Goal: Task Accomplishment & Management: Manage account settings

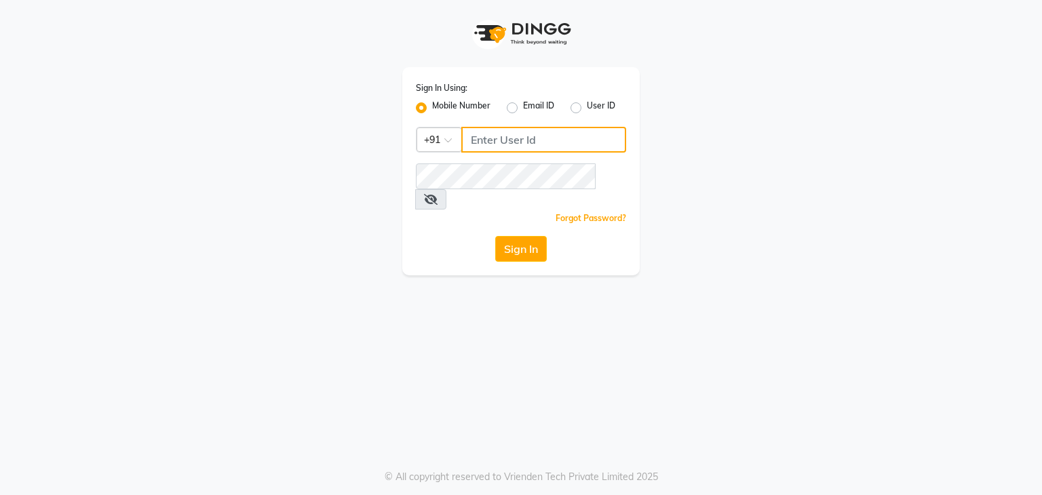
click at [483, 153] on input "Username" at bounding box center [543, 140] width 165 height 26
type input "9702410665"
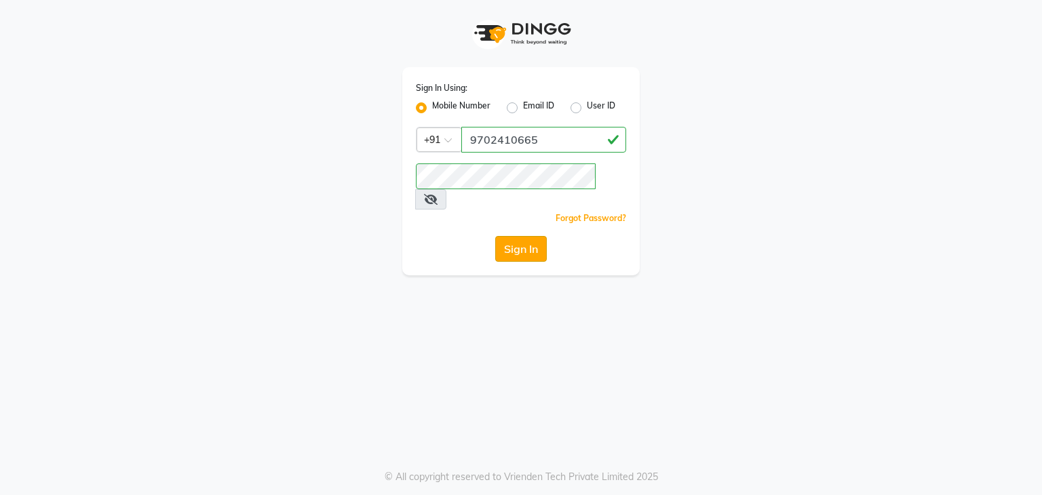
click at [526, 237] on button "Sign In" at bounding box center [521, 249] width 52 height 26
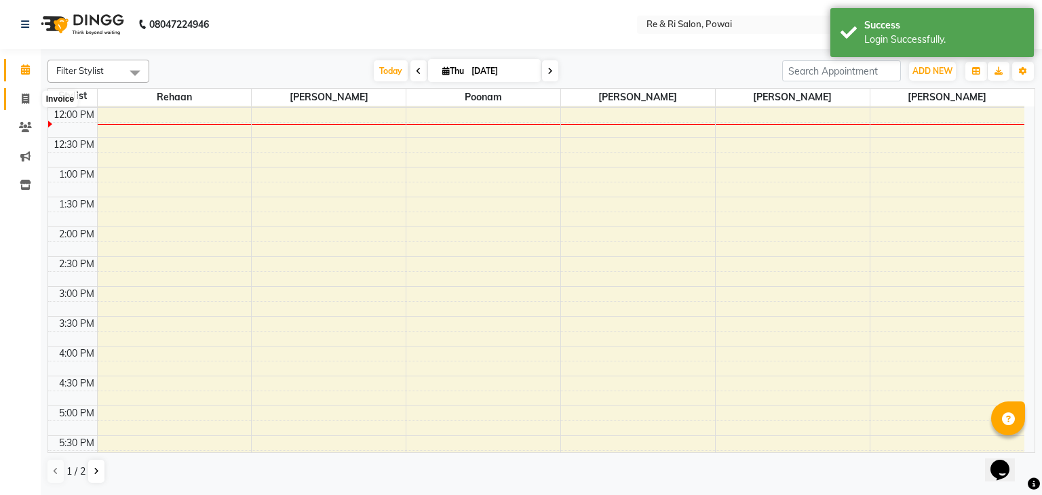
click at [27, 94] on icon at bounding box center [25, 99] width 7 height 10
select select "5364"
select select "service"
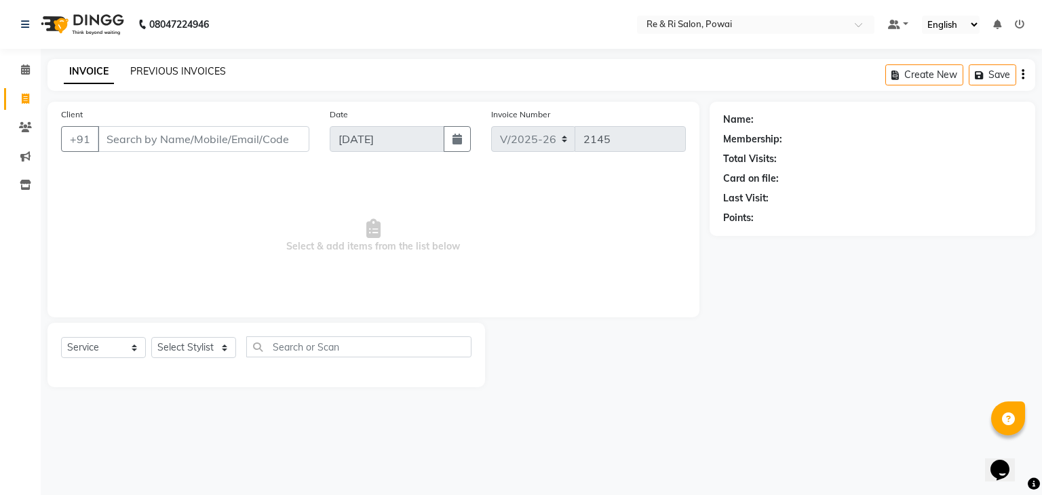
click at [172, 65] on link "PREVIOUS INVOICES" at bounding box center [178, 71] width 96 height 12
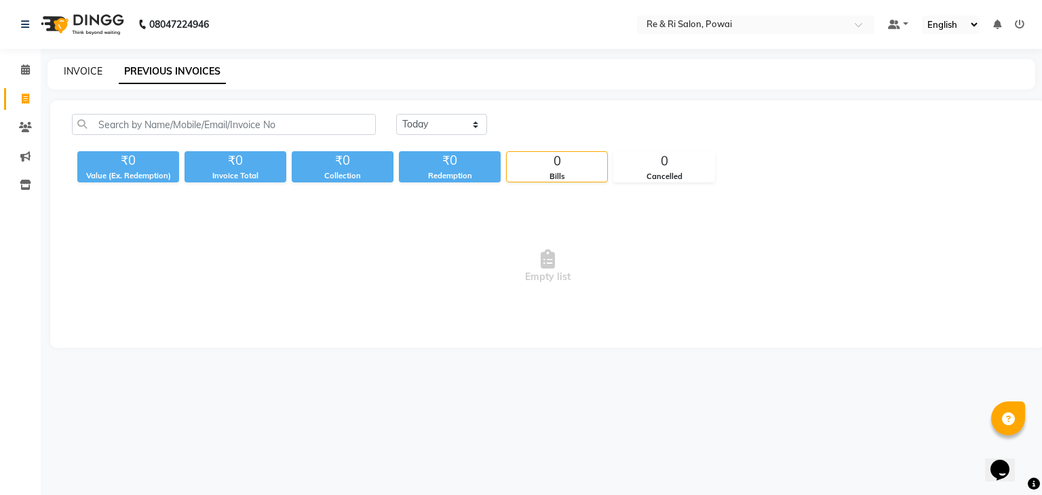
click at [81, 73] on link "INVOICE" at bounding box center [83, 71] width 39 height 12
select select "service"
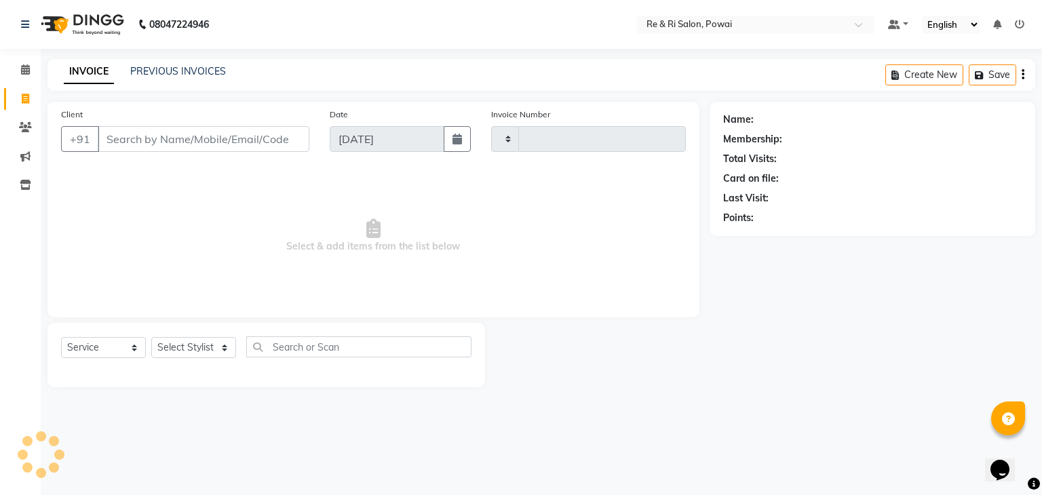
type input "n"
type input "2145"
select select "5364"
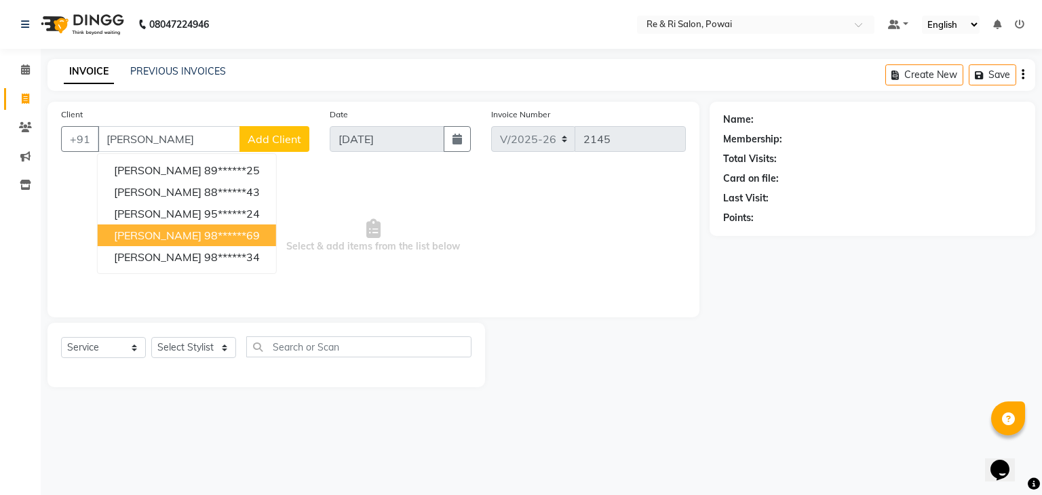
click at [178, 234] on span "[PERSON_NAME]" at bounding box center [157, 236] width 87 height 14
type input "98******69"
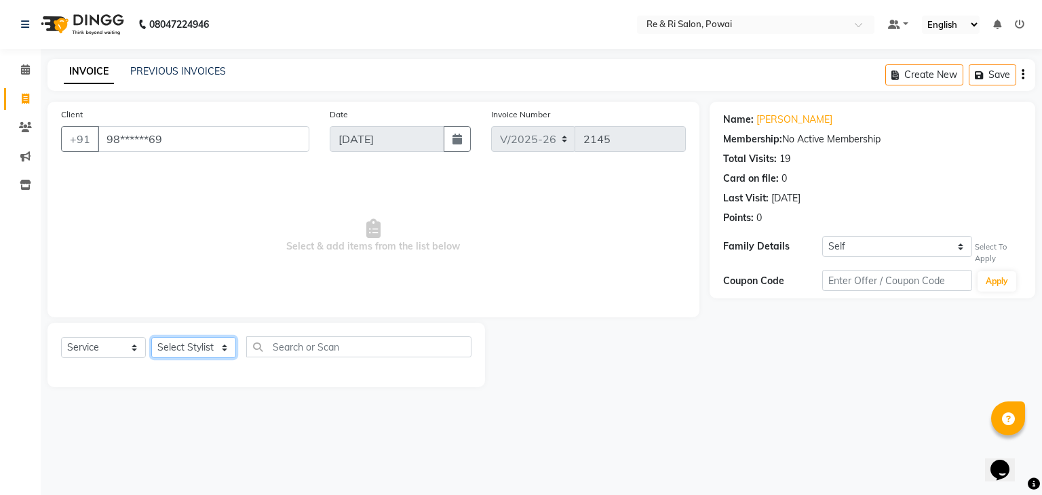
drag, startPoint x: 222, startPoint y: 344, endPoint x: 185, endPoint y: 289, distance: 67.0
click at [185, 289] on div "Client +91 98******69 Date [DATE] Invoice Number V/2025 V/[PHONE_NUMBER] Select…" at bounding box center [373, 244] width 672 height 285
select select "36183"
click at [151, 338] on select "Select Stylist [PERSON_NAME] [PERSON_NAME] Ayesha Danish Poonam [PERSON_NAME]" at bounding box center [193, 347] width 85 height 21
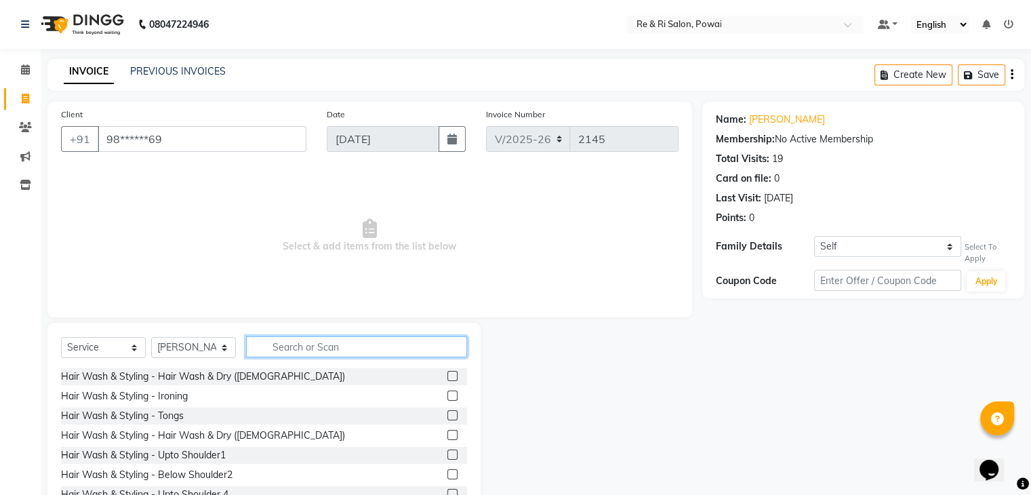
click at [290, 352] on input "text" at bounding box center [356, 346] width 221 height 21
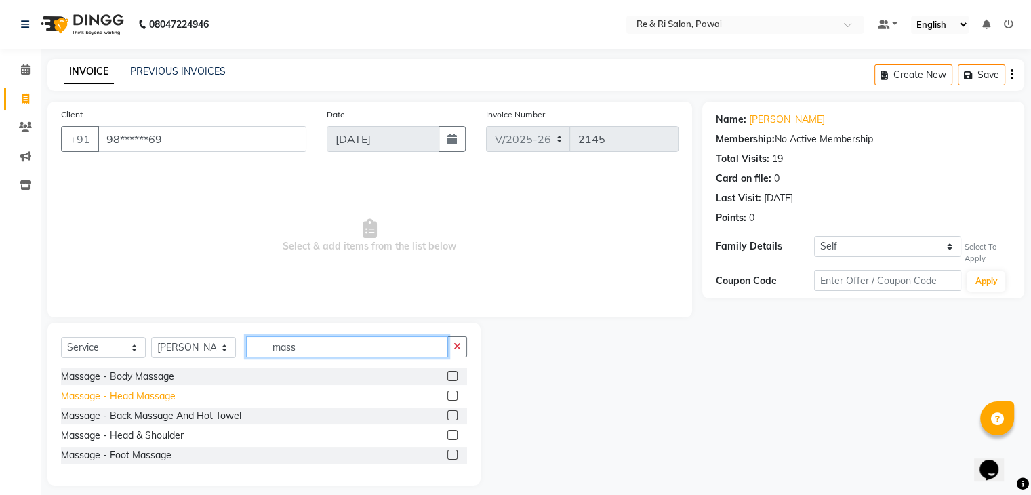
type input "mass"
click at [127, 399] on div "Massage - Head Massage" at bounding box center [118, 396] width 115 height 14
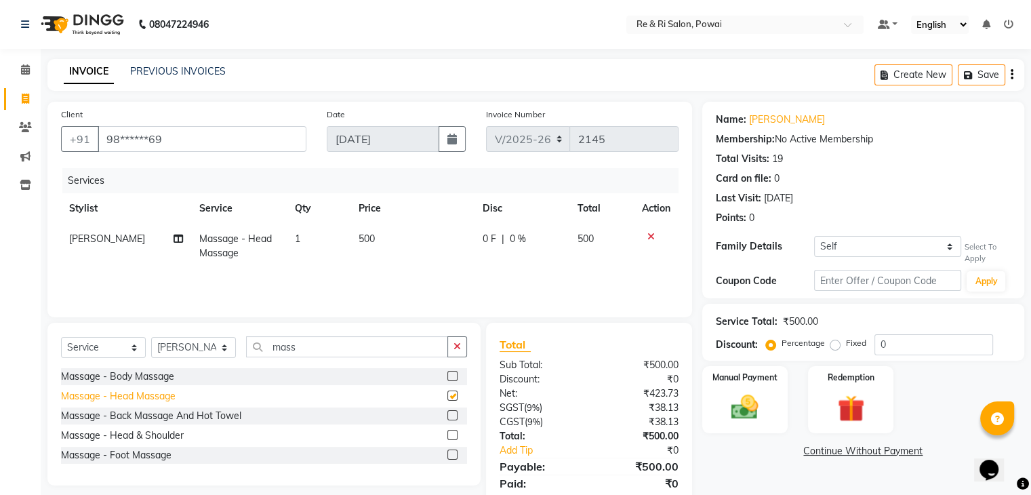
checkbox input "false"
click at [291, 69] on div "INVOICE PREVIOUS INVOICES Create New Save" at bounding box center [535, 75] width 977 height 32
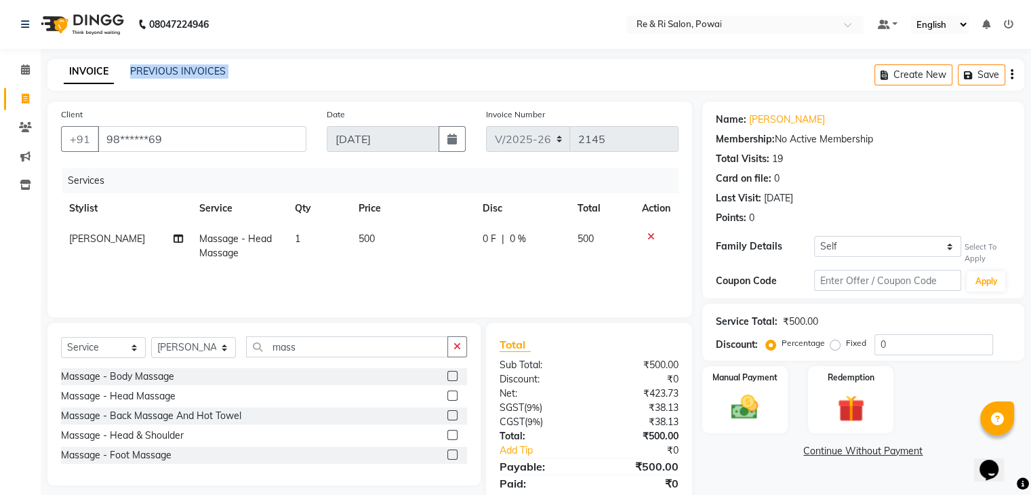
click at [291, 69] on div "INVOICE PREVIOUS INVOICES Create New Save" at bounding box center [535, 75] width 977 height 32
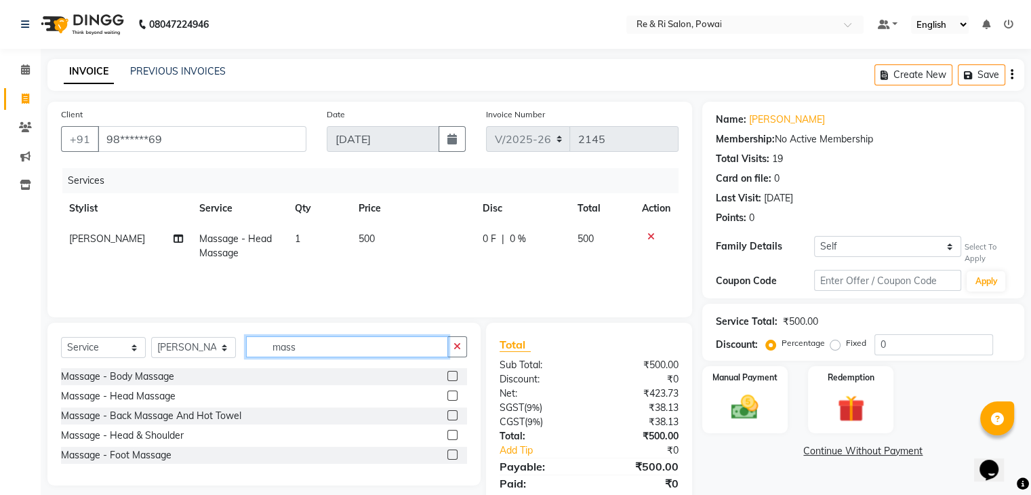
click at [312, 346] on input "mass" at bounding box center [347, 346] width 202 height 21
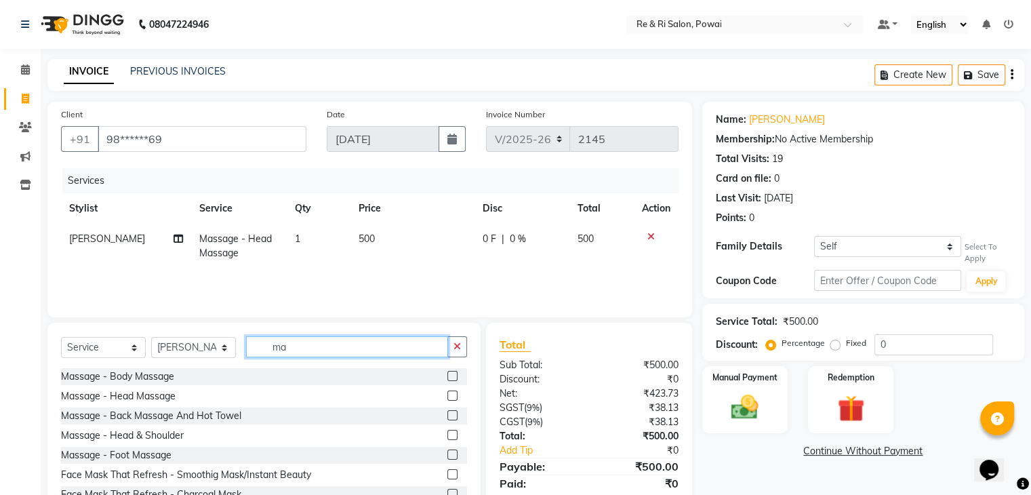
type input "m"
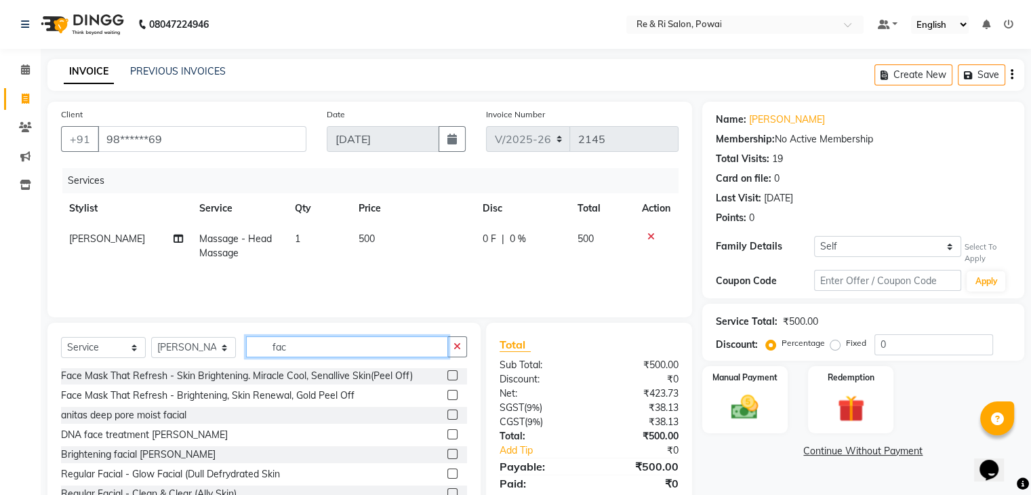
scroll to position [143, 0]
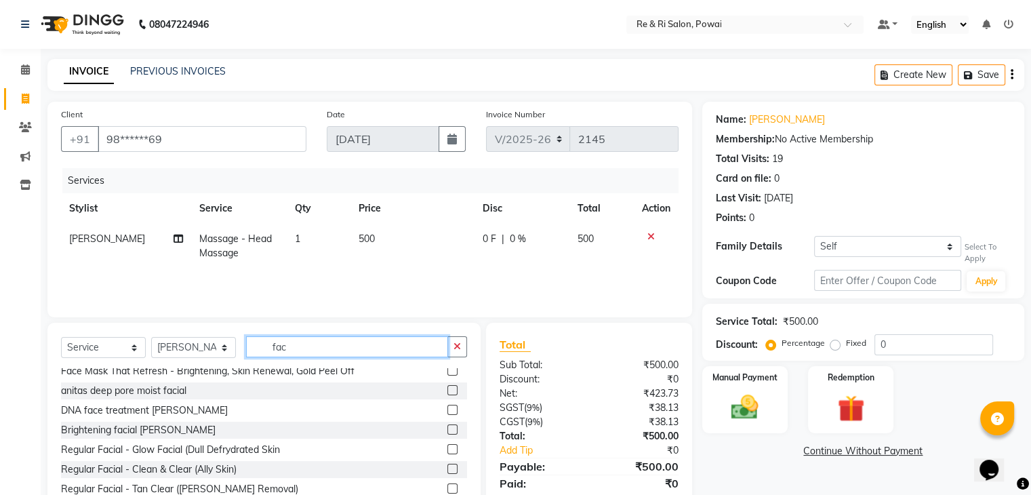
type input "fac"
click at [203, 95] on main "INVOICE PREVIOUS INVOICES Create New Save Client +91 98******69 Date [DATE] Inv…" at bounding box center [536, 301] width 991 height 484
click at [479, 239] on td "0 F | 0 %" at bounding box center [522, 246] width 95 height 45
select select "36183"
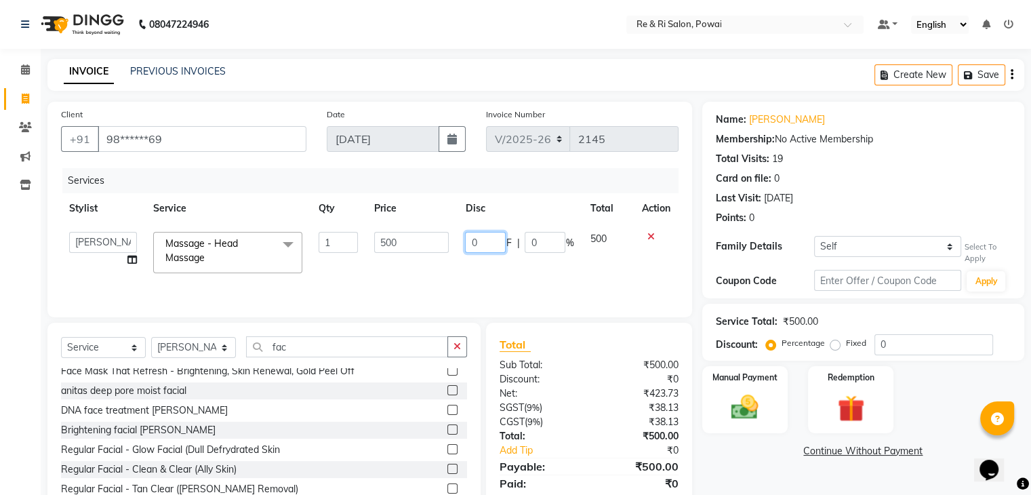
click at [479, 239] on input "0" at bounding box center [485, 242] width 41 height 21
type input "100"
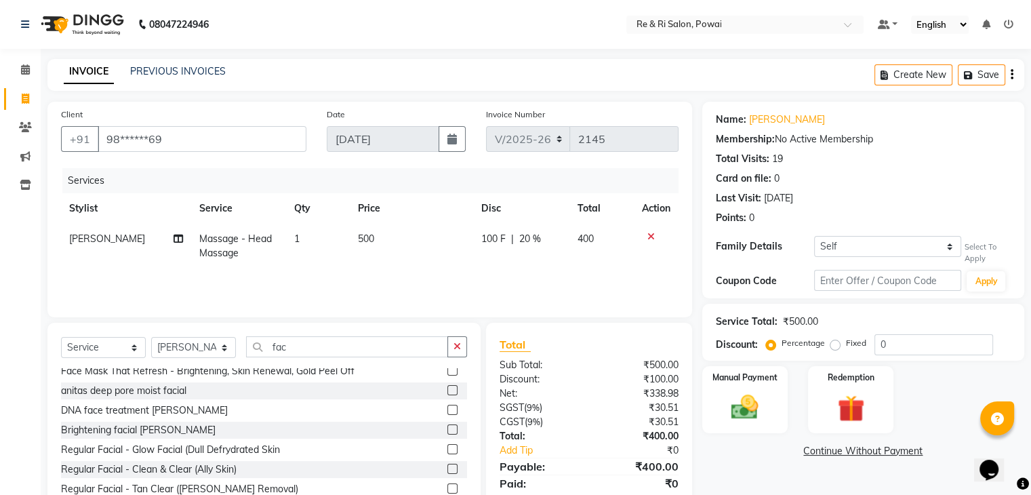
click at [472, 272] on div "Services Stylist Service Qty Price Disc Total Action [PERSON_NAME] Massage - He…" at bounding box center [370, 236] width 618 height 136
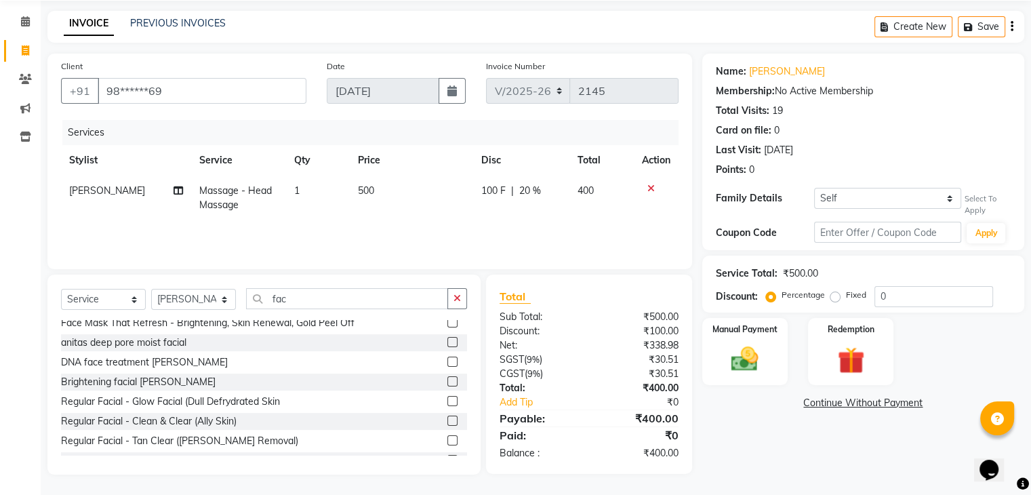
scroll to position [0, 0]
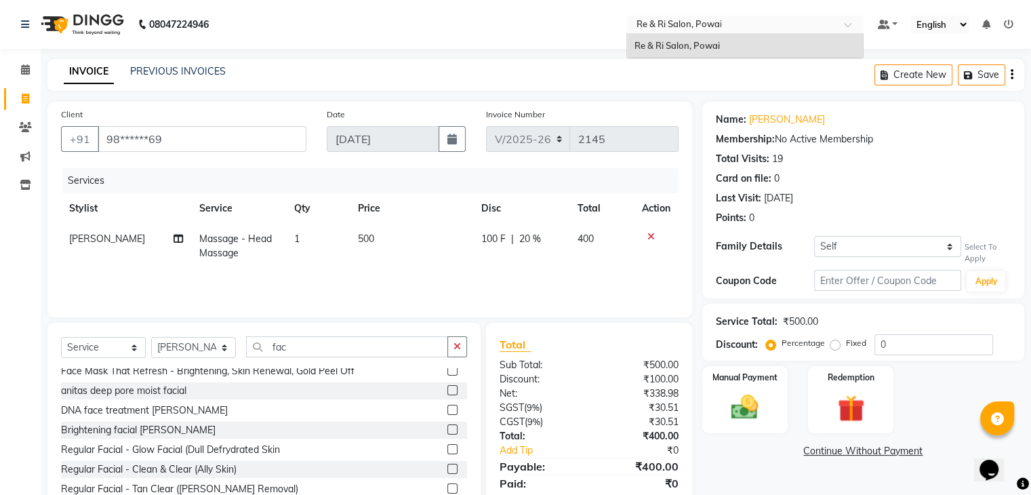
click at [770, 18] on div "Select Location × Re & [GEOGRAPHIC_DATA], [GEOGRAPHIC_DATA]" at bounding box center [734, 25] width 211 height 14
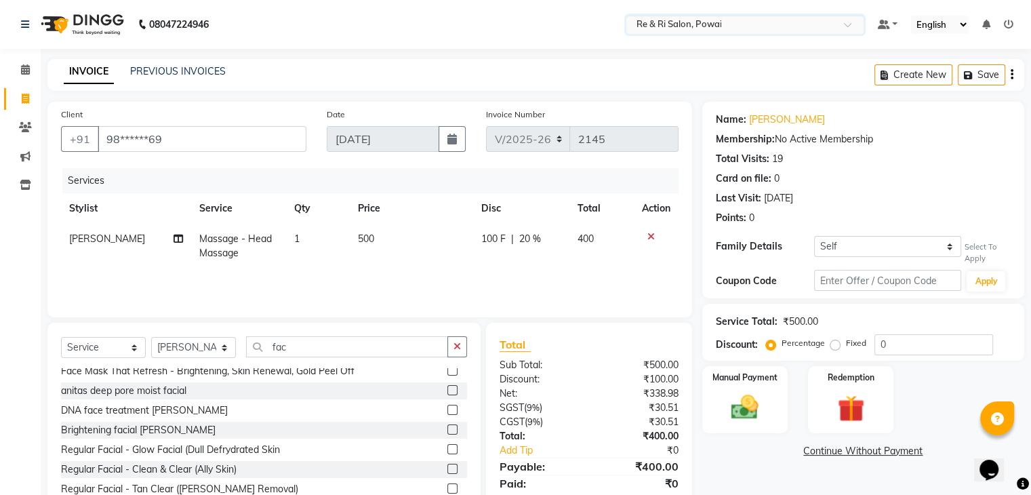
scroll to position [49, 0]
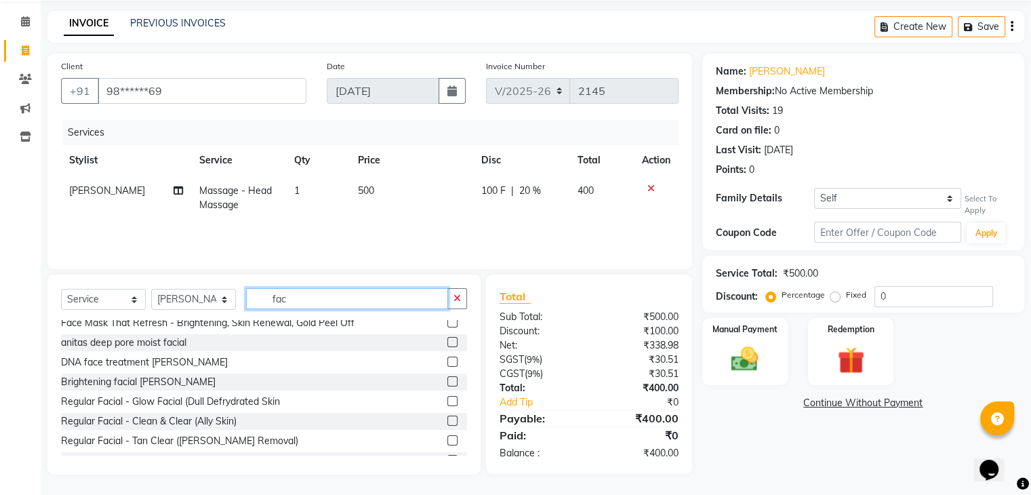
click at [320, 298] on input "fac" at bounding box center [347, 298] width 202 height 21
type input "f"
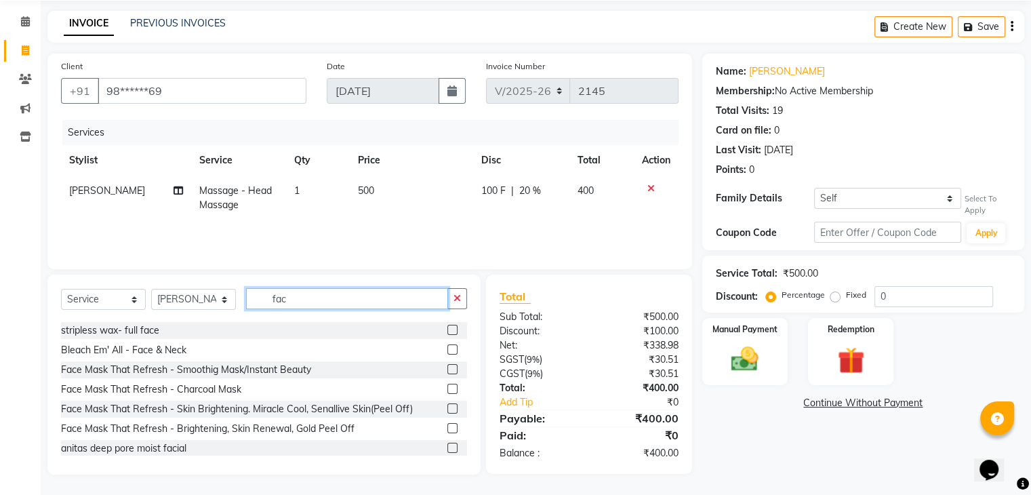
scroll to position [33, 0]
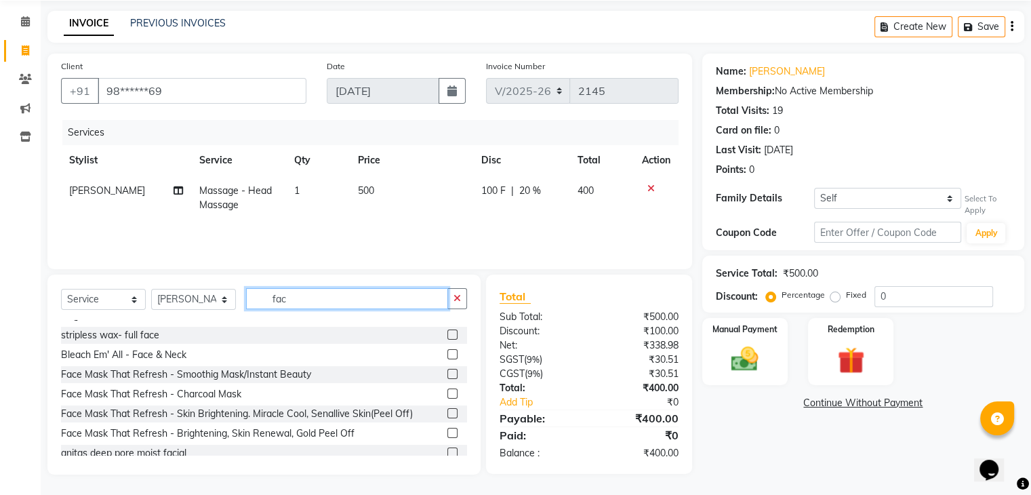
click at [314, 307] on input "fac" at bounding box center [347, 298] width 202 height 21
type input "f"
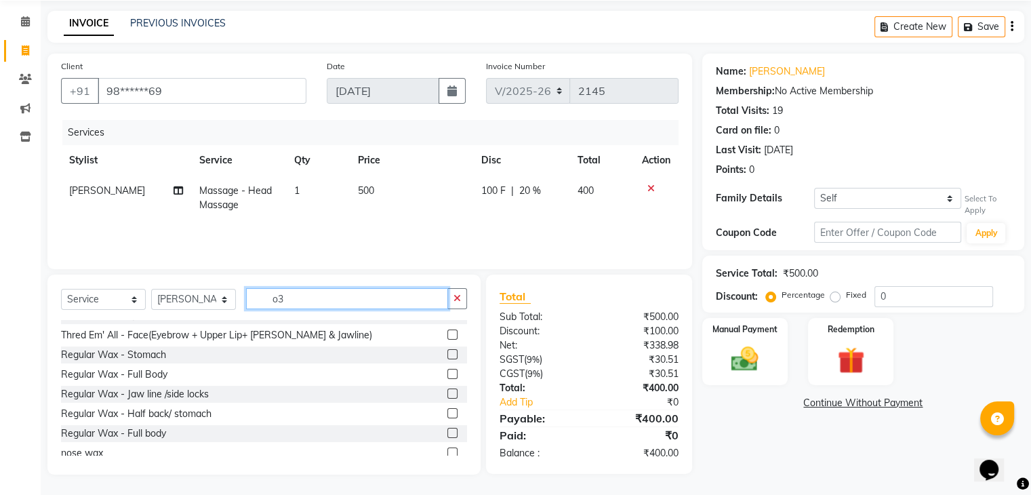
scroll to position [48, 0]
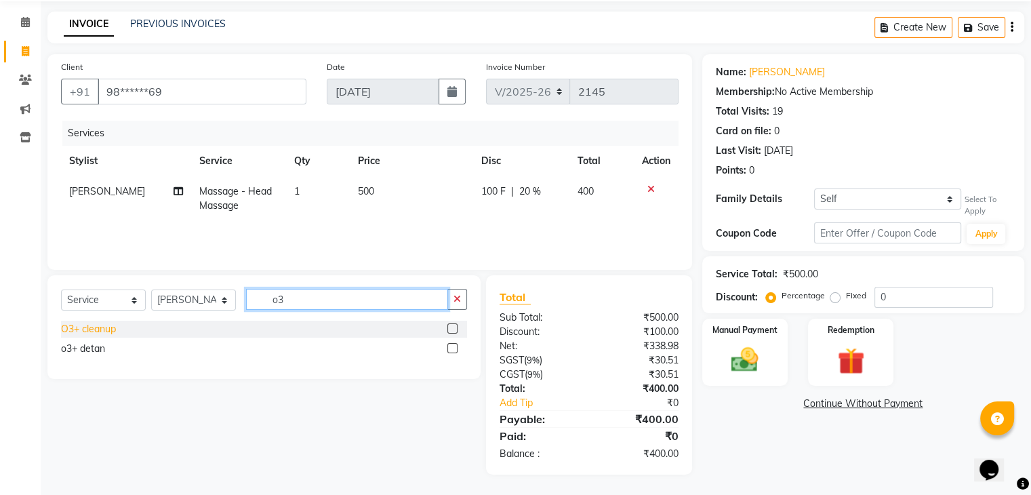
type input "o3"
click at [99, 326] on div "O3+ cleanup" at bounding box center [88, 329] width 55 height 14
checkbox input "false"
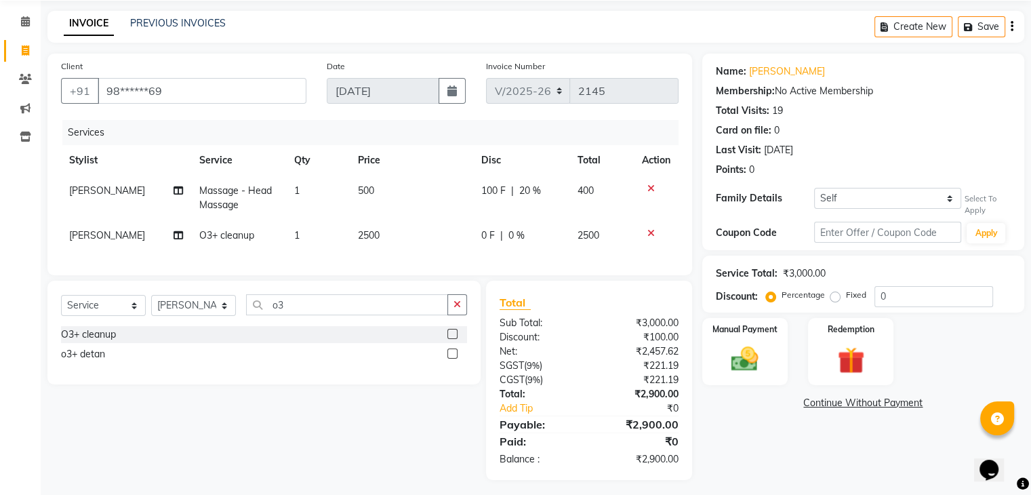
click at [90, 235] on span "[PERSON_NAME]" at bounding box center [107, 235] width 76 height 12
select select "36183"
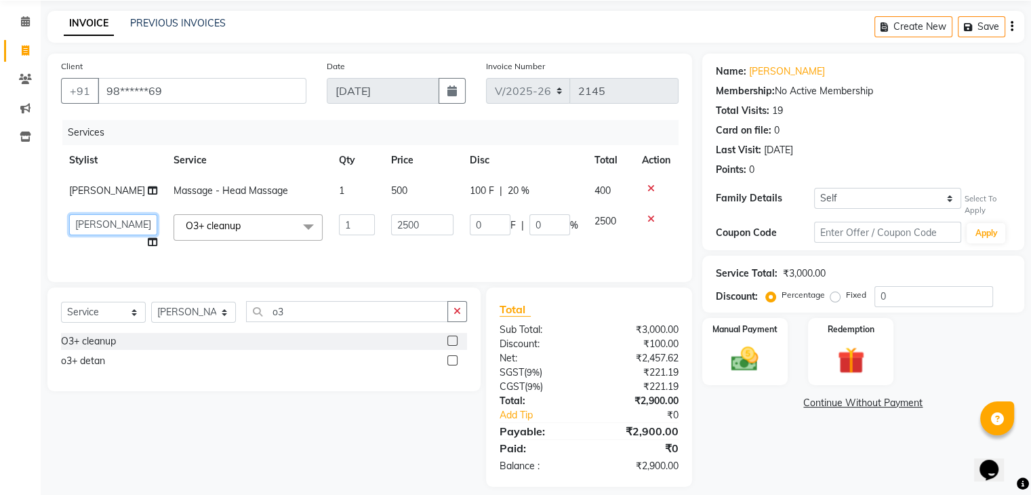
click at [103, 226] on select "[PERSON_NAME] [PERSON_NAME] [PERSON_NAME] Poonam [PERSON_NAME]" at bounding box center [113, 224] width 88 height 21
select select "90547"
click at [306, 333] on div "Select Service Product Membership Package Voucher Prepaid Gift Card Select Styl…" at bounding box center [264, 317] width 406 height 32
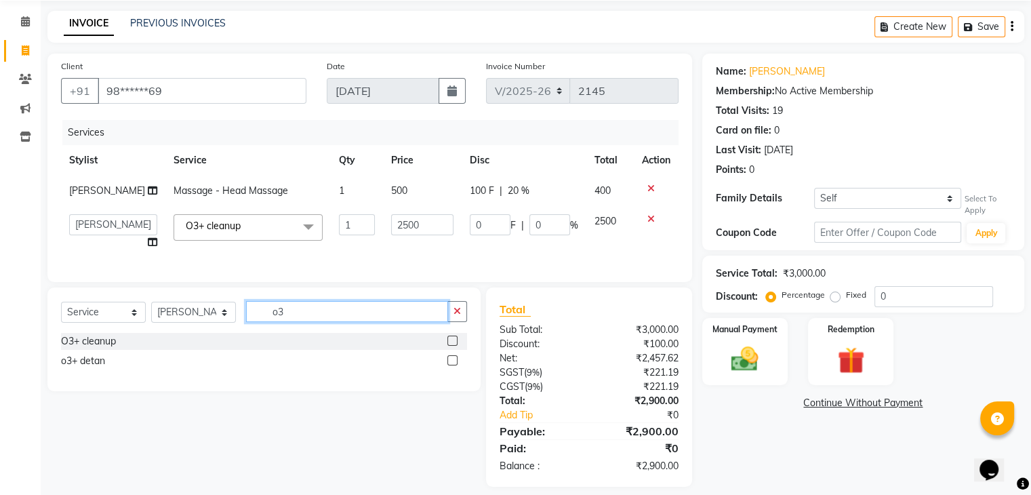
click at [301, 322] on input "o3" at bounding box center [347, 311] width 202 height 21
type input "o"
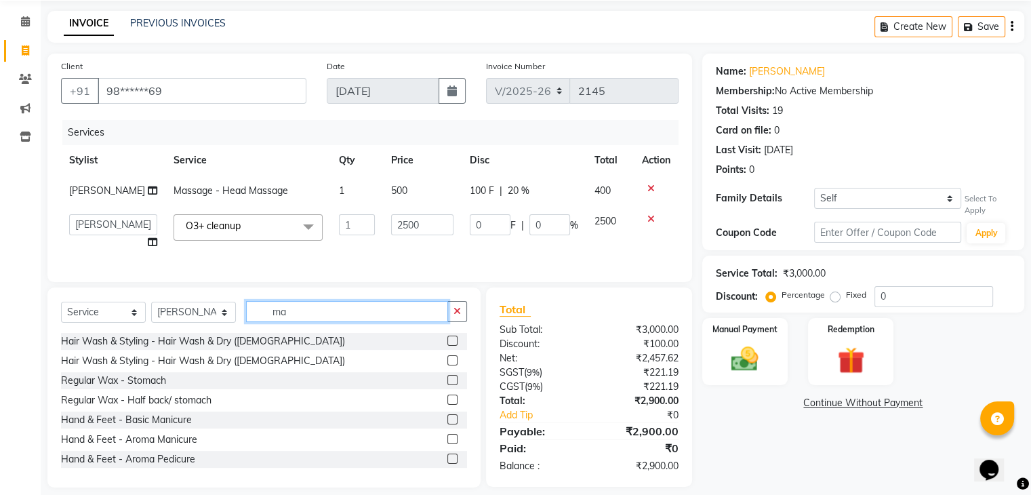
type input "m"
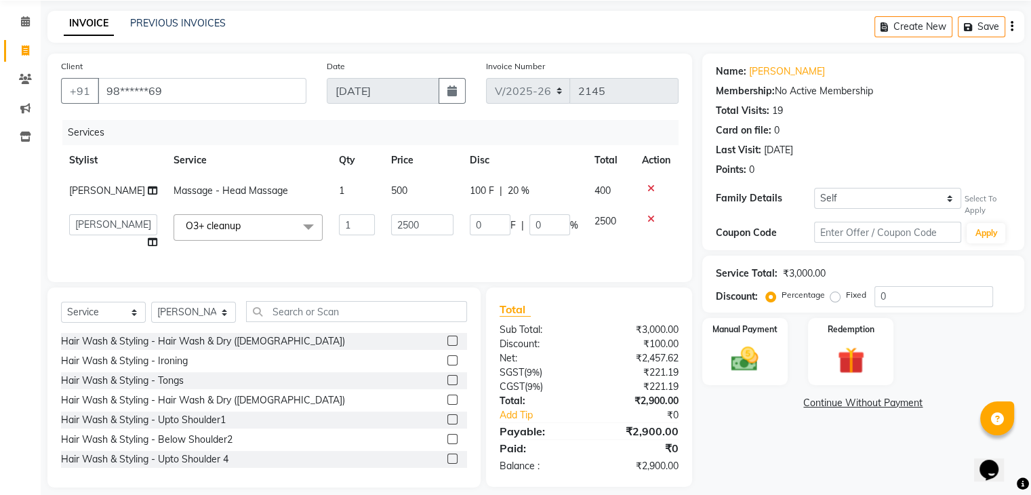
click at [274, 350] on div "Hair Wash & Styling - Hair Wash & Dry ([DEMOGRAPHIC_DATA])" at bounding box center [264, 341] width 406 height 17
click at [257, 350] on div "Hair Wash & Styling - Hair Wash & Dry ([DEMOGRAPHIC_DATA])" at bounding box center [264, 341] width 406 height 17
click at [233, 349] on div "Hair Wash & Styling - Hair Wash & Dry ([DEMOGRAPHIC_DATA])" at bounding box center [203, 341] width 284 height 14
checkbox input "false"
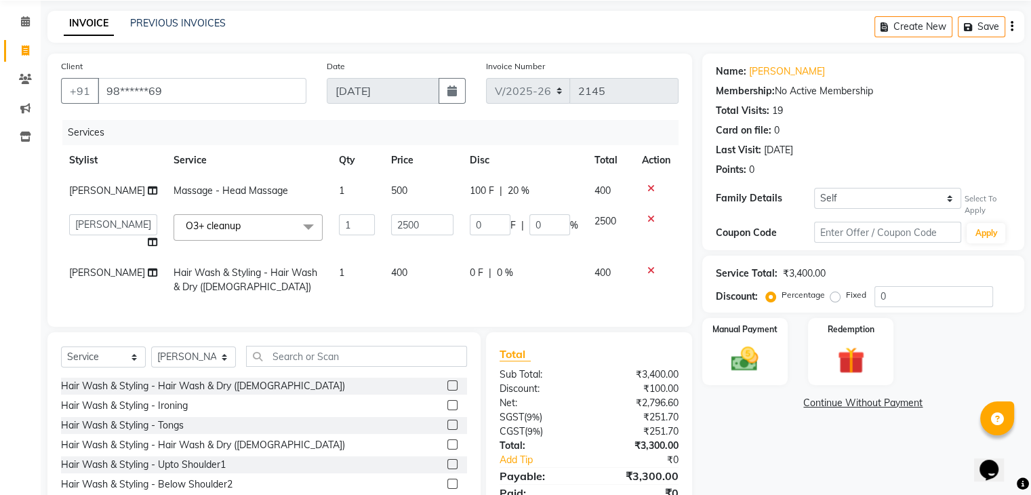
click at [470, 276] on span "0 F" at bounding box center [477, 273] width 14 height 14
select select "36183"
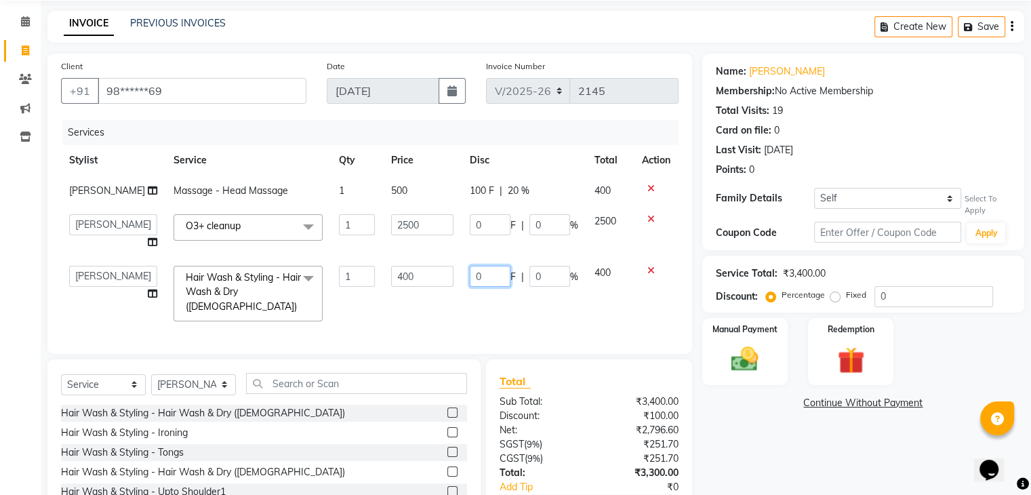
click at [483, 272] on input "0" at bounding box center [490, 276] width 41 height 21
type input "50"
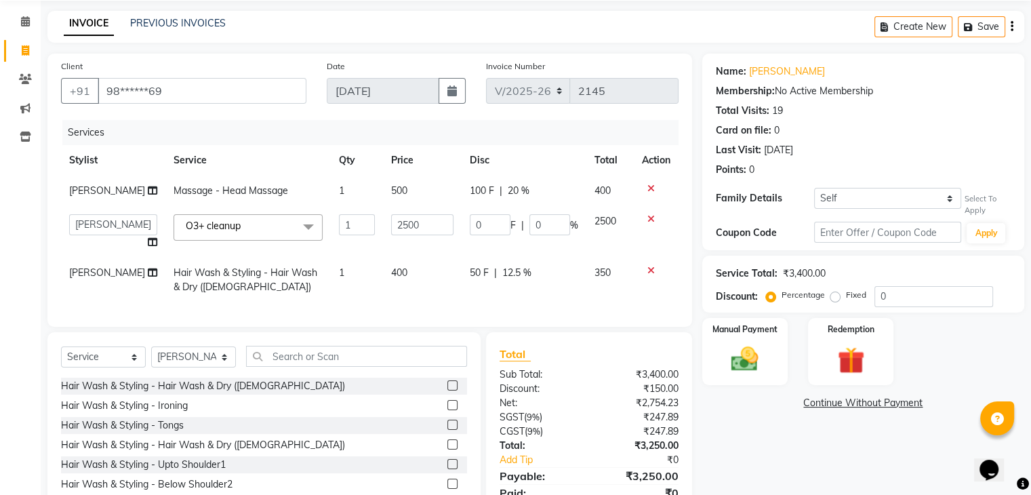
click at [458, 313] on div "Services Stylist Service Qty Price Disc Total Action [PERSON_NAME] Massage - He…" at bounding box center [370, 216] width 618 height 193
click at [740, 359] on img at bounding box center [744, 359] width 45 height 33
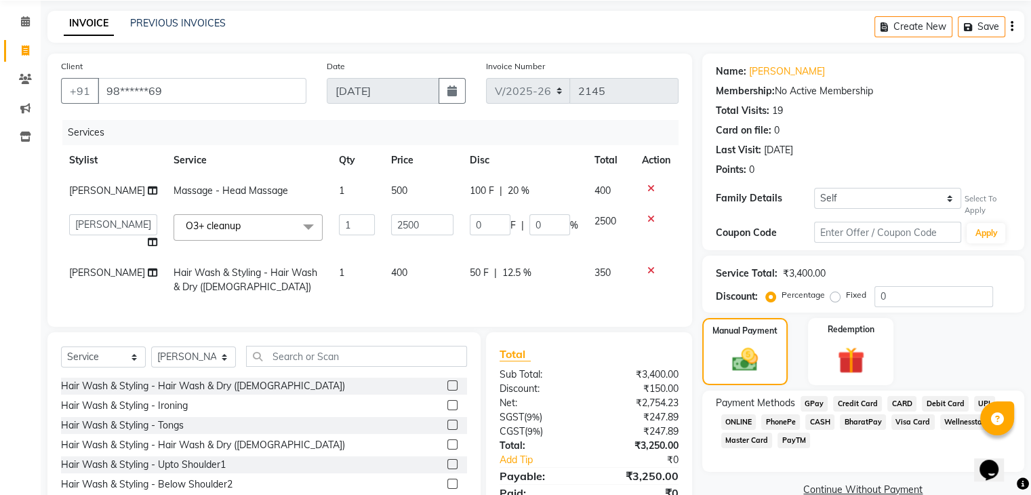
scroll to position [117, 0]
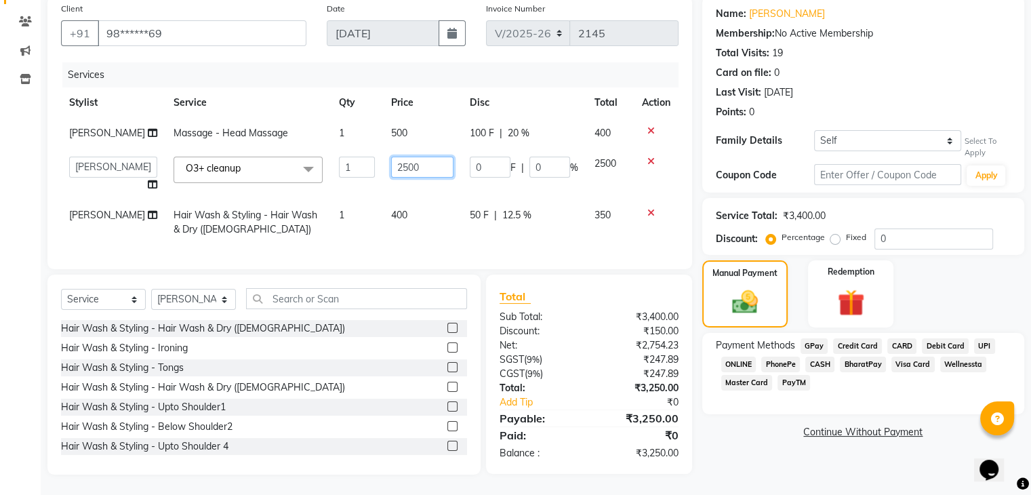
click at [434, 158] on input "2500" at bounding box center [422, 167] width 62 height 21
type input "2"
type input "2000"
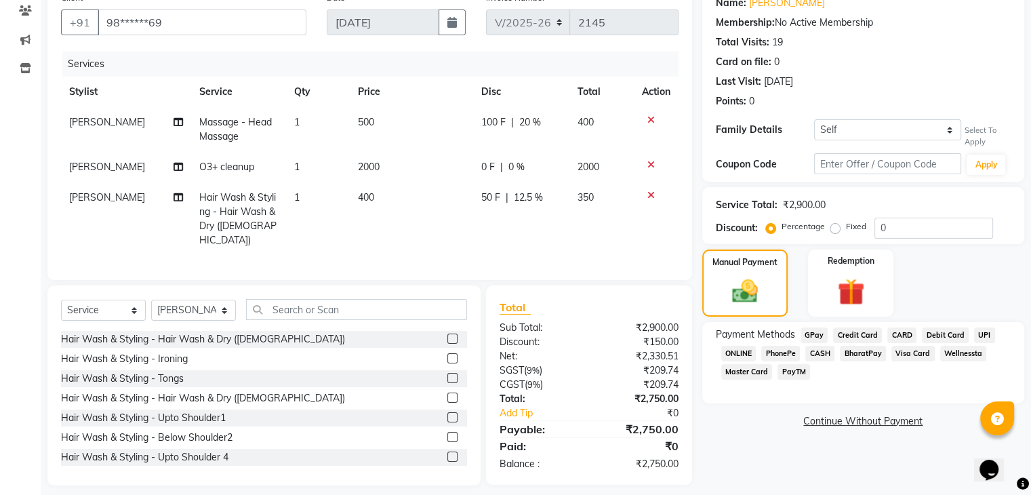
click at [431, 174] on td "2000" at bounding box center [411, 167] width 123 height 31
select select "90547"
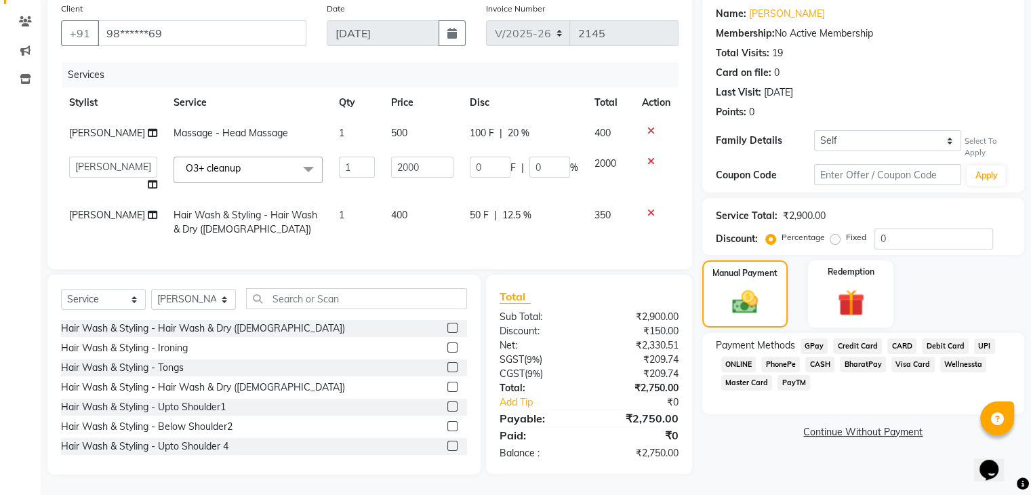
click at [823, 363] on div "CASH" at bounding box center [817, 366] width 35 height 18
click at [819, 357] on span "CASH" at bounding box center [820, 365] width 29 height 16
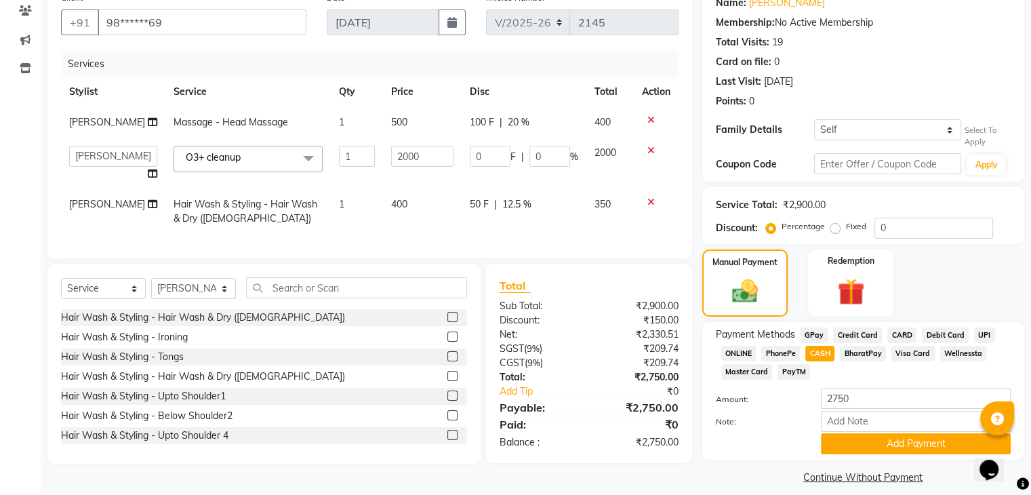
scroll to position [133, 0]
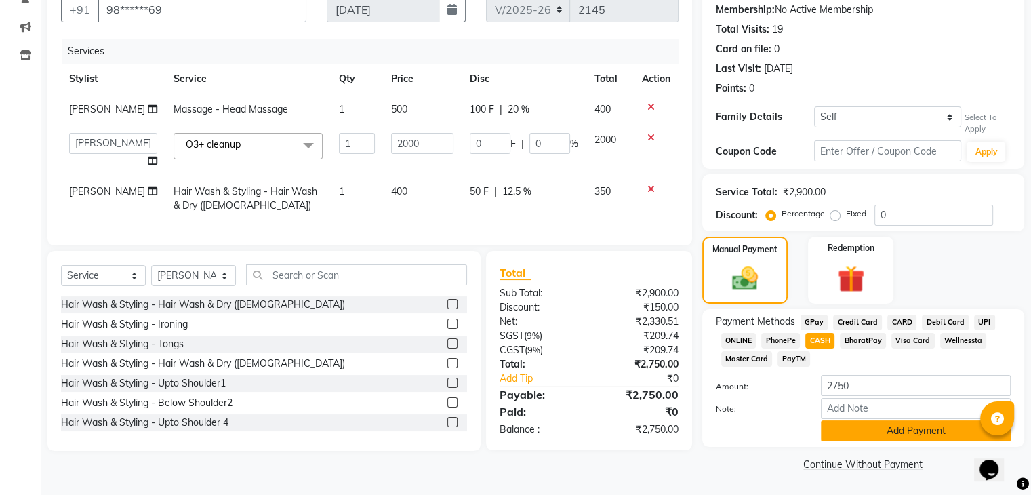
click at [856, 439] on button "Add Payment" at bounding box center [916, 430] width 190 height 21
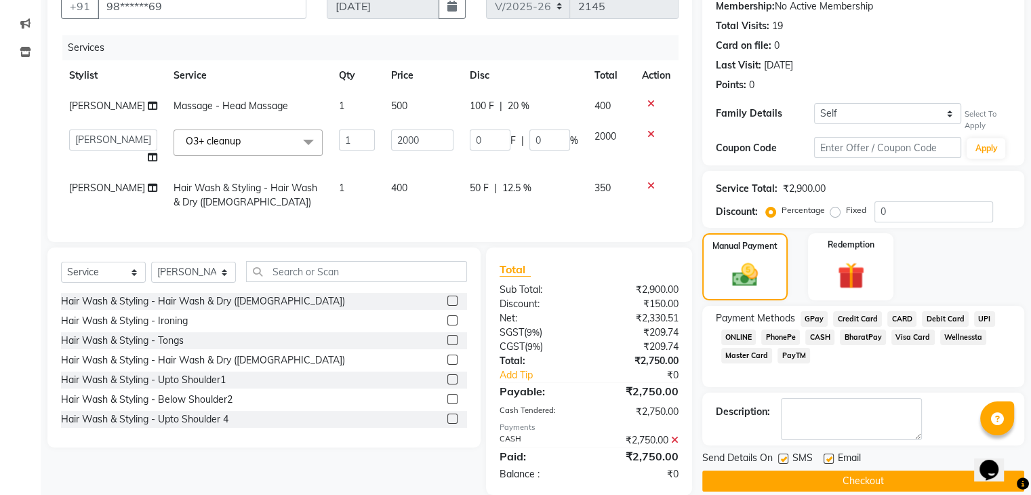
click at [784, 456] on label at bounding box center [783, 459] width 10 height 10
click at [784, 456] on input "checkbox" at bounding box center [782, 459] width 9 height 9
checkbox input "false"
click at [825, 458] on label at bounding box center [829, 459] width 10 height 10
click at [825, 458] on input "checkbox" at bounding box center [828, 459] width 9 height 9
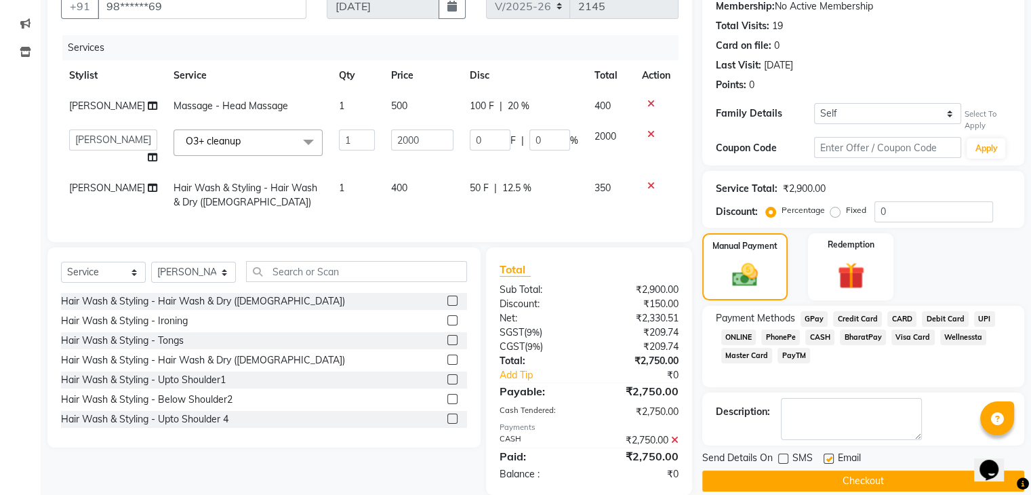
checkbox input "false"
click at [825, 478] on button "Checkout" at bounding box center [864, 481] width 322 height 21
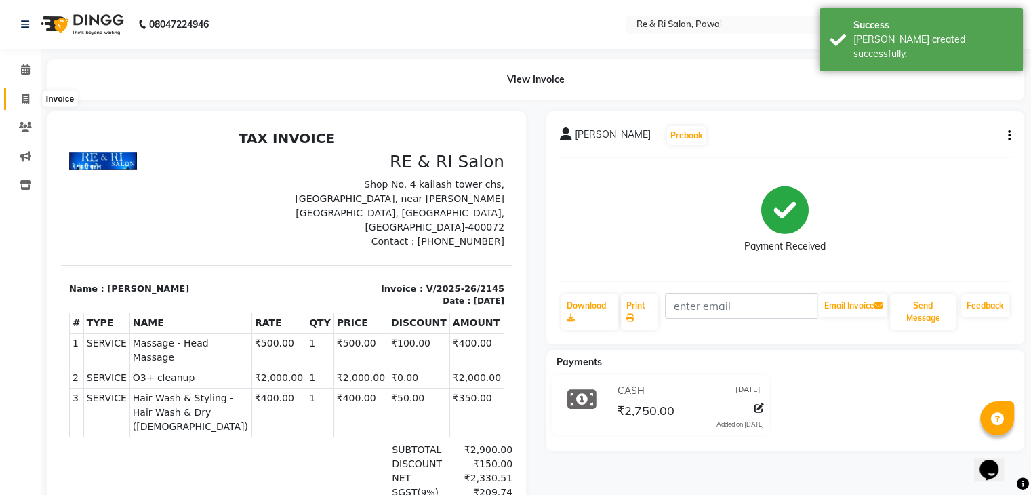
click at [27, 92] on span at bounding box center [26, 100] width 24 height 16
select select "service"
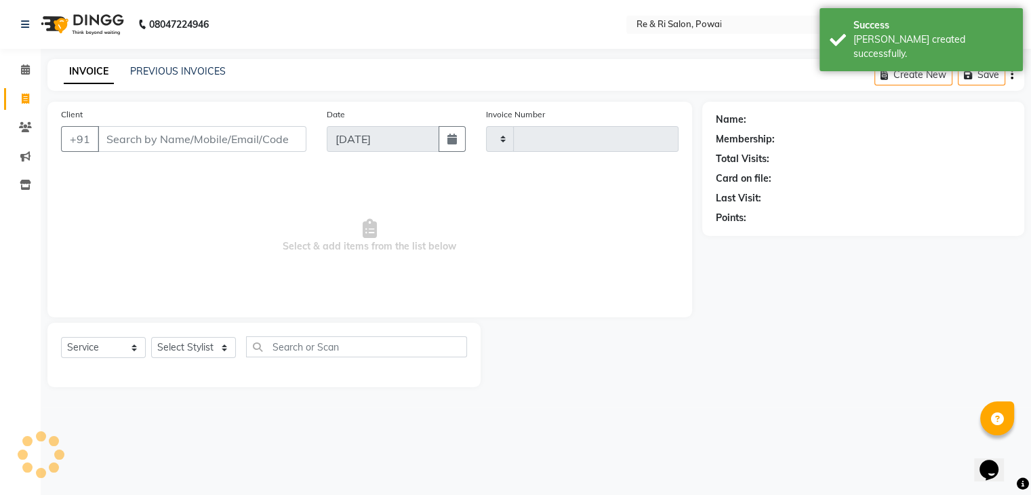
type input "2146"
select select "5364"
click at [146, 78] on div "PREVIOUS INVOICES" at bounding box center [178, 71] width 96 height 14
click at [150, 73] on link "PREVIOUS INVOICES" at bounding box center [178, 71] width 96 height 12
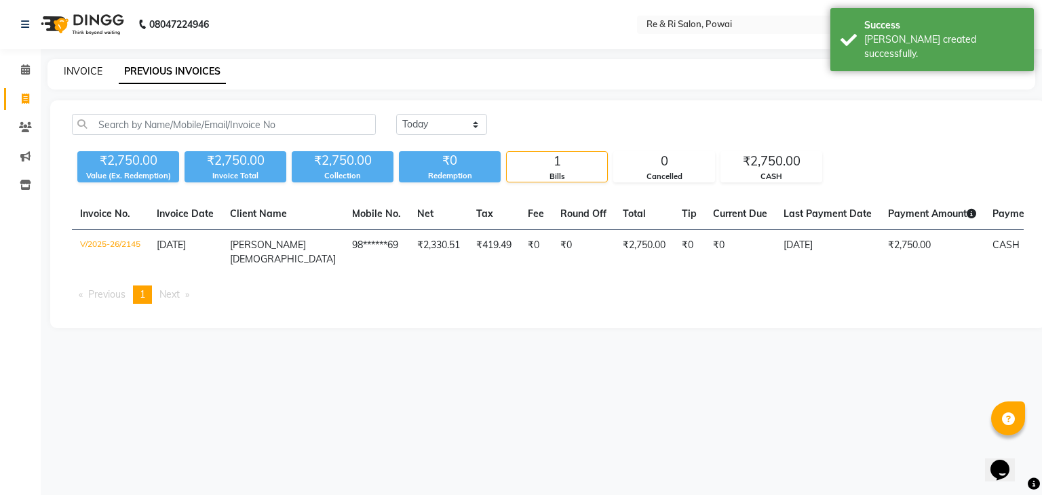
click at [85, 70] on link "INVOICE" at bounding box center [83, 71] width 39 height 12
select select "service"
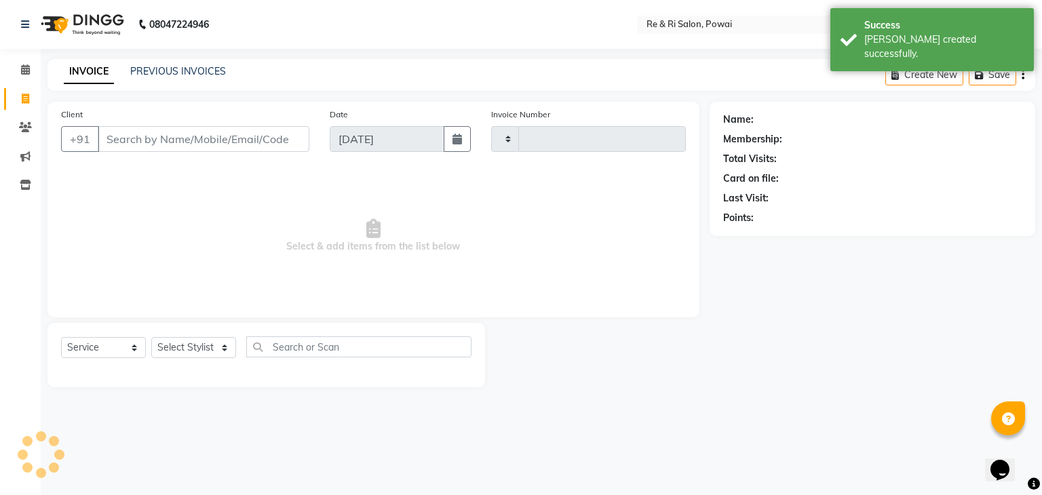
type input "2146"
select select "5364"
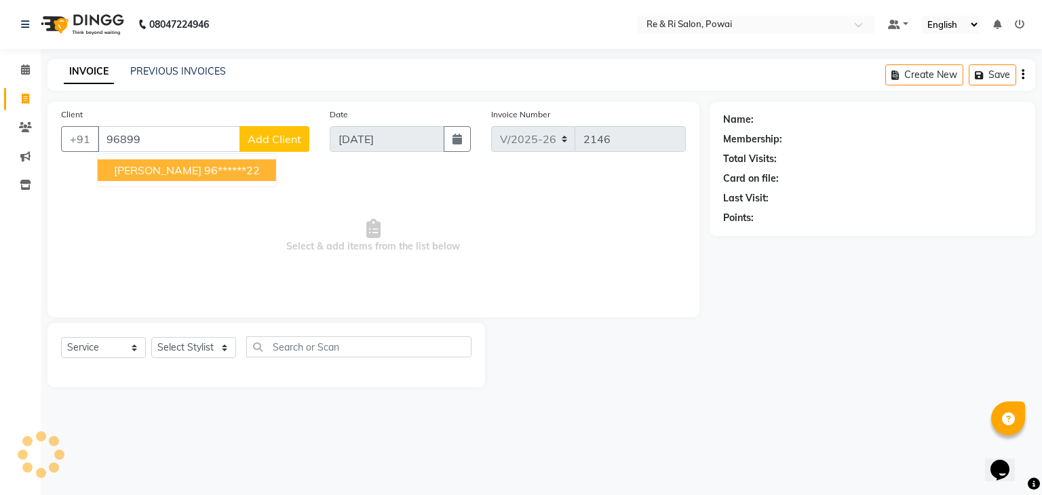
click at [153, 170] on span "[PERSON_NAME]" at bounding box center [157, 170] width 87 height 14
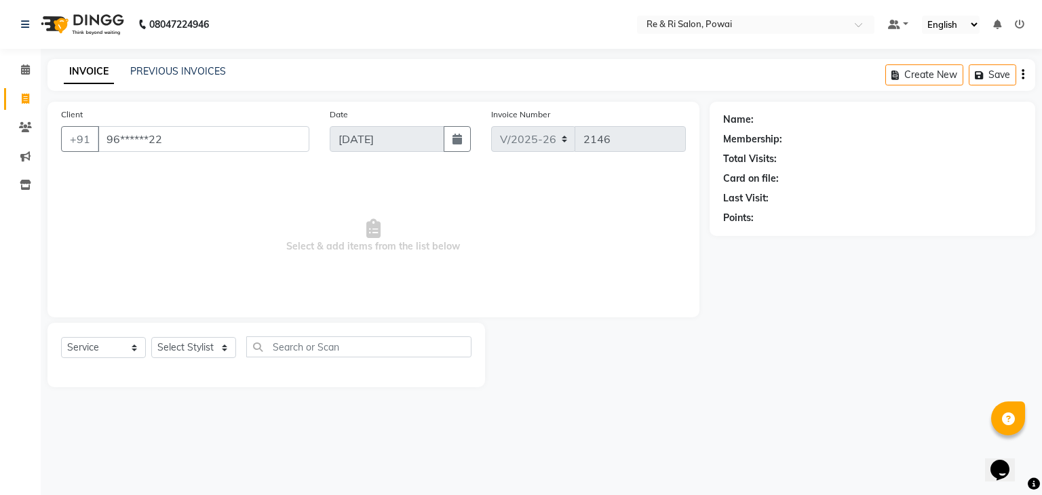
type input "96******22"
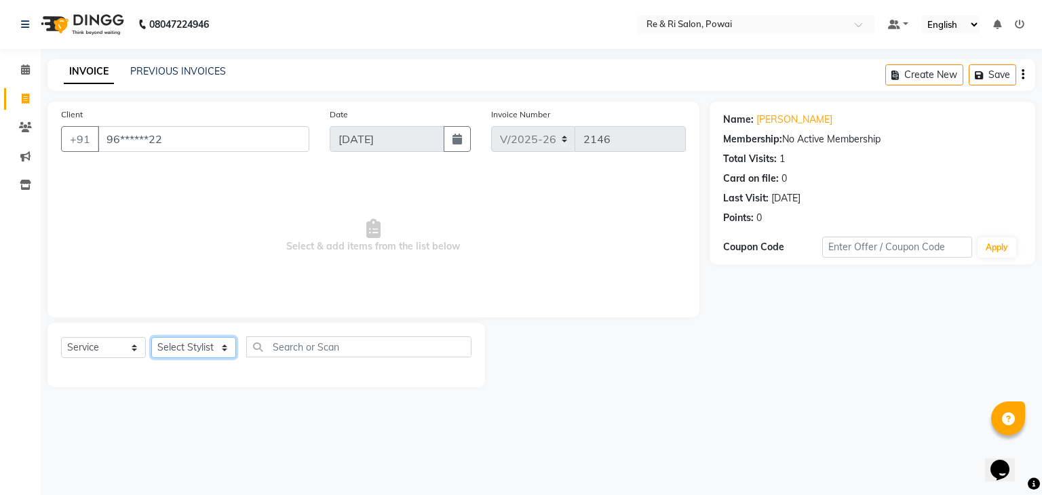
click at [229, 351] on select "Select Stylist [PERSON_NAME] [PERSON_NAME] Ayesha Danish Poonam [PERSON_NAME]" at bounding box center [193, 347] width 85 height 21
select select "87747"
click at [151, 338] on select "Select Stylist [PERSON_NAME] [PERSON_NAME] Ayesha Danish Poonam [PERSON_NAME]" at bounding box center [193, 347] width 85 height 21
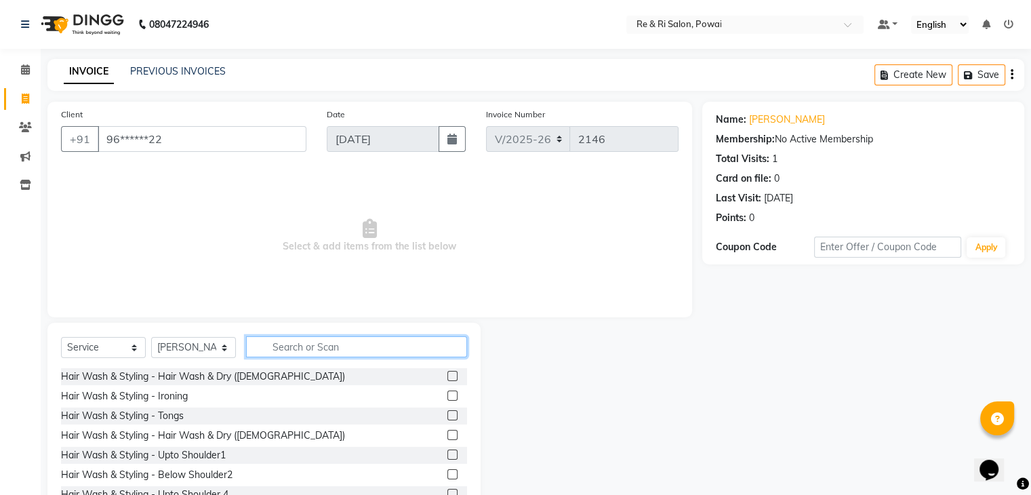
click at [278, 342] on input "text" at bounding box center [356, 346] width 221 height 21
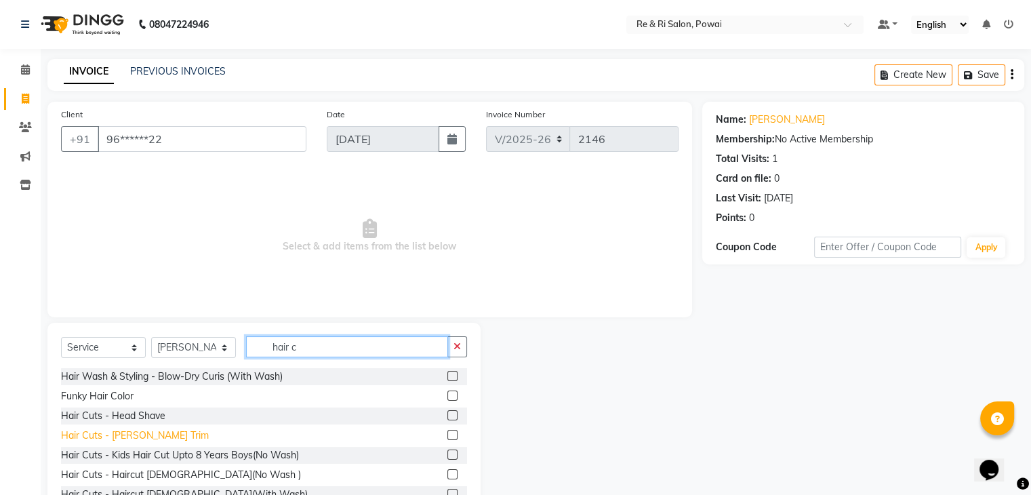
type input "hair c"
click at [133, 432] on div "Hair Cuts - [PERSON_NAME] Trim" at bounding box center [135, 436] width 148 height 14
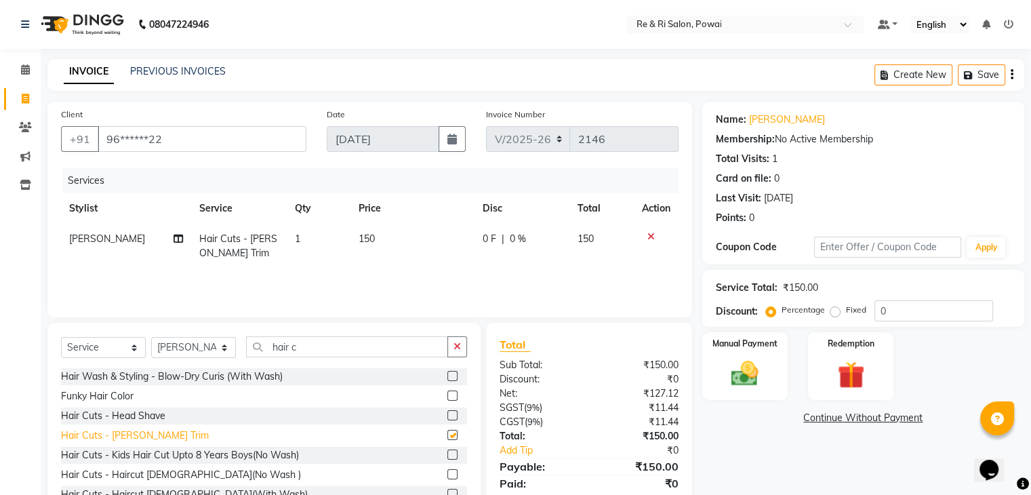
checkbox input "false"
click at [155, 471] on div "Hair Cuts - Haircut [DEMOGRAPHIC_DATA](No Wash )" at bounding box center [181, 475] width 240 height 14
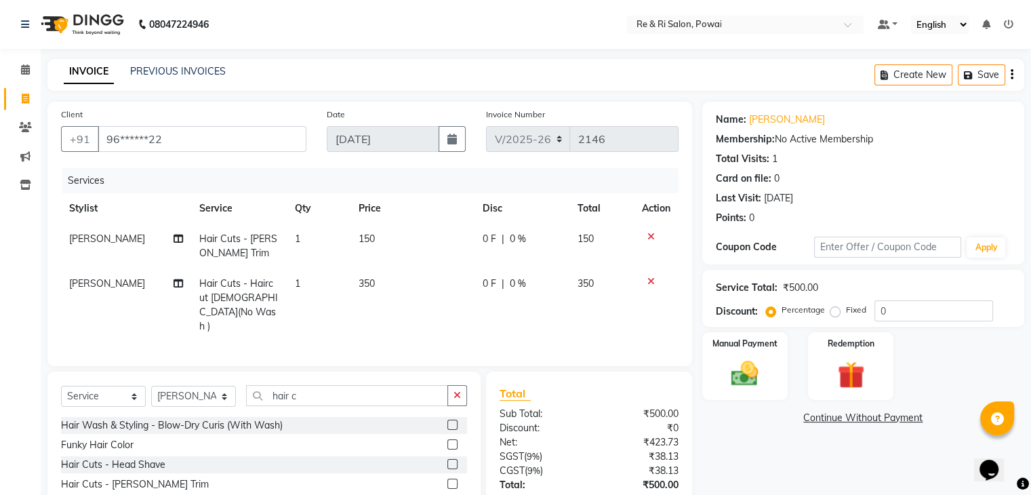
checkbox input "false"
click at [486, 280] on span "0 F" at bounding box center [490, 284] width 14 height 14
select select "87747"
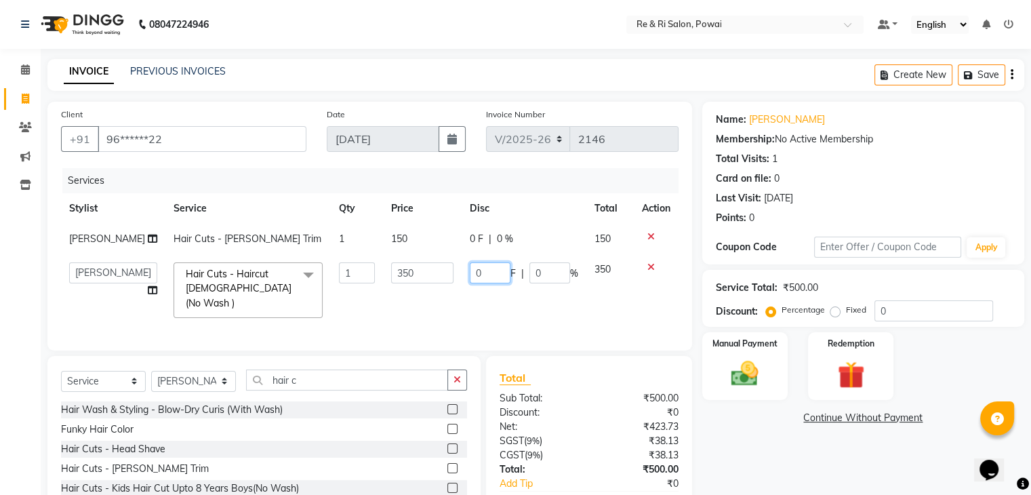
click at [486, 280] on input "0" at bounding box center [490, 272] width 41 height 21
type input "100"
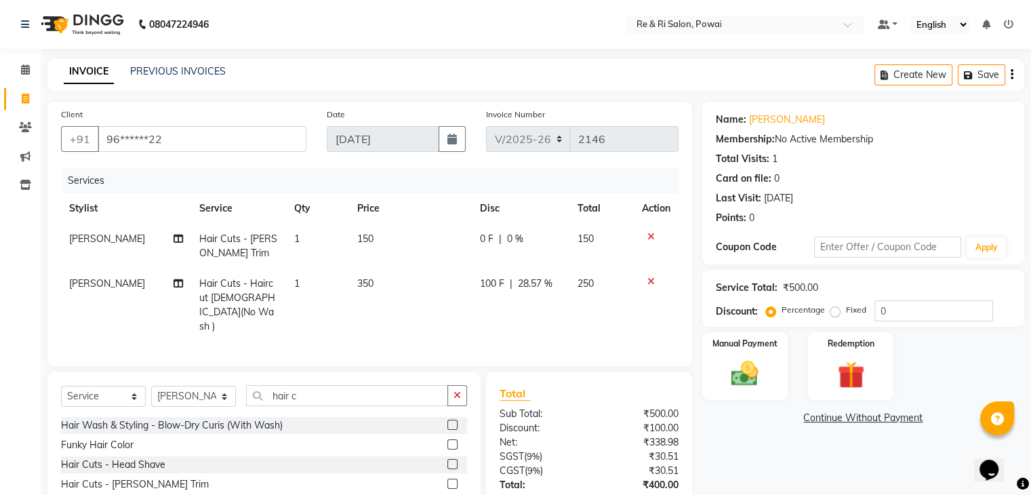
click at [482, 302] on td "100 F | 28.57 %" at bounding box center [521, 305] width 98 height 73
select select "87747"
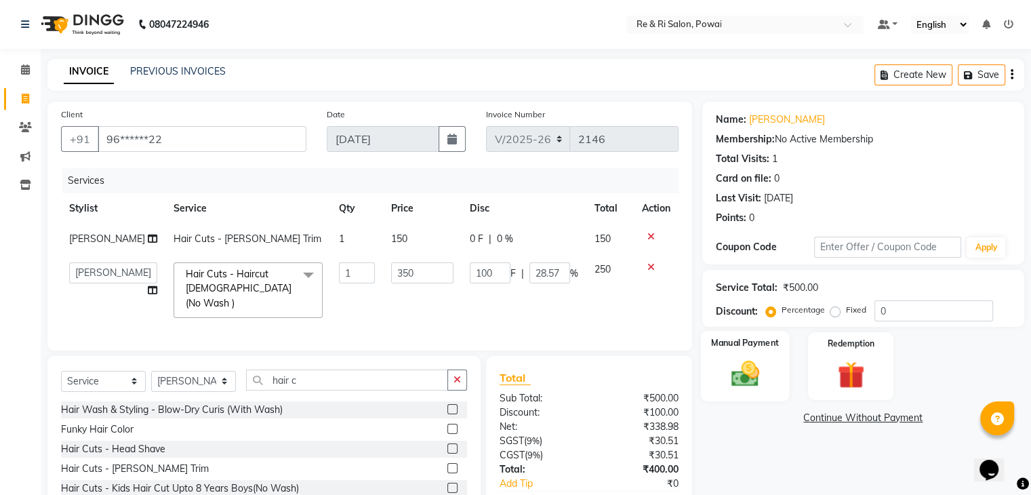
click at [743, 372] on img at bounding box center [744, 374] width 45 height 33
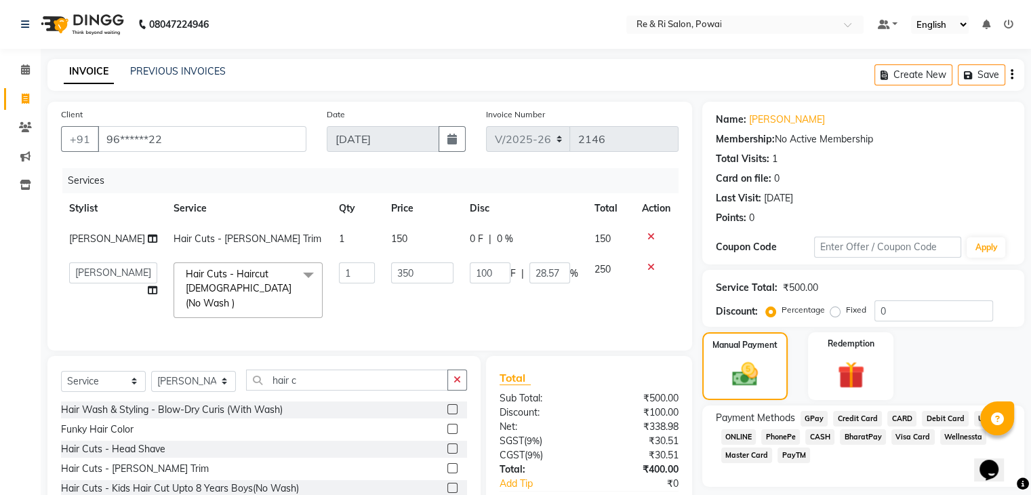
scroll to position [78, 0]
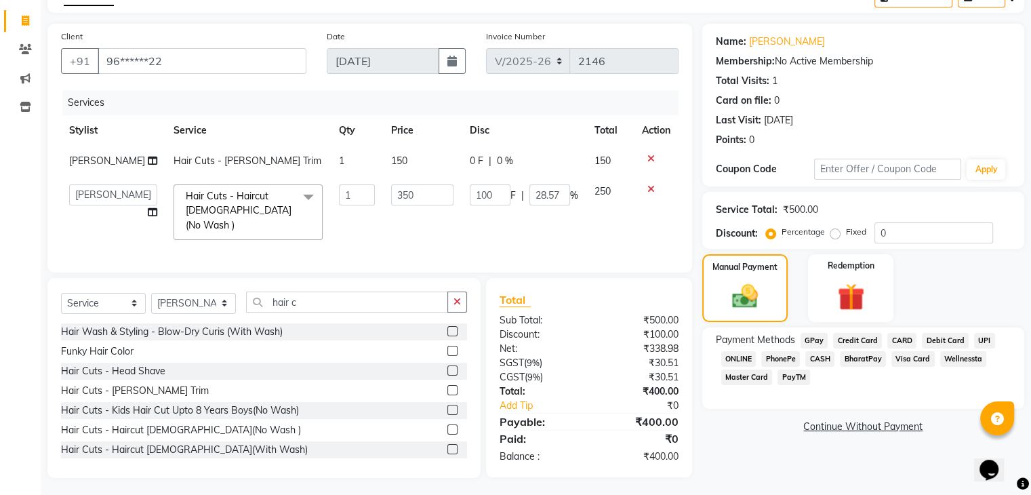
click at [814, 340] on span "GPay" at bounding box center [815, 341] width 28 height 16
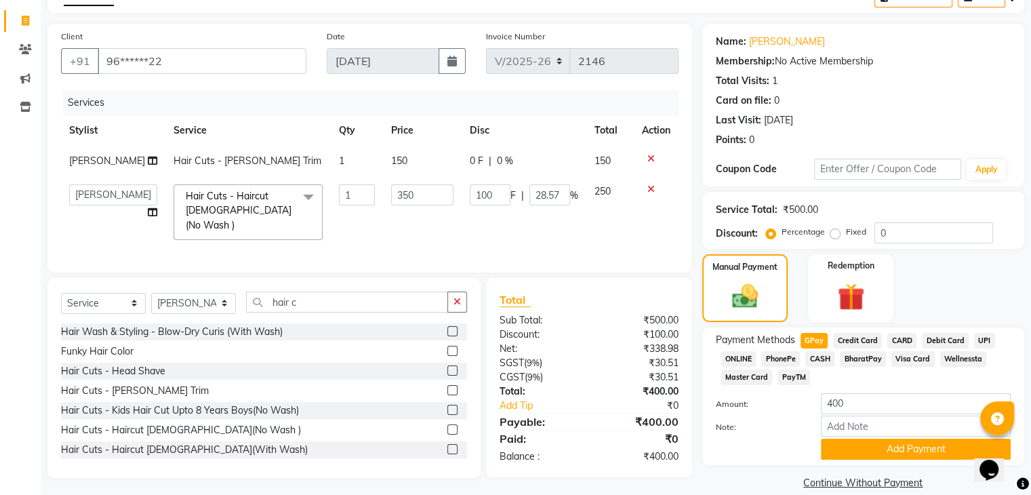
scroll to position [98, 0]
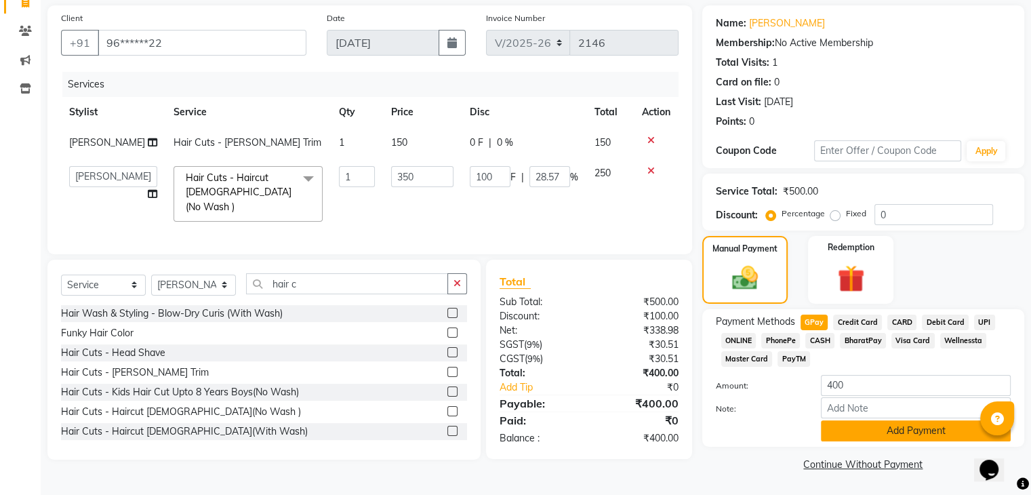
click at [882, 426] on button "Add Payment" at bounding box center [916, 430] width 190 height 21
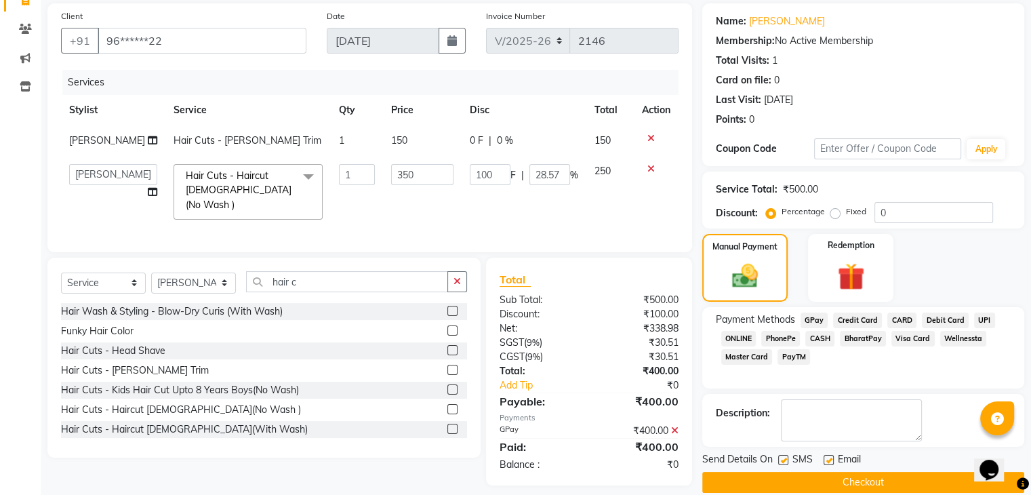
click at [830, 456] on label at bounding box center [829, 460] width 10 height 10
click at [830, 456] on input "checkbox" at bounding box center [828, 460] width 9 height 9
checkbox input "false"
click at [786, 460] on label at bounding box center [783, 460] width 10 height 10
click at [786, 460] on input "checkbox" at bounding box center [782, 460] width 9 height 9
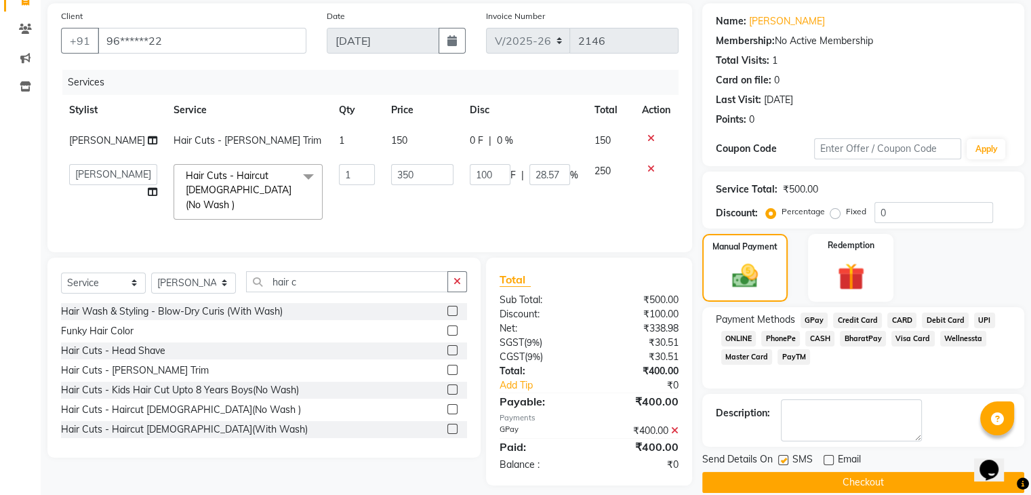
checkbox input "false"
click at [806, 480] on button "Checkout" at bounding box center [864, 482] width 322 height 21
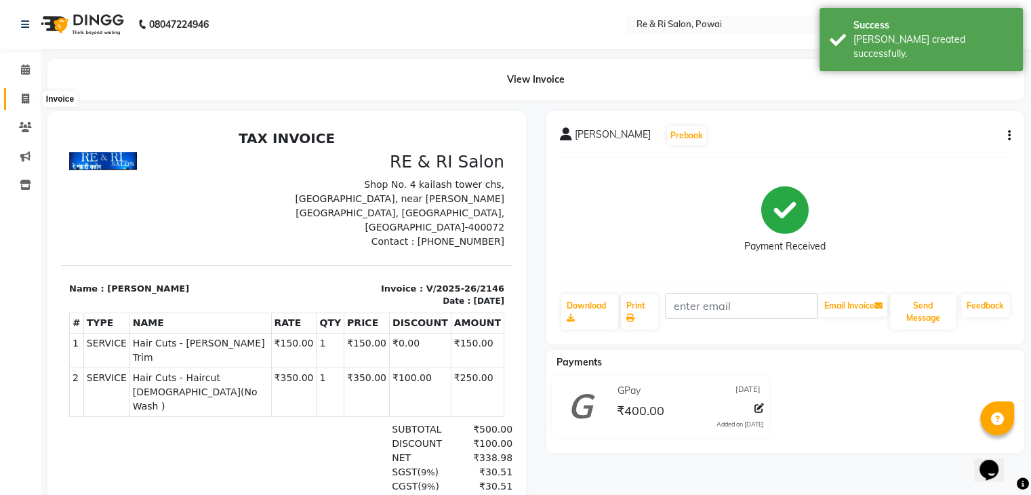
click at [31, 104] on span at bounding box center [26, 100] width 24 height 16
select select "service"
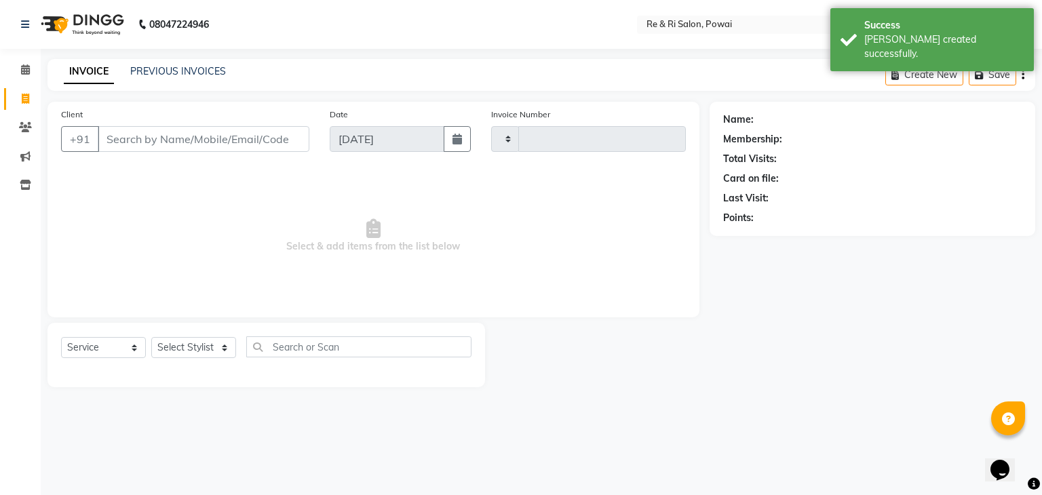
type input "2147"
select select "5364"
click at [135, 138] on input "Client" at bounding box center [204, 139] width 212 height 26
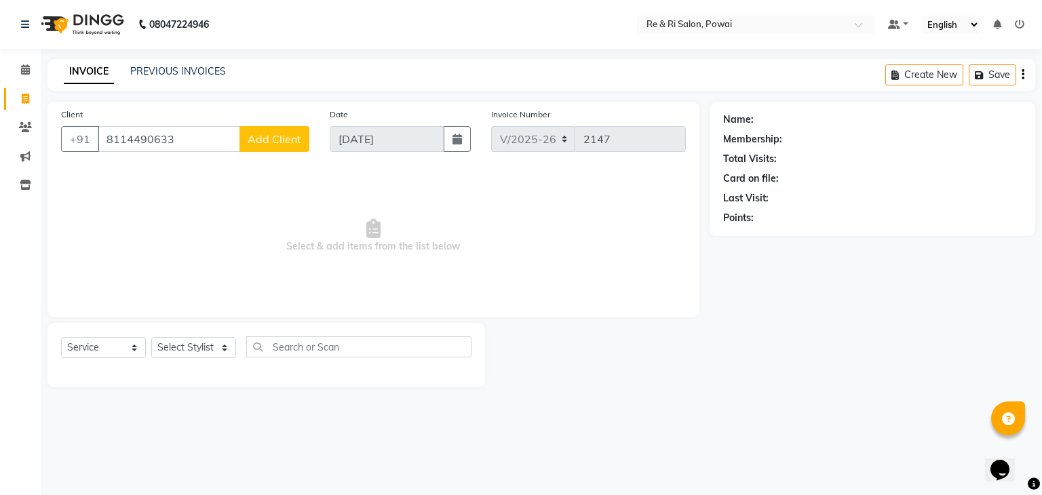
type input "8114490633"
click at [264, 149] on button "Add Client" at bounding box center [274, 139] width 70 height 26
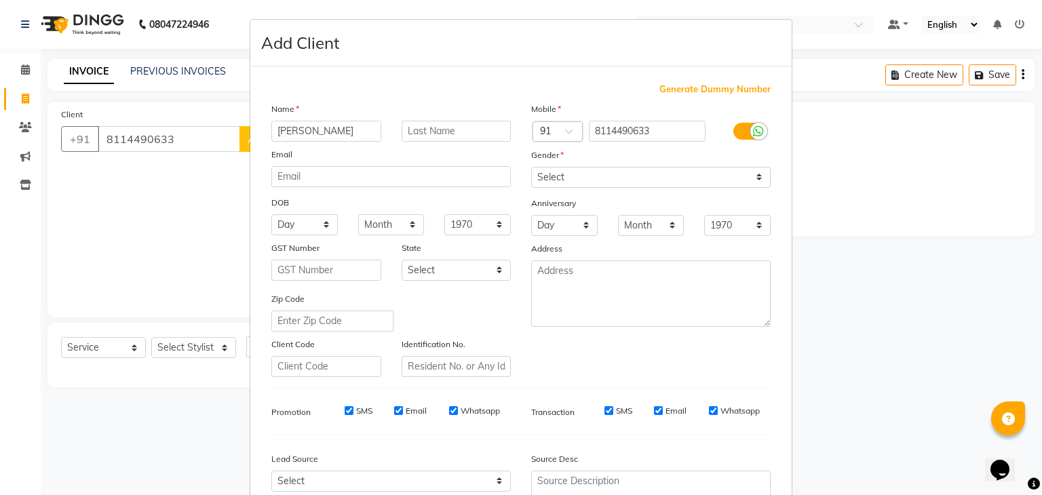
type input "[PERSON_NAME]"
click at [751, 175] on select "Select [DEMOGRAPHIC_DATA] [DEMOGRAPHIC_DATA] Other Prefer Not To Say" at bounding box center [650, 177] width 239 height 21
select select "[DEMOGRAPHIC_DATA]"
click at [531, 167] on select "Select [DEMOGRAPHIC_DATA] [DEMOGRAPHIC_DATA] Other Prefer Not To Say" at bounding box center [650, 177] width 239 height 21
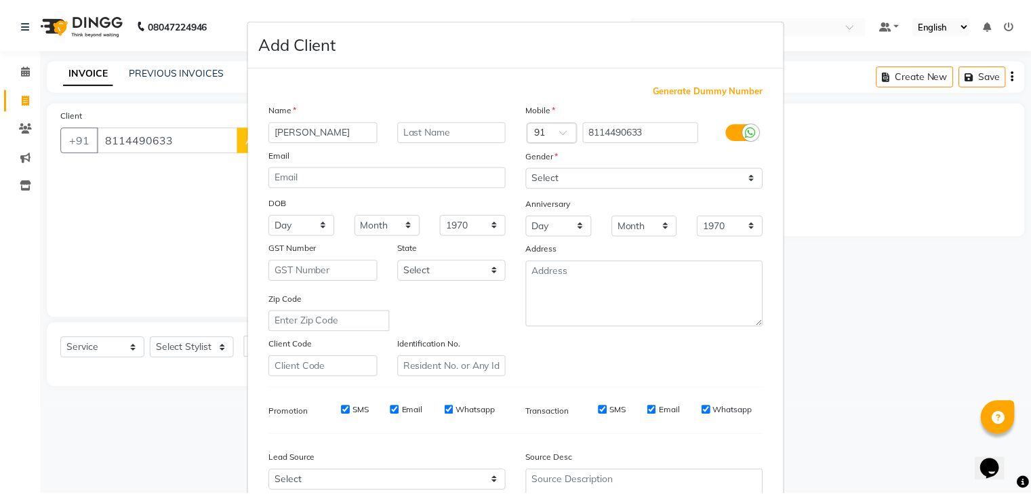
scroll to position [138, 0]
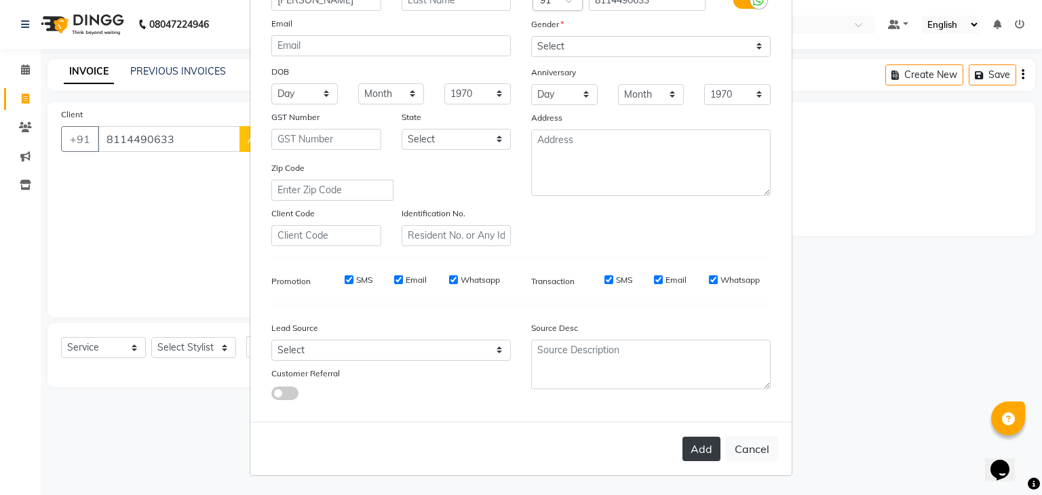
click at [703, 448] on button "Add" at bounding box center [701, 449] width 38 height 24
type input "81******33"
select select
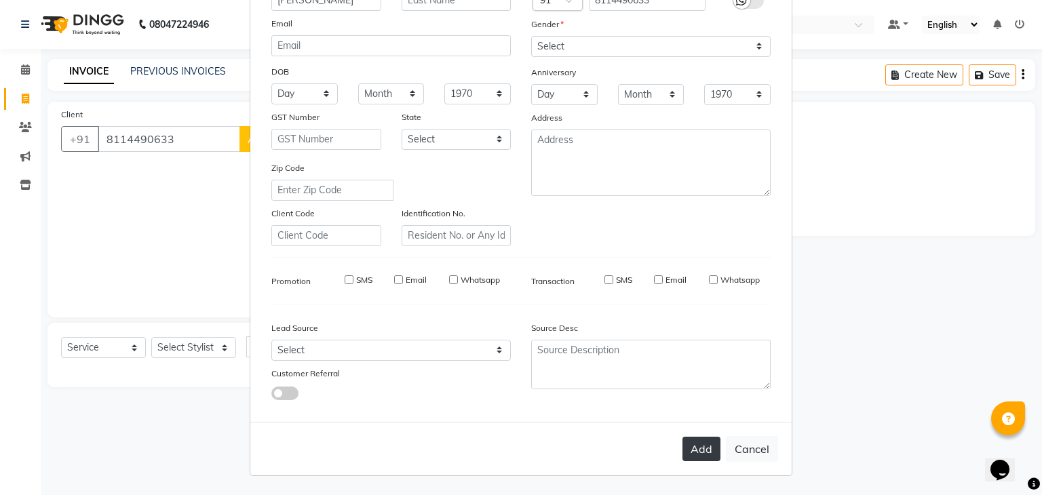
select select
checkbox input "false"
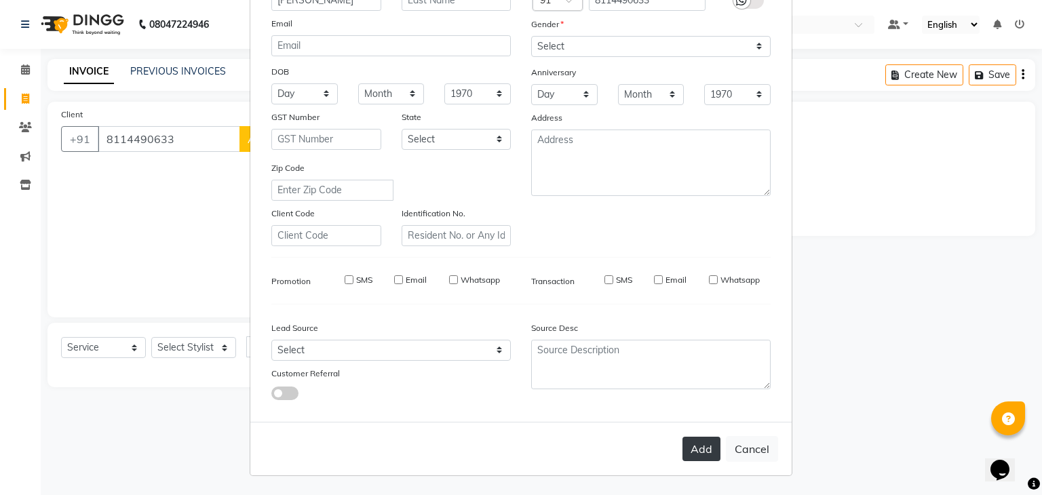
checkbox input "false"
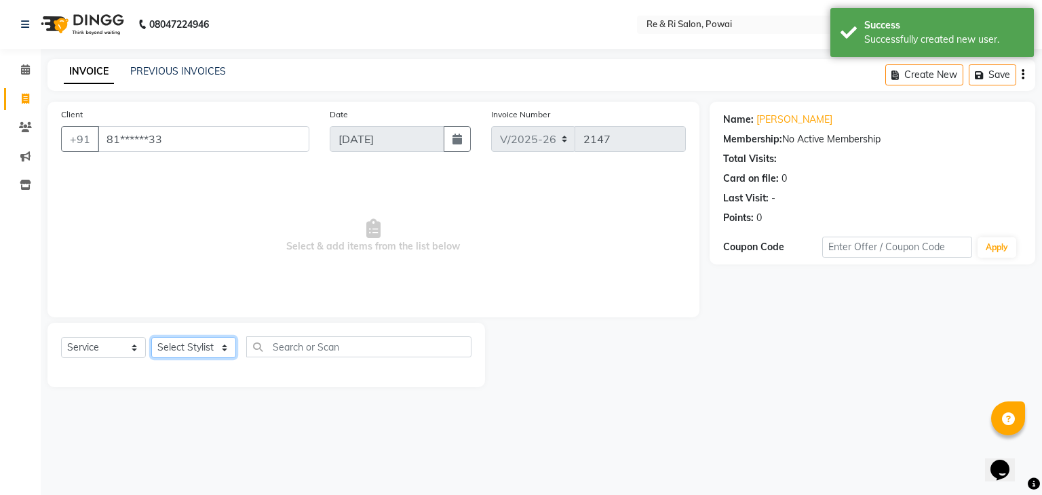
click at [228, 352] on select "Select Stylist [PERSON_NAME] [PERSON_NAME] Ayesha Danish Poonam [PERSON_NAME]" at bounding box center [193, 347] width 85 height 21
select select "63988"
click at [151, 338] on select "Select Stylist [PERSON_NAME] [PERSON_NAME] Ayesha Danish Poonam [PERSON_NAME]" at bounding box center [193, 347] width 85 height 21
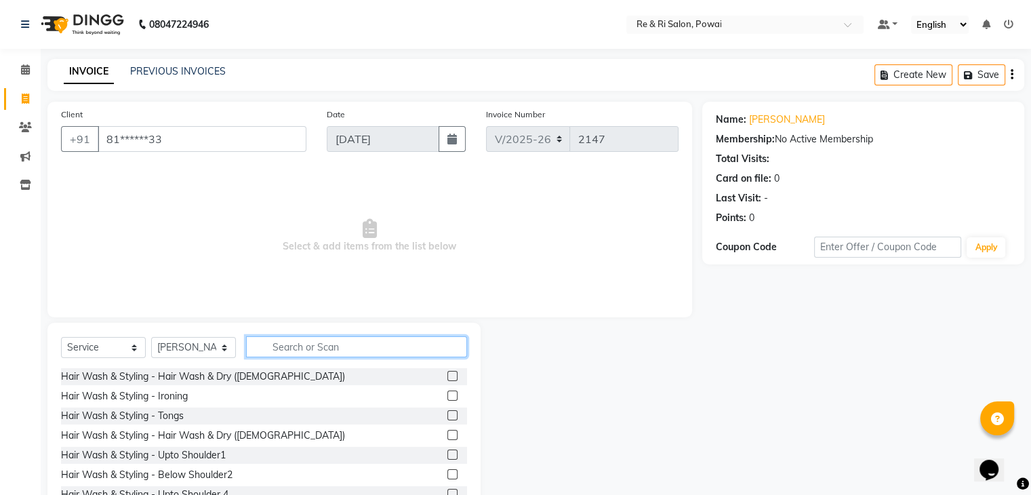
click at [269, 340] on input "text" at bounding box center [356, 346] width 221 height 21
type input "h"
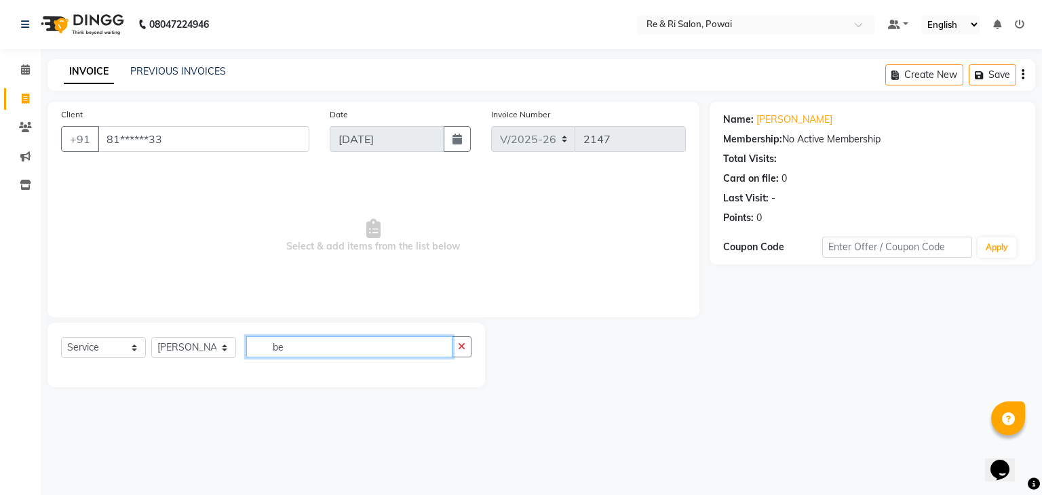
type input "b"
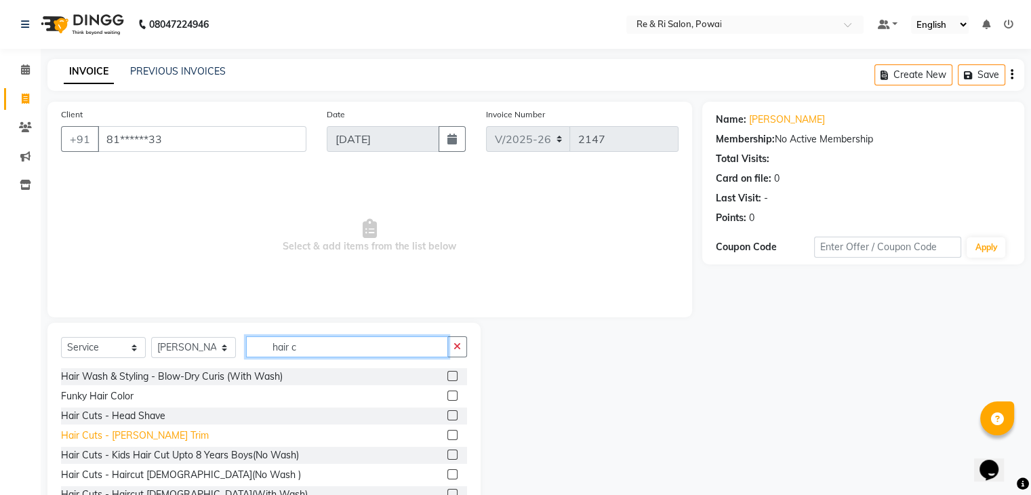
type input "hair c"
click at [138, 431] on div "Hair Cuts - [PERSON_NAME] Trim" at bounding box center [135, 436] width 148 height 14
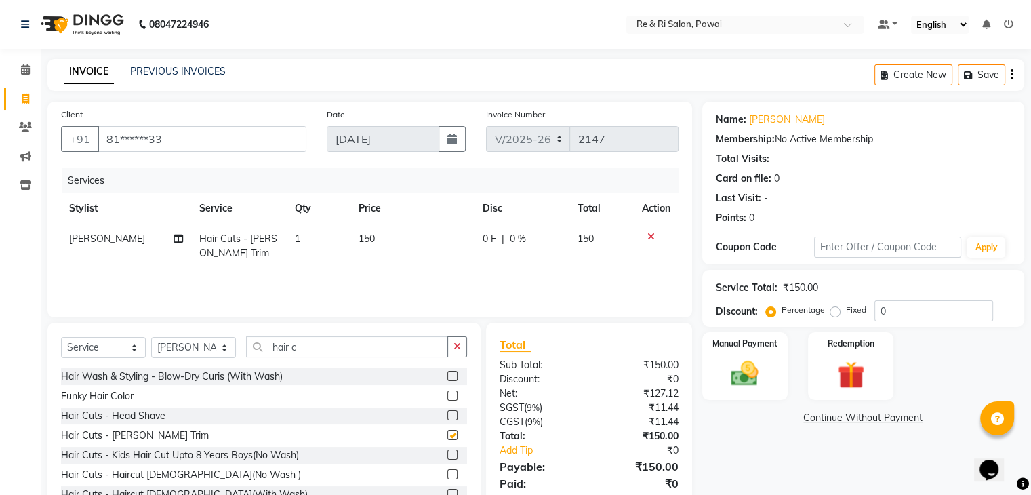
checkbox input "false"
click at [746, 375] on img at bounding box center [744, 374] width 45 height 33
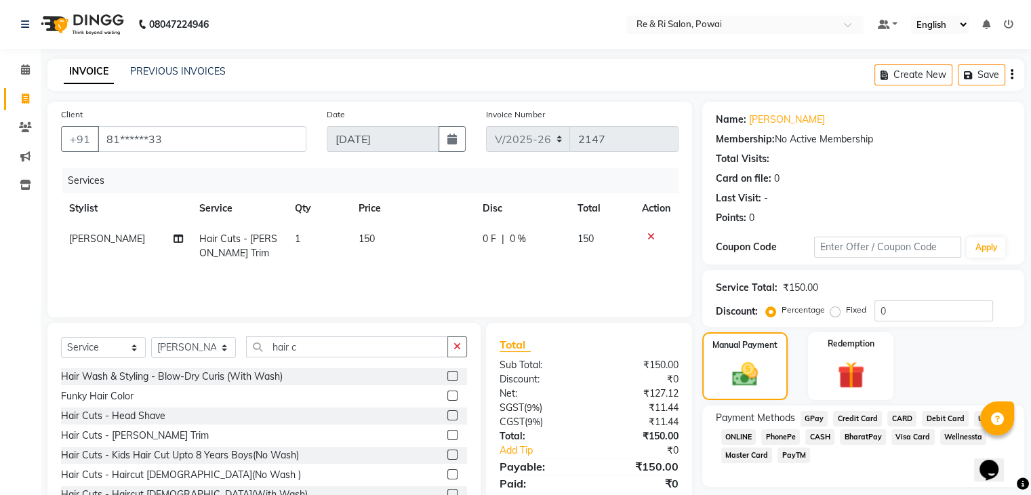
click at [815, 416] on span "GPay" at bounding box center [815, 419] width 28 height 16
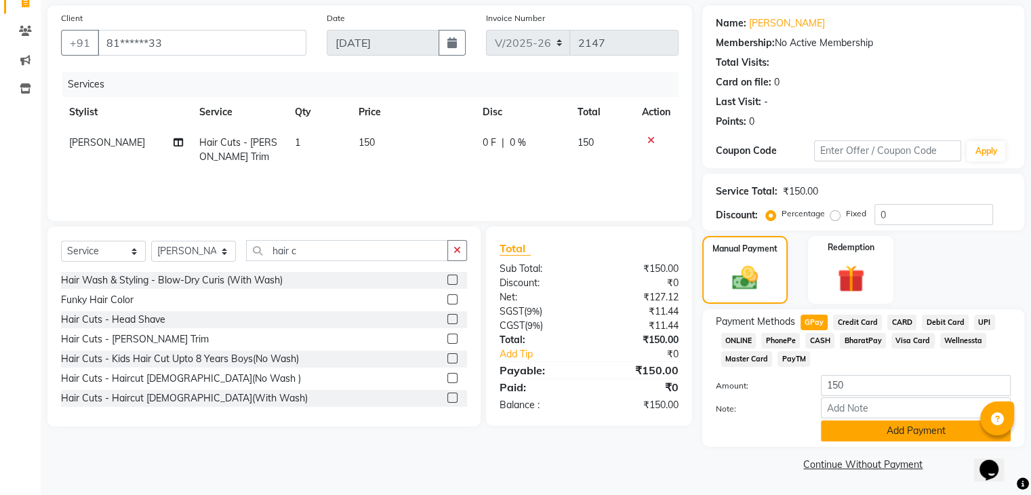
click at [911, 429] on button "Add Payment" at bounding box center [916, 430] width 190 height 21
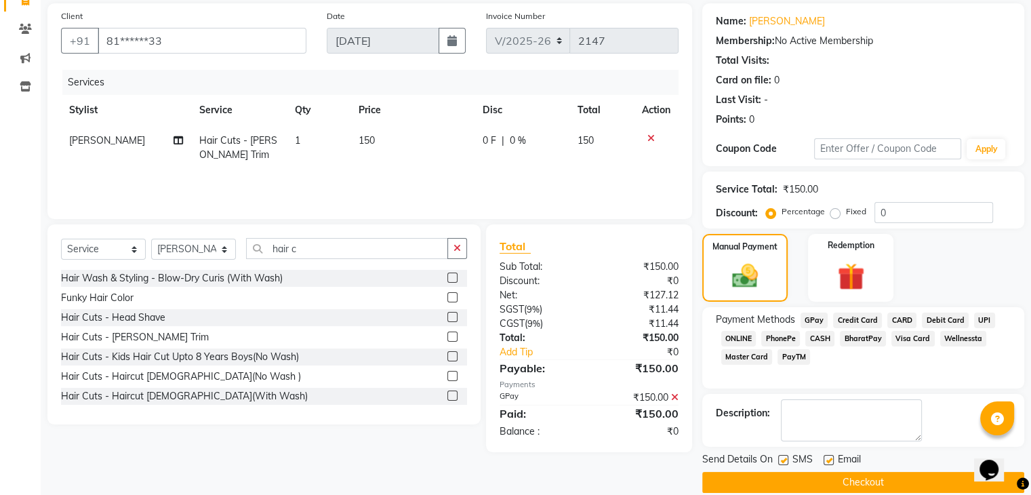
click at [781, 457] on label at bounding box center [783, 460] width 10 height 10
click at [781, 457] on input "checkbox" at bounding box center [782, 460] width 9 height 9
checkbox input "false"
click at [827, 462] on label at bounding box center [829, 460] width 10 height 10
click at [827, 462] on input "checkbox" at bounding box center [828, 460] width 9 height 9
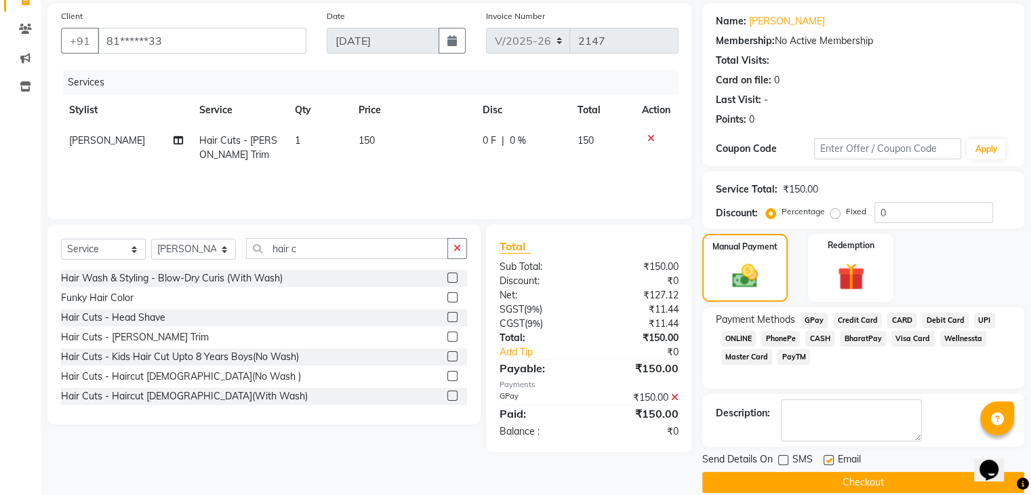
checkbox input "false"
click at [833, 483] on button "Checkout" at bounding box center [864, 482] width 322 height 21
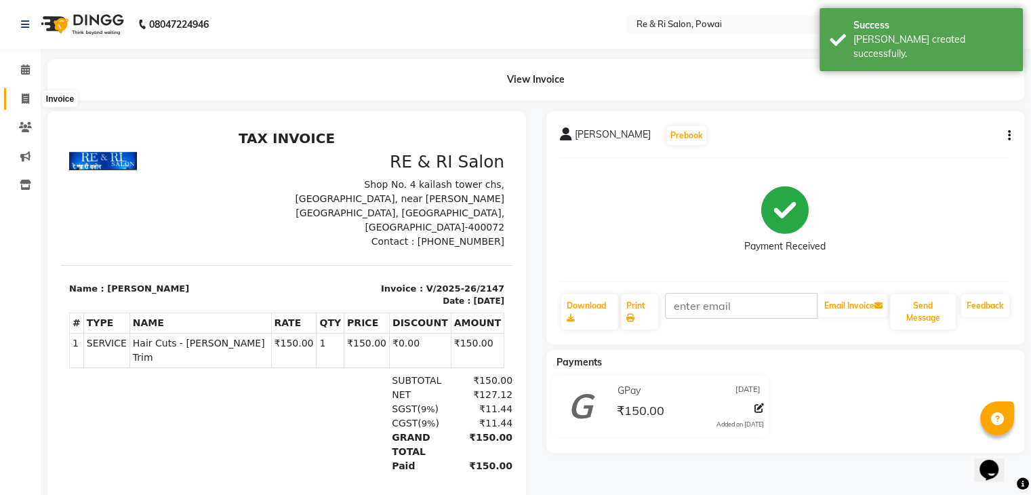
click at [24, 98] on icon at bounding box center [25, 99] width 7 height 10
select select "service"
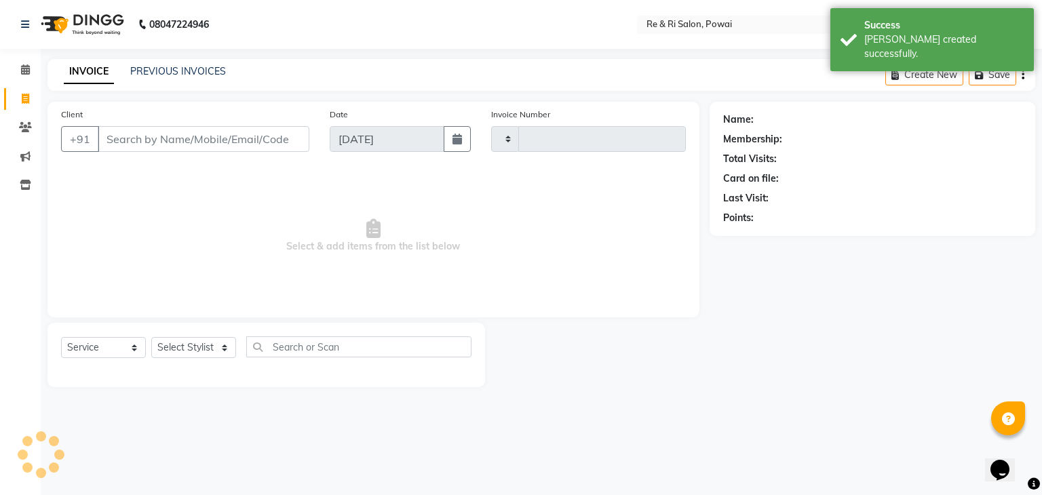
type input "2148"
select select "5364"
click at [222, 348] on select "Select Stylist [PERSON_NAME] [PERSON_NAME] Ayesha Danish Poonam [PERSON_NAME]" at bounding box center [193, 347] width 85 height 21
select select "90547"
click at [151, 338] on select "Select Stylist [PERSON_NAME] [PERSON_NAME] Ayesha Danish Poonam [PERSON_NAME]" at bounding box center [193, 347] width 85 height 21
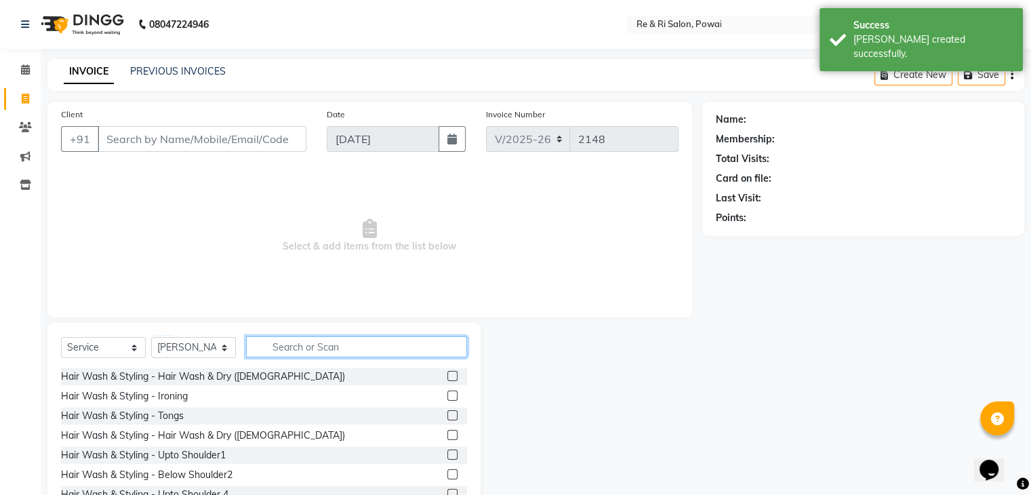
click at [282, 345] on input "text" at bounding box center [356, 346] width 221 height 21
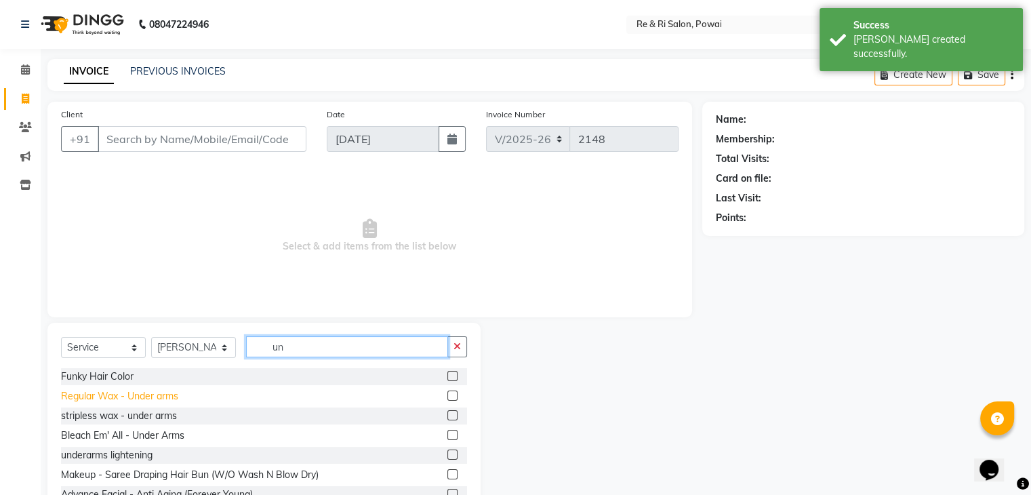
type input "un"
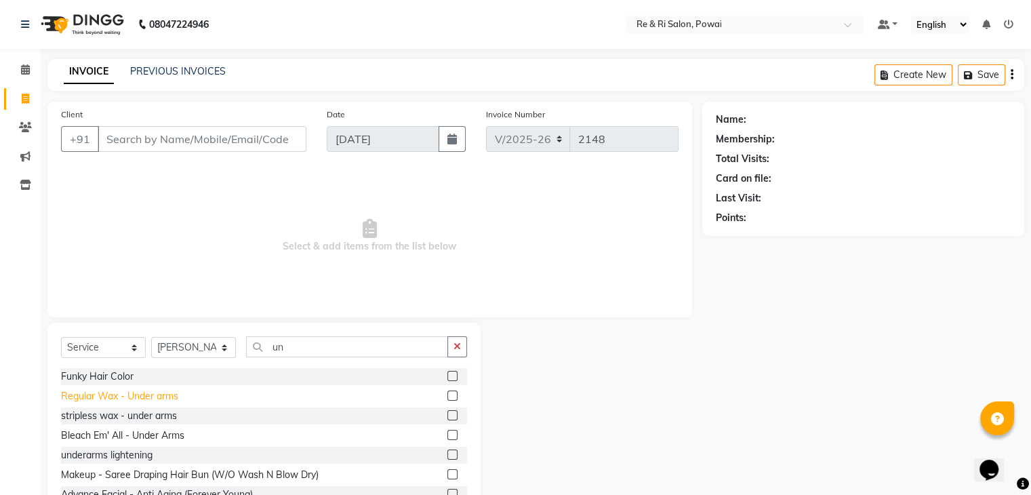
click at [124, 398] on div "Regular Wax - Under arms" at bounding box center [119, 396] width 117 height 14
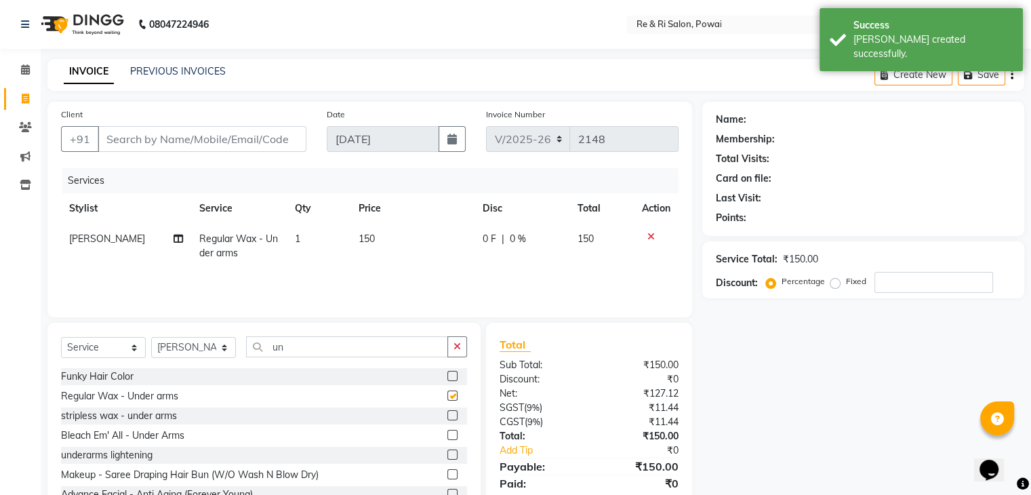
checkbox input "false"
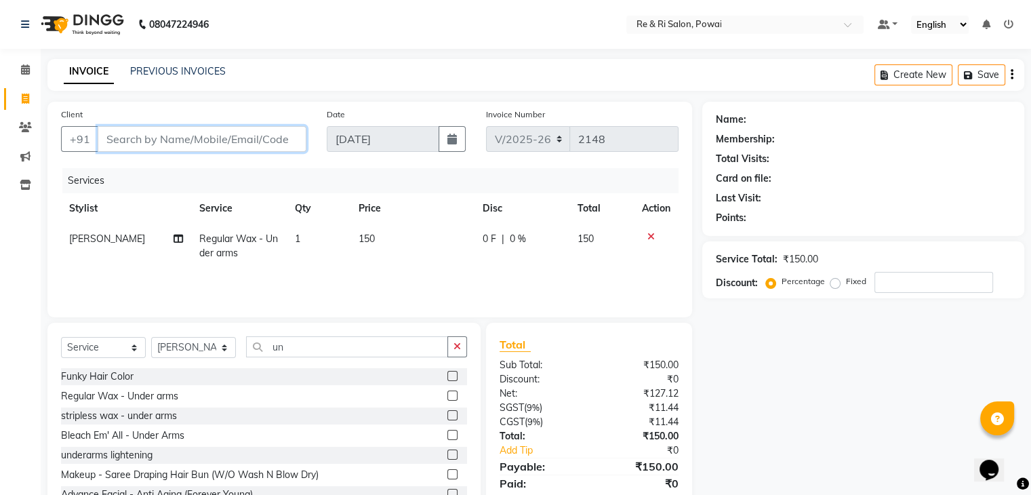
click at [266, 136] on input "Client" at bounding box center [202, 139] width 209 height 26
type input "w"
type input "0"
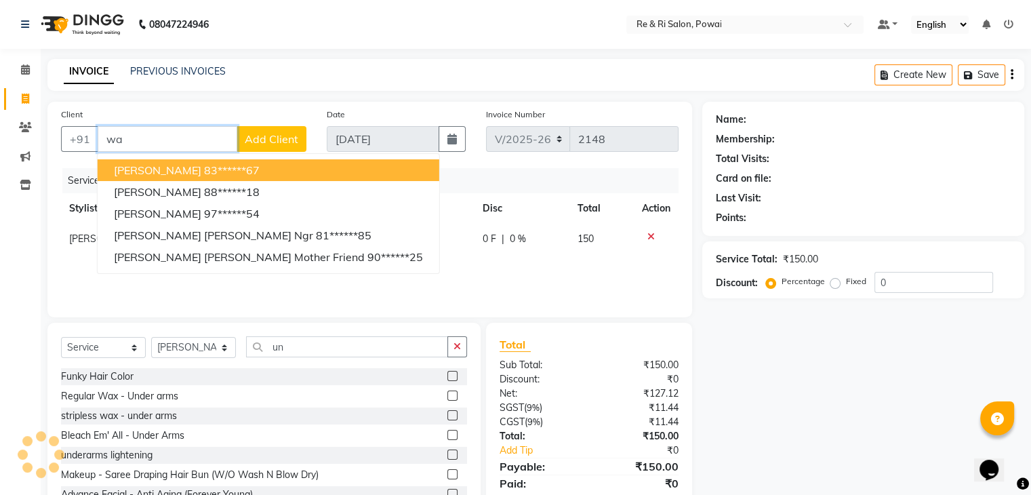
type input "w"
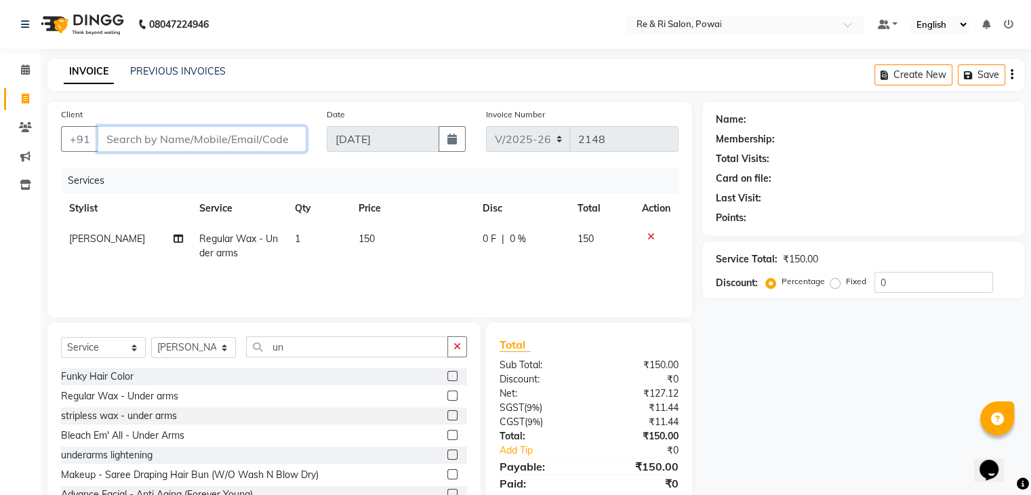
scroll to position [49, 0]
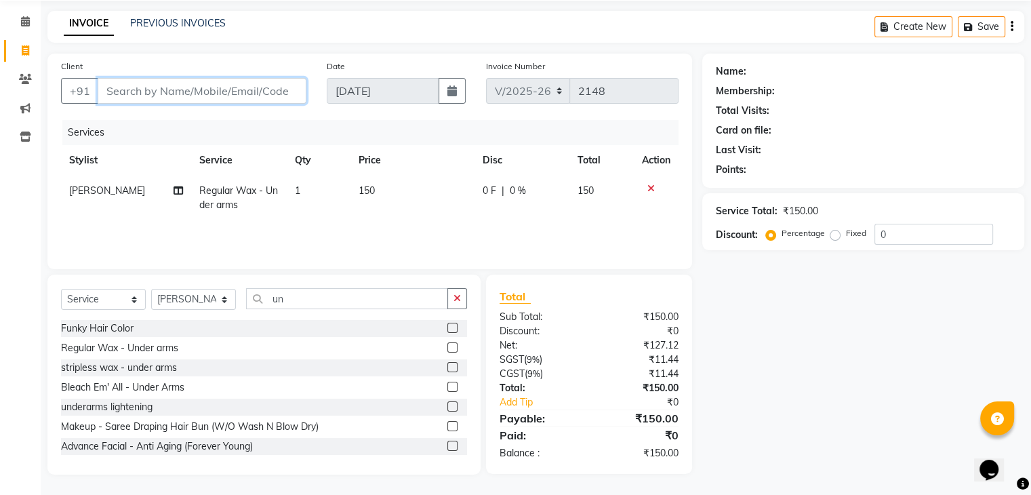
click at [229, 92] on input "Client" at bounding box center [202, 91] width 209 height 26
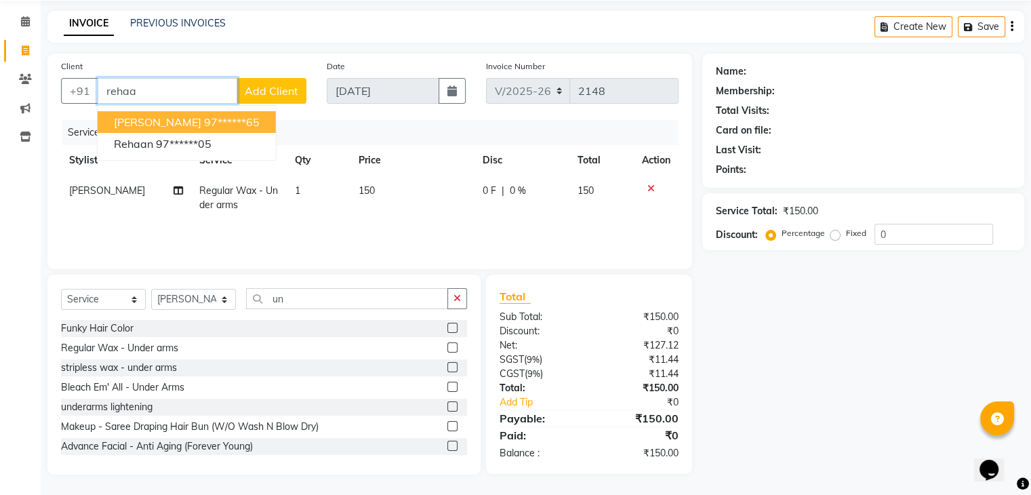
click at [184, 123] on span "[PERSON_NAME]" at bounding box center [157, 122] width 87 height 14
type input "97******65"
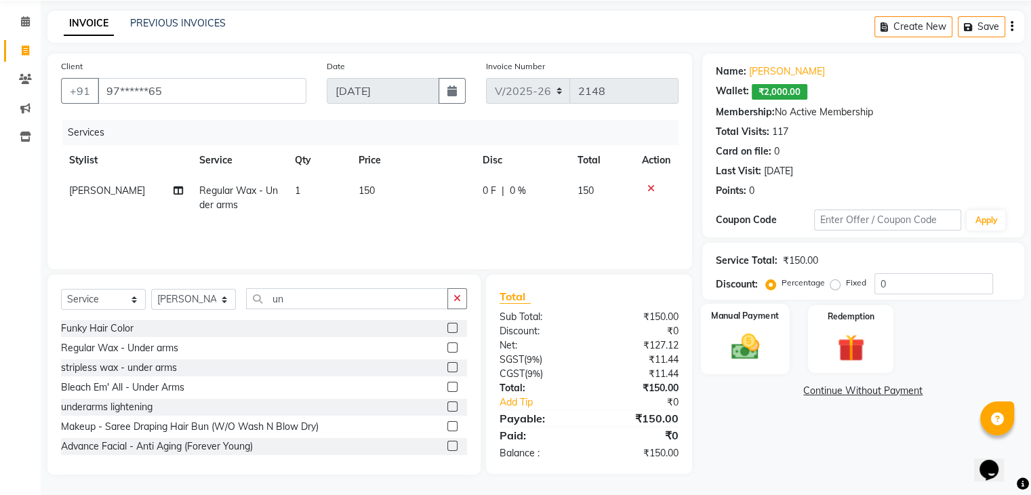
click at [751, 349] on img at bounding box center [744, 347] width 45 height 33
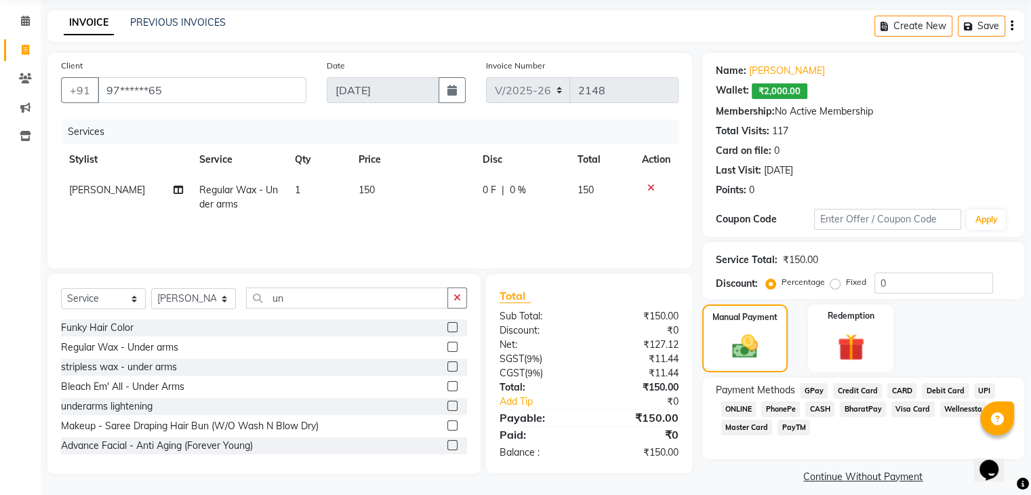
click at [811, 388] on span "GPay" at bounding box center [815, 391] width 28 height 16
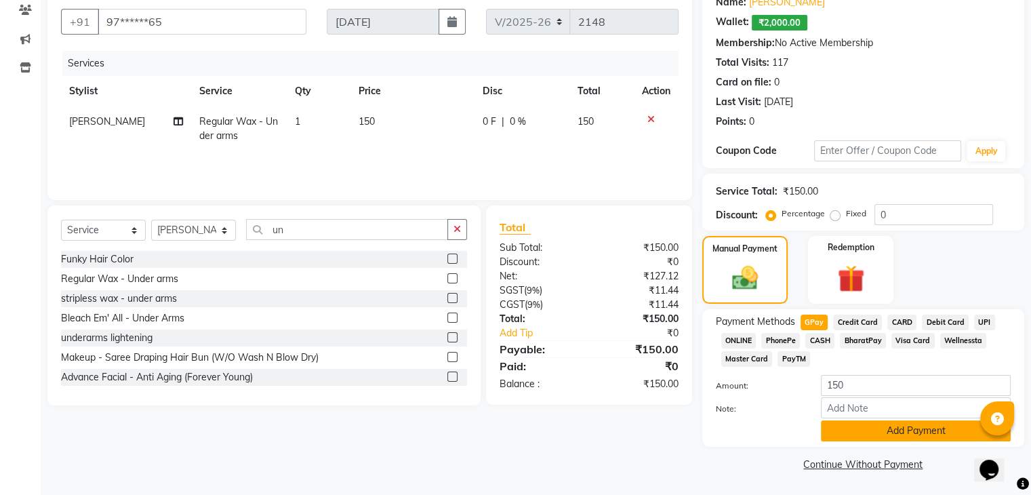
click at [863, 427] on button "Add Payment" at bounding box center [916, 430] width 190 height 21
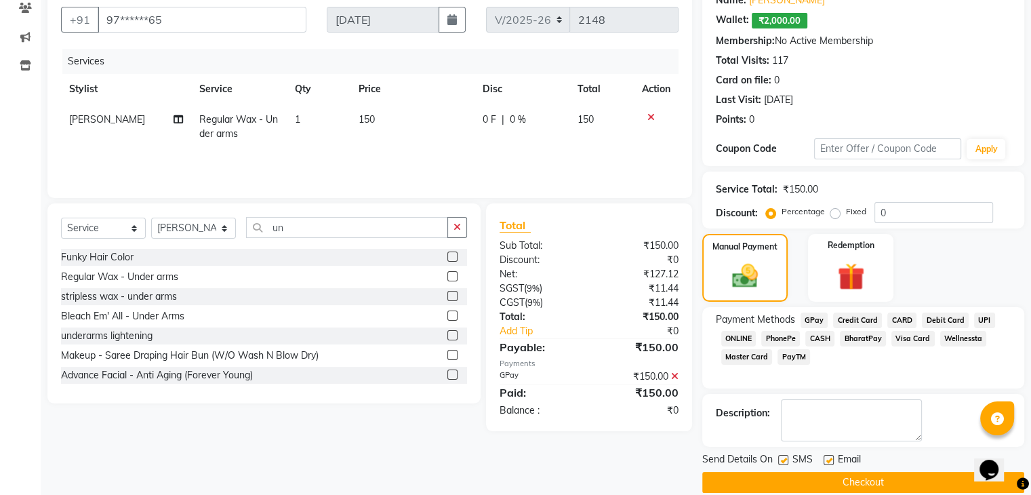
click at [784, 455] on label at bounding box center [783, 460] width 10 height 10
click at [784, 456] on input "checkbox" at bounding box center [782, 460] width 9 height 9
checkbox input "false"
click at [826, 458] on label at bounding box center [829, 460] width 10 height 10
click at [826, 458] on input "checkbox" at bounding box center [828, 460] width 9 height 9
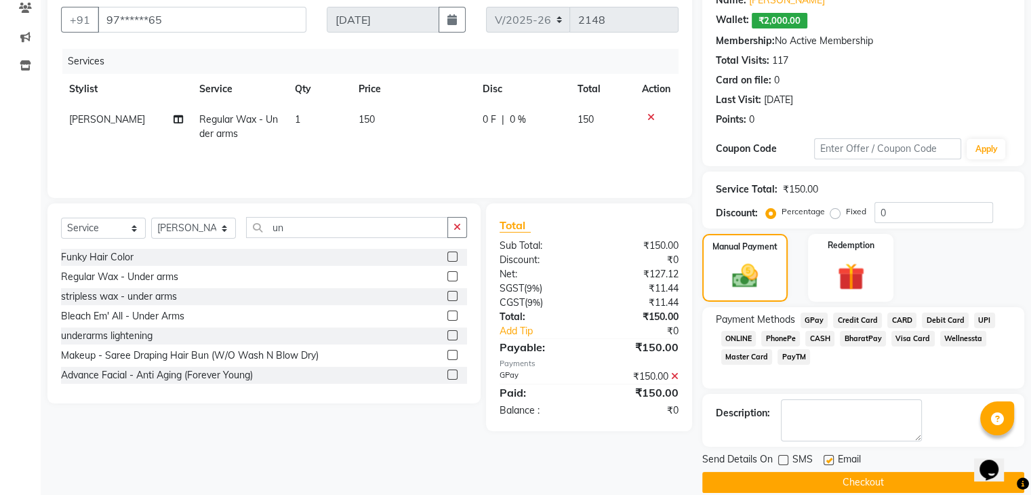
checkbox input "false"
click at [829, 481] on button "Checkout" at bounding box center [864, 482] width 322 height 21
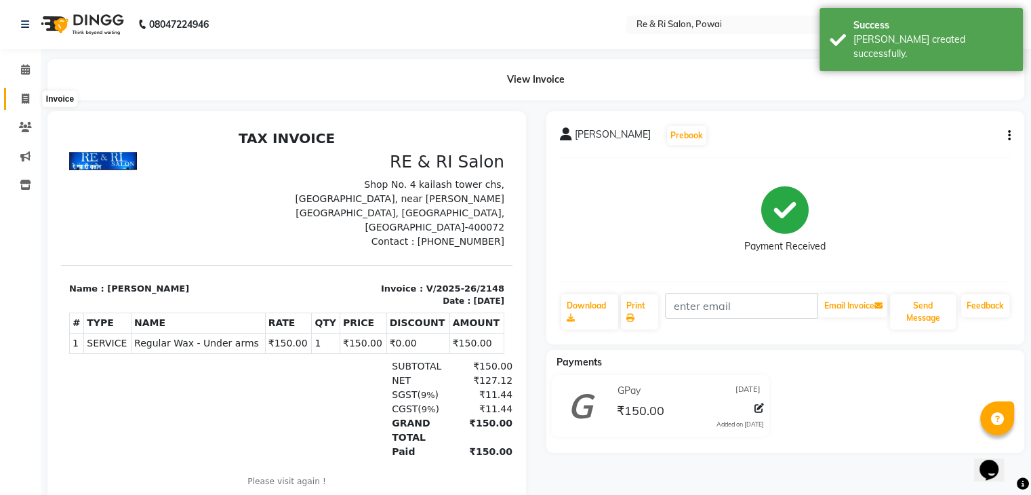
click at [26, 99] on icon at bounding box center [25, 99] width 7 height 10
select select "service"
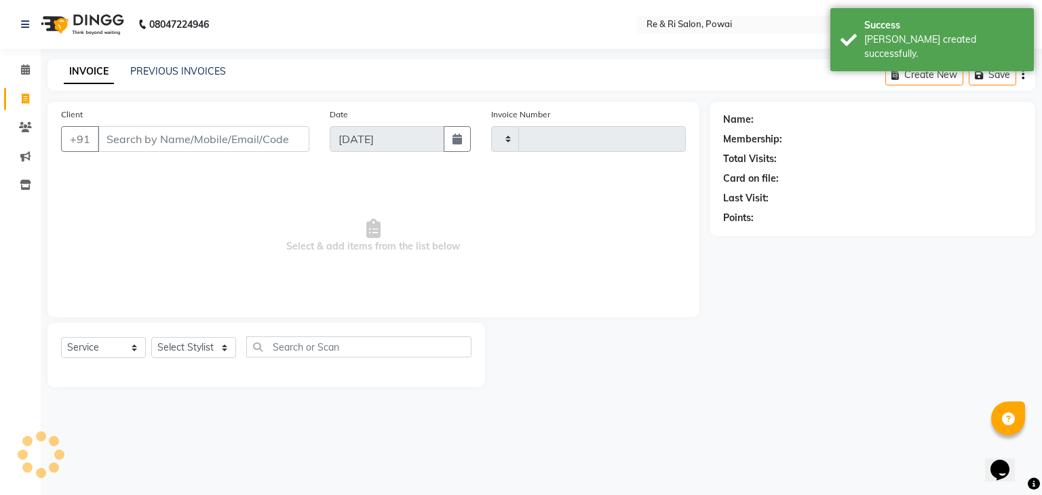
type input "2149"
select select "5364"
click at [174, 72] on link "PREVIOUS INVOICES" at bounding box center [178, 71] width 96 height 12
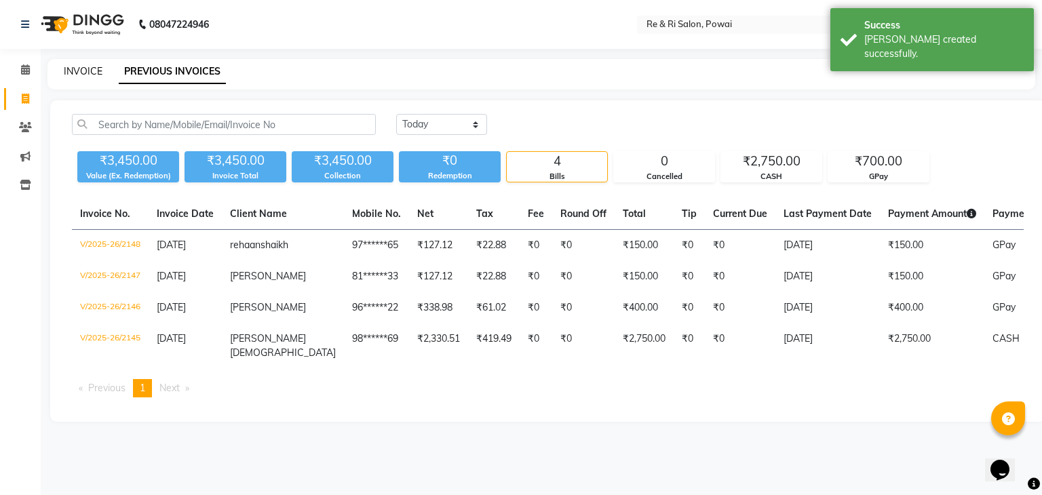
click at [96, 71] on link "INVOICE" at bounding box center [83, 71] width 39 height 12
select select "service"
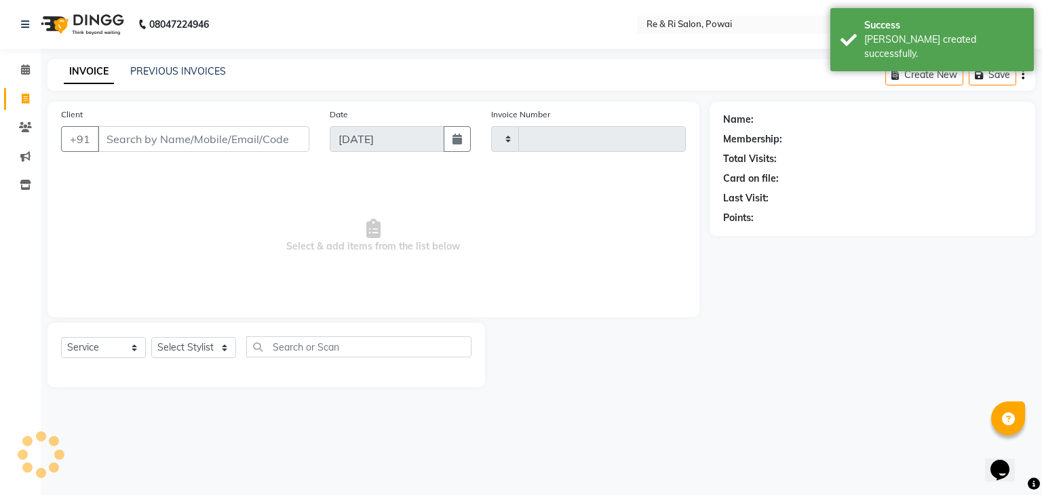
type input "2149"
select select "5364"
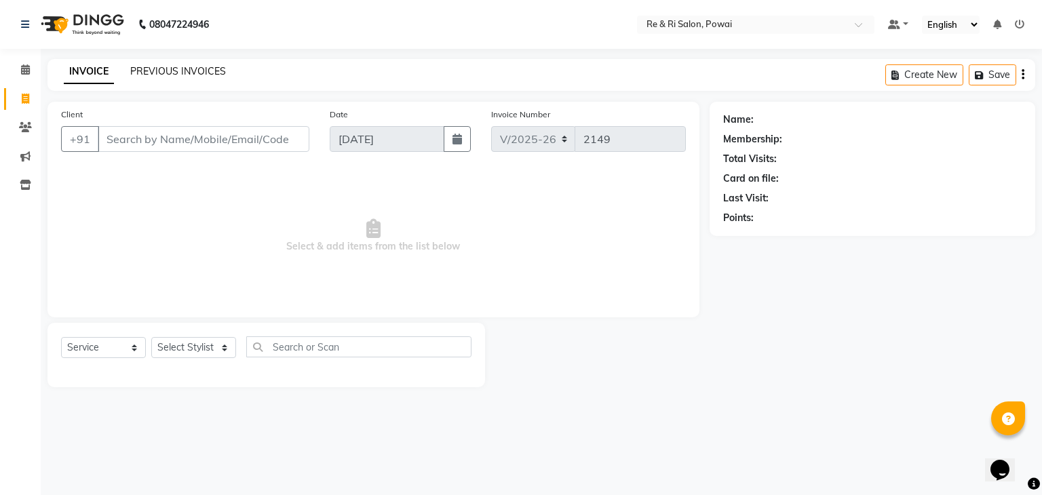
click at [155, 67] on link "PREVIOUS INVOICES" at bounding box center [178, 71] width 96 height 12
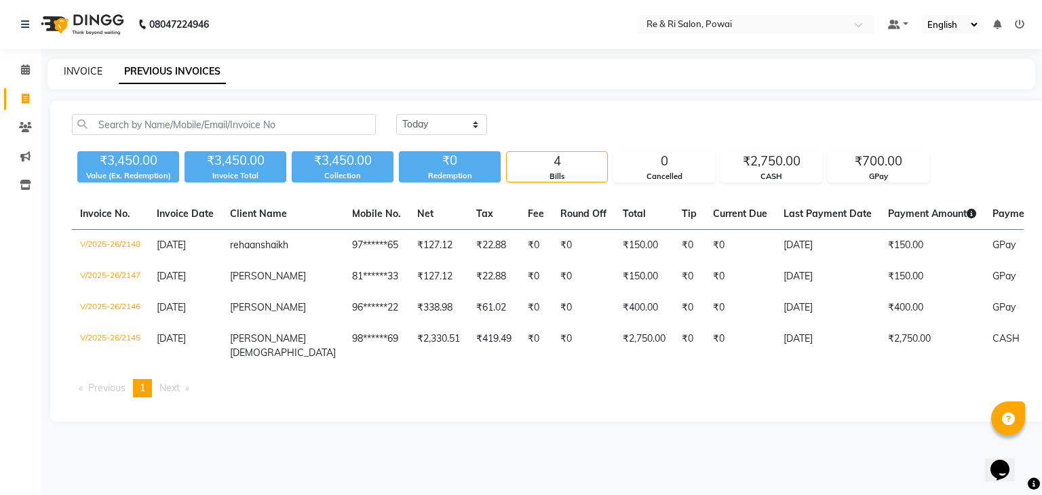
click at [90, 72] on link "INVOICE" at bounding box center [83, 71] width 39 height 12
select select "5364"
select select "service"
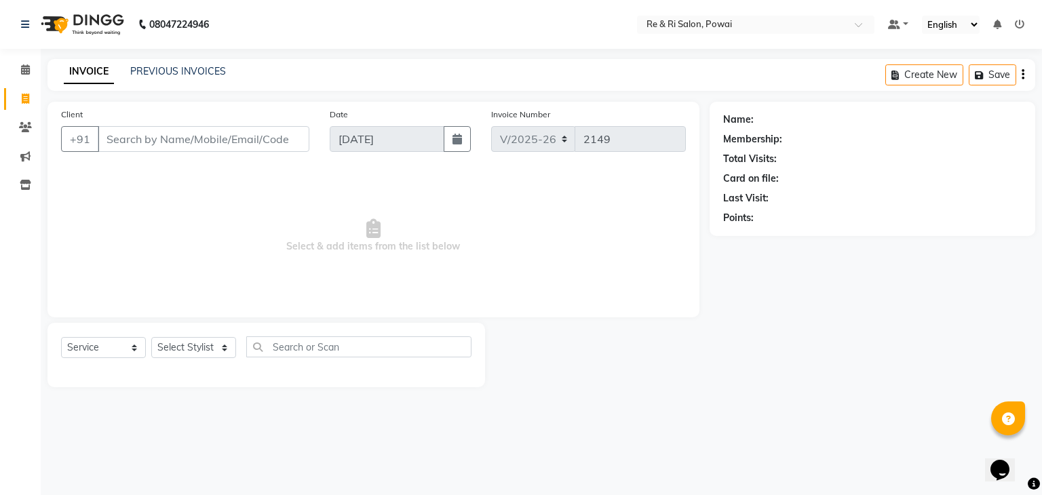
click at [141, 142] on input "Client" at bounding box center [204, 139] width 212 height 26
type input "a"
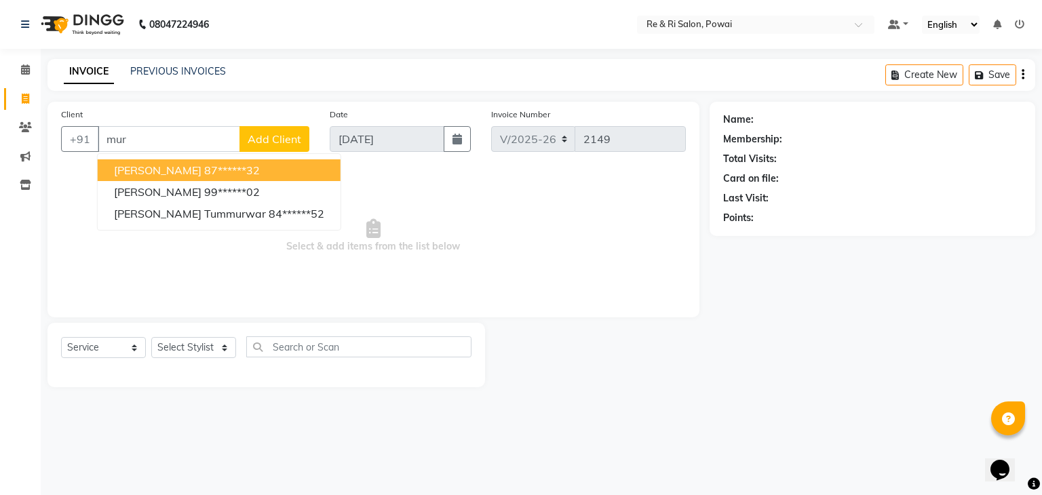
click at [168, 169] on span "[PERSON_NAME]" at bounding box center [157, 170] width 87 height 14
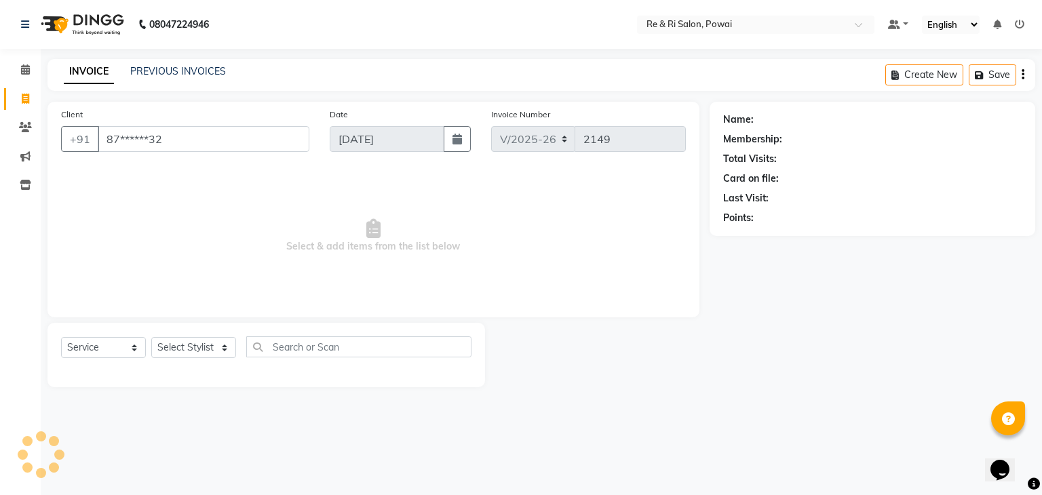
type input "87******32"
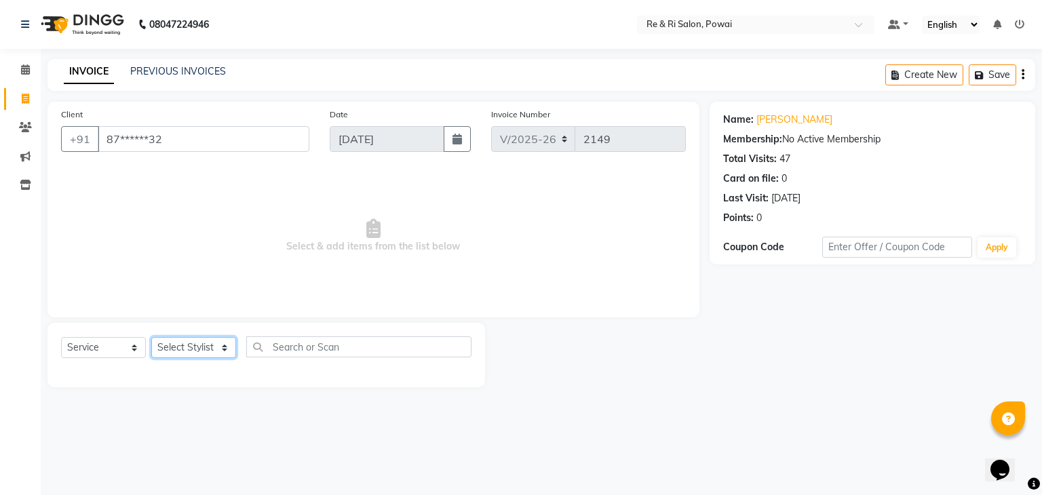
drag, startPoint x: 228, startPoint y: 352, endPoint x: 180, endPoint y: 221, distance: 139.2
click at [180, 221] on div "Client +91 87******32 Date [DATE] Invoice Number V/2025 V/[PHONE_NUMBER] Select…" at bounding box center [373, 244] width 672 height 285
select select "87747"
click at [151, 338] on select "Select Stylist [PERSON_NAME] [PERSON_NAME] Ayesha Danish Poonam [PERSON_NAME]" at bounding box center [193, 347] width 85 height 21
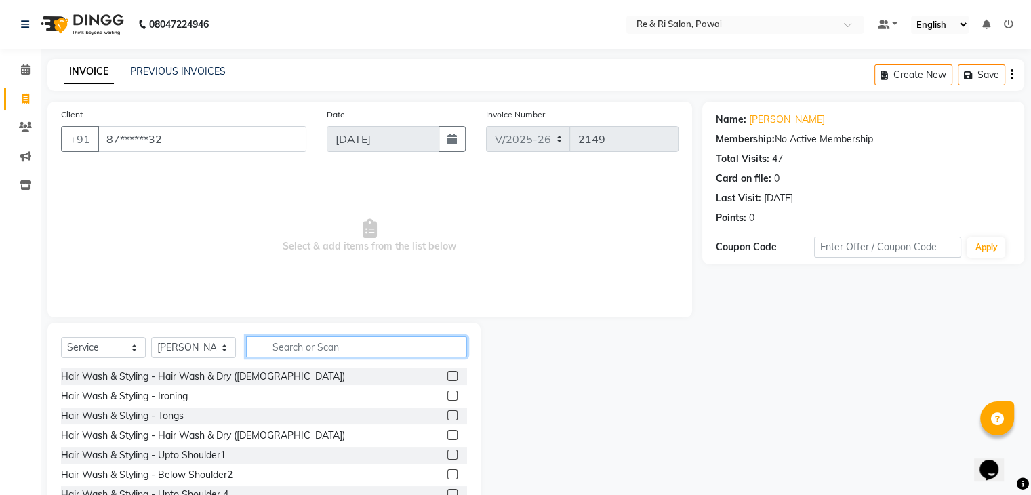
click at [296, 349] on input "text" at bounding box center [356, 346] width 221 height 21
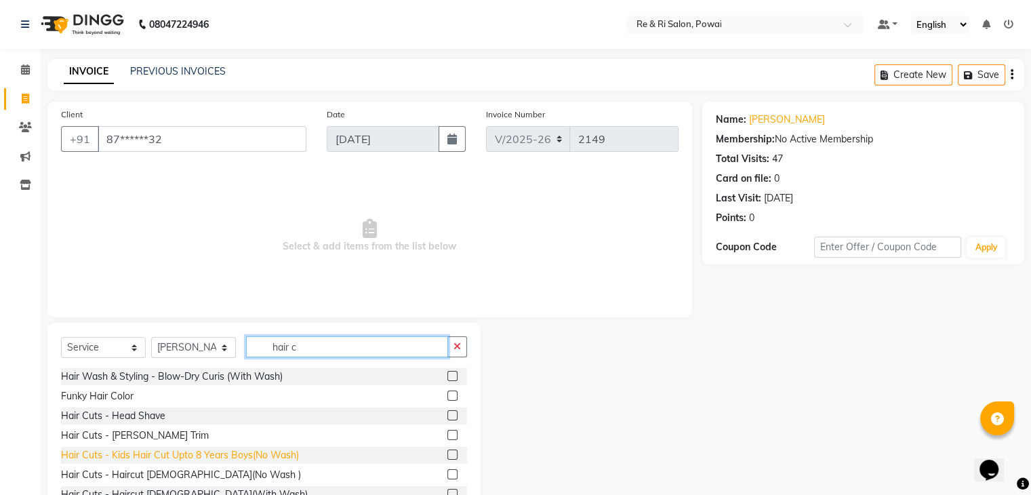
type input "hair c"
click at [187, 452] on div "Hair Cuts - Kids Hair Cut Upto 8 Years Boys(No Wash)" at bounding box center [180, 455] width 238 height 14
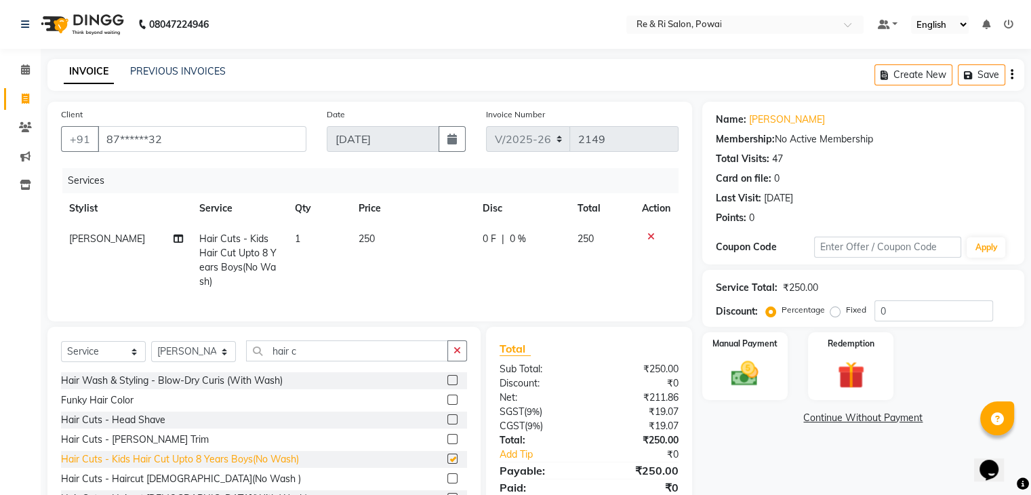
checkbox input "false"
click at [746, 376] on img at bounding box center [744, 374] width 45 height 33
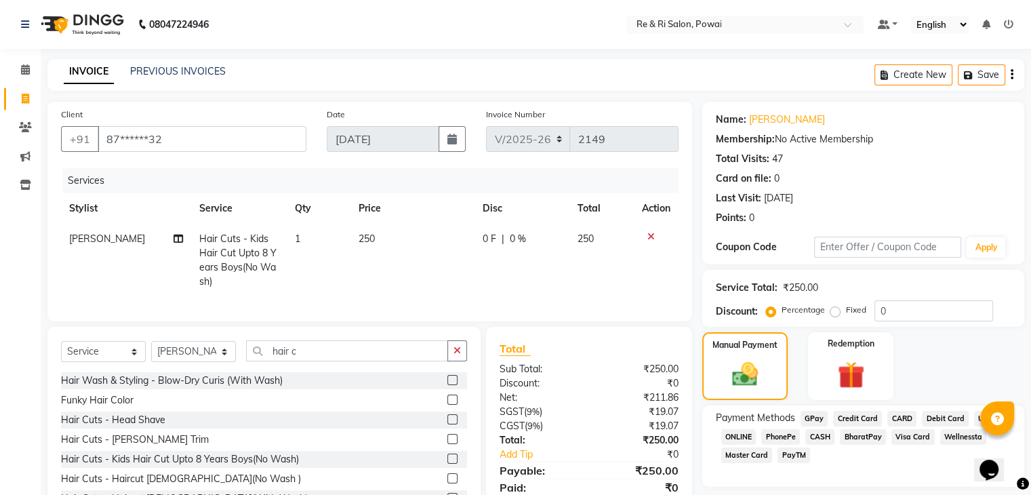
scroll to position [49, 0]
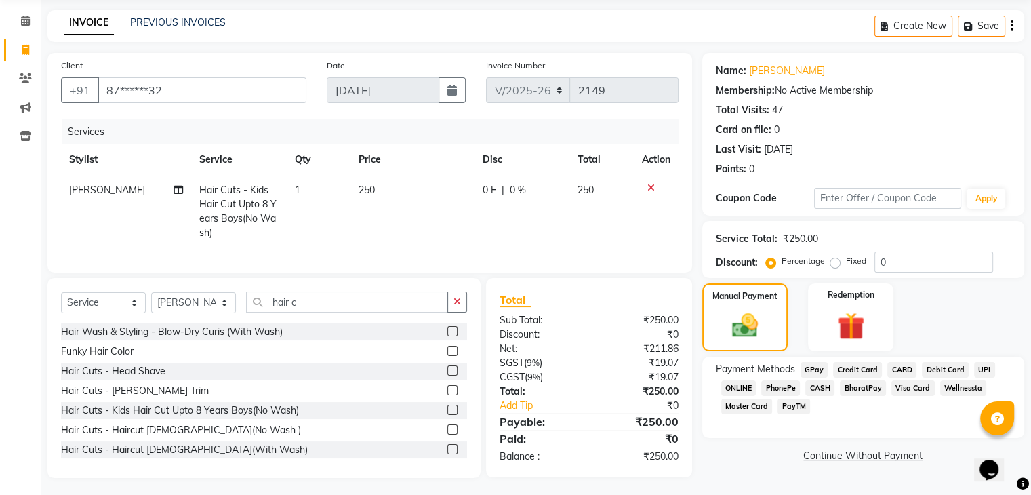
click at [815, 362] on span "GPay" at bounding box center [815, 370] width 28 height 16
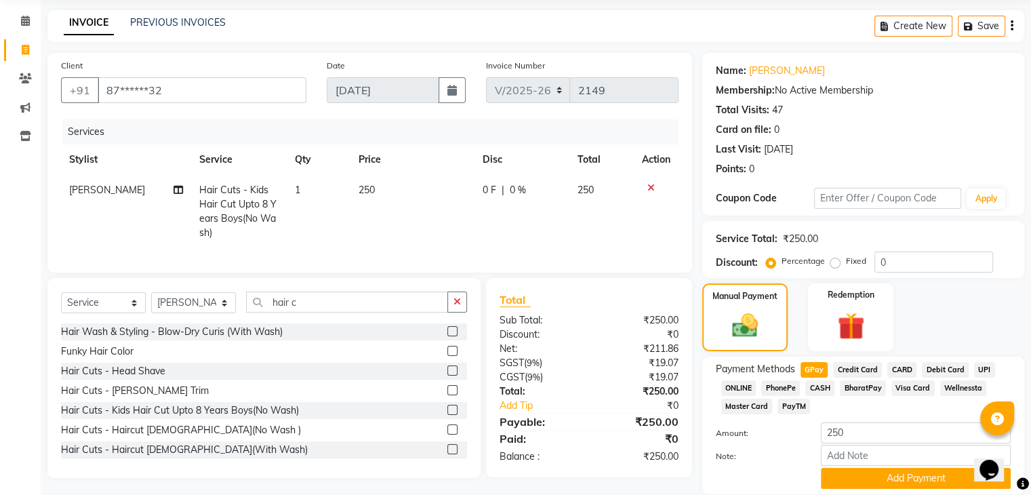
click at [815, 362] on span "GPay" at bounding box center [815, 370] width 28 height 16
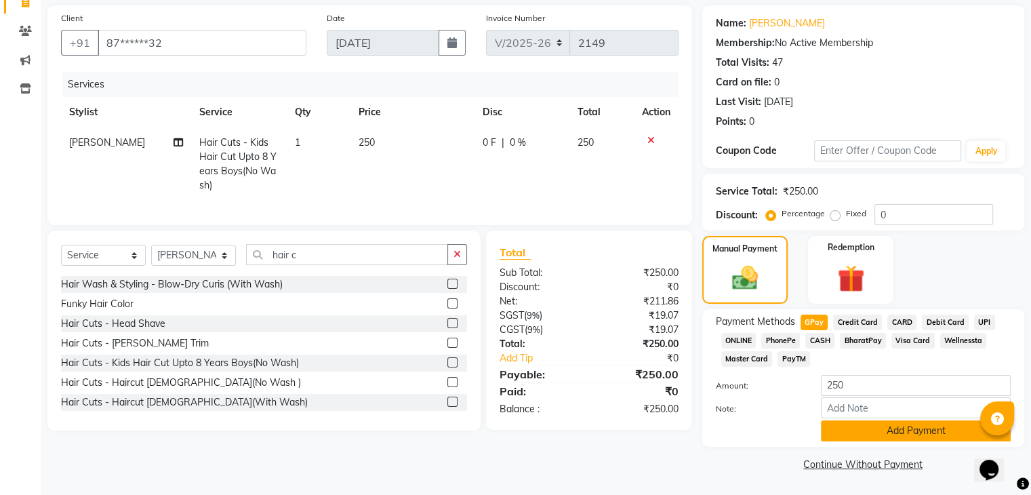
click at [895, 429] on button "Add Payment" at bounding box center [916, 430] width 190 height 21
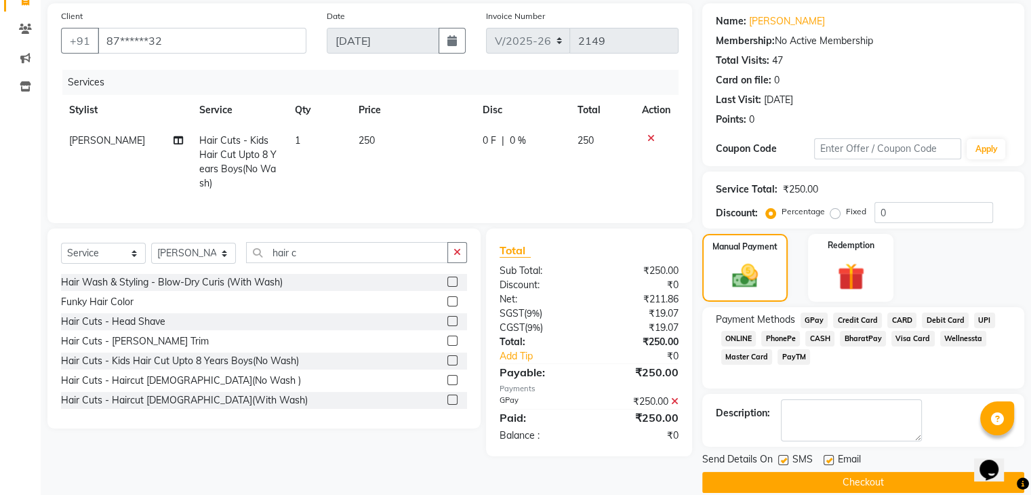
click at [786, 459] on label at bounding box center [783, 460] width 10 height 10
click at [786, 459] on input "checkbox" at bounding box center [782, 460] width 9 height 9
checkbox input "false"
click at [830, 456] on label at bounding box center [829, 460] width 10 height 10
click at [830, 456] on input "checkbox" at bounding box center [828, 460] width 9 height 9
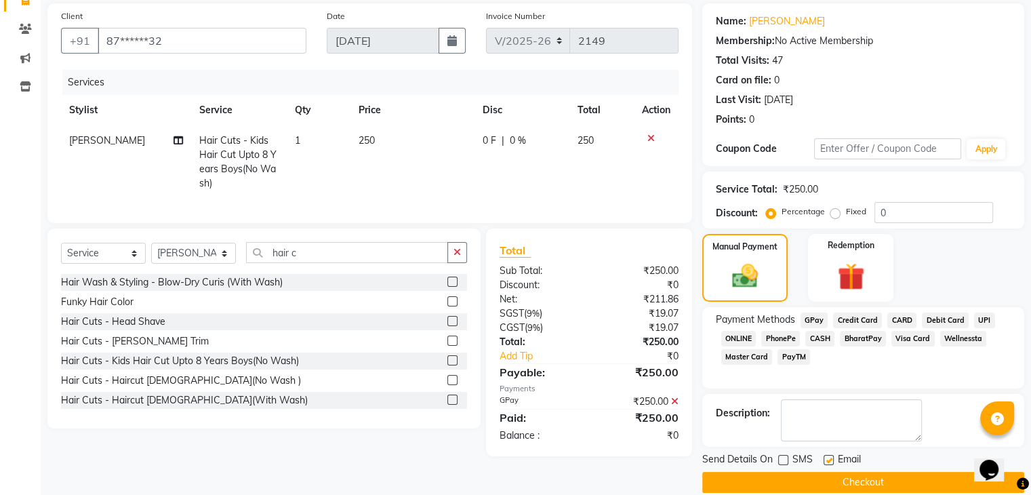
checkbox input "false"
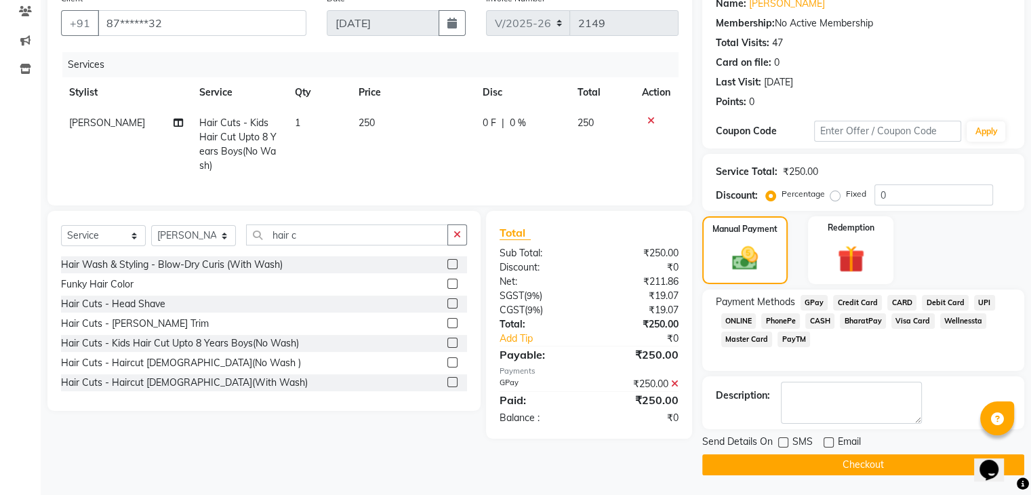
click at [847, 458] on button "Checkout" at bounding box center [864, 464] width 322 height 21
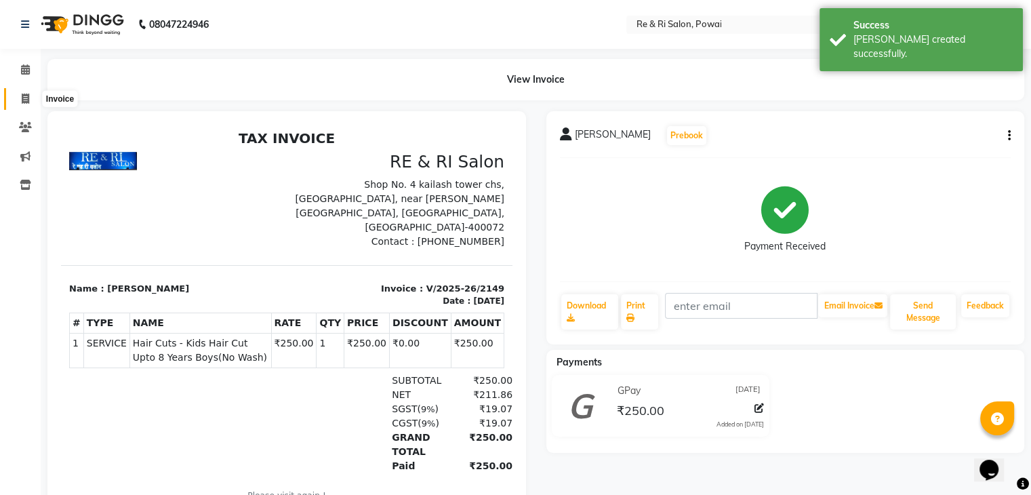
click at [19, 93] on span at bounding box center [26, 100] width 24 height 16
select select "service"
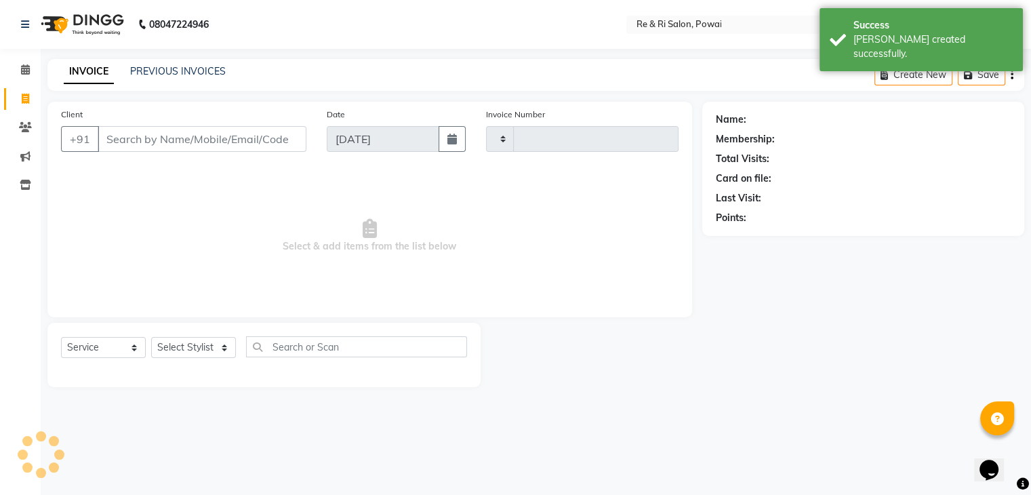
type input "2150"
select select "5364"
click at [149, 75] on link "PREVIOUS INVOICES" at bounding box center [178, 71] width 96 height 12
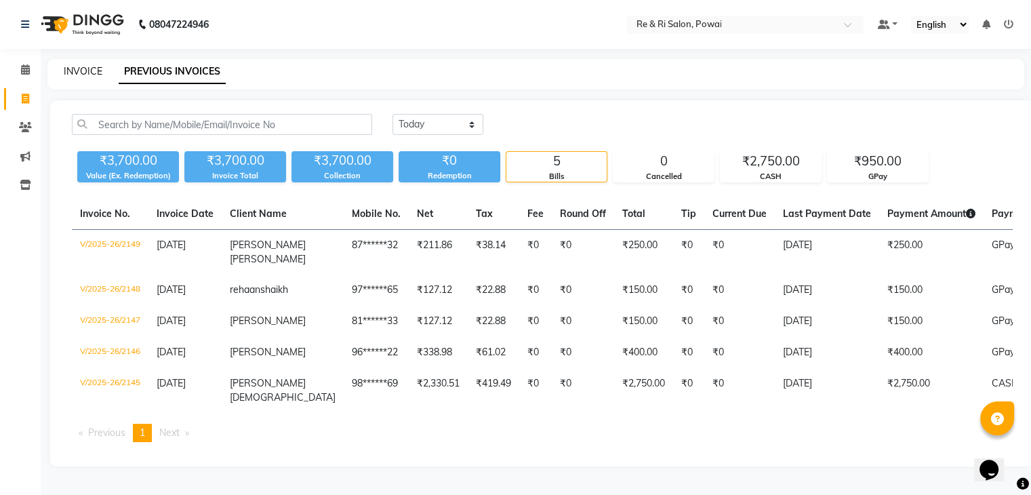
click at [68, 72] on link "INVOICE" at bounding box center [83, 71] width 39 height 12
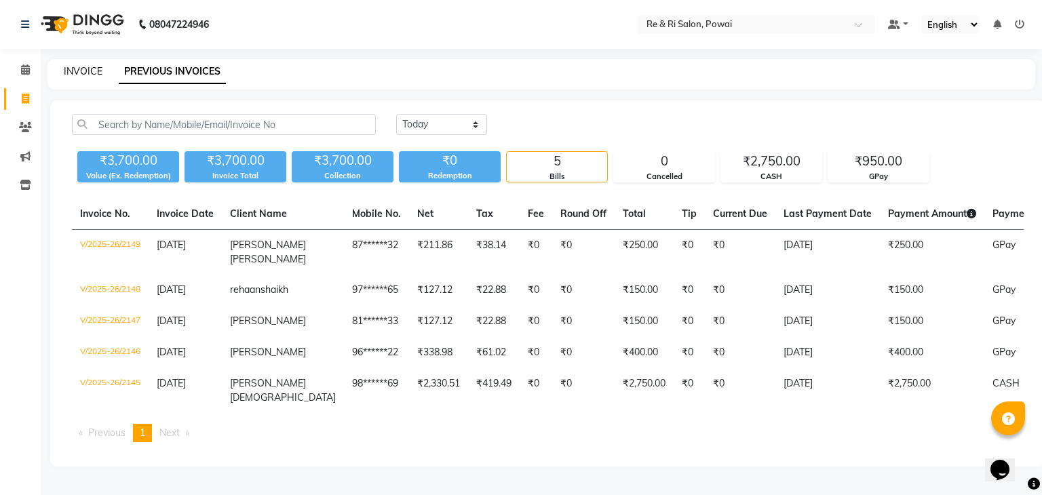
select select "service"
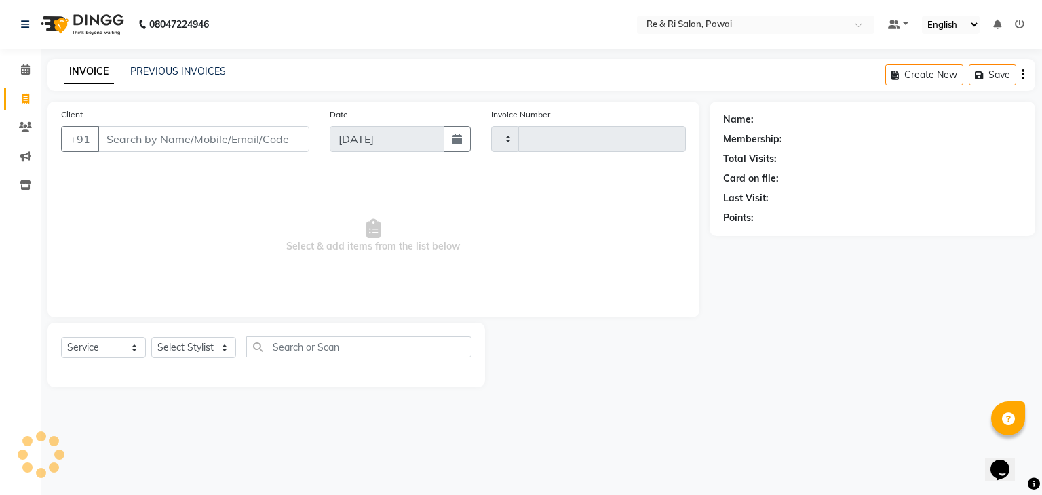
type input "2150"
select select "5364"
click at [254, 68] on div "INVOICE PREVIOUS INVOICES Create New Save" at bounding box center [540, 75] width 987 height 32
click at [167, 80] on div "INVOICE PREVIOUS INVOICES Create New Save" at bounding box center [540, 75] width 987 height 32
click at [169, 71] on link "PREVIOUS INVOICES" at bounding box center [178, 71] width 96 height 12
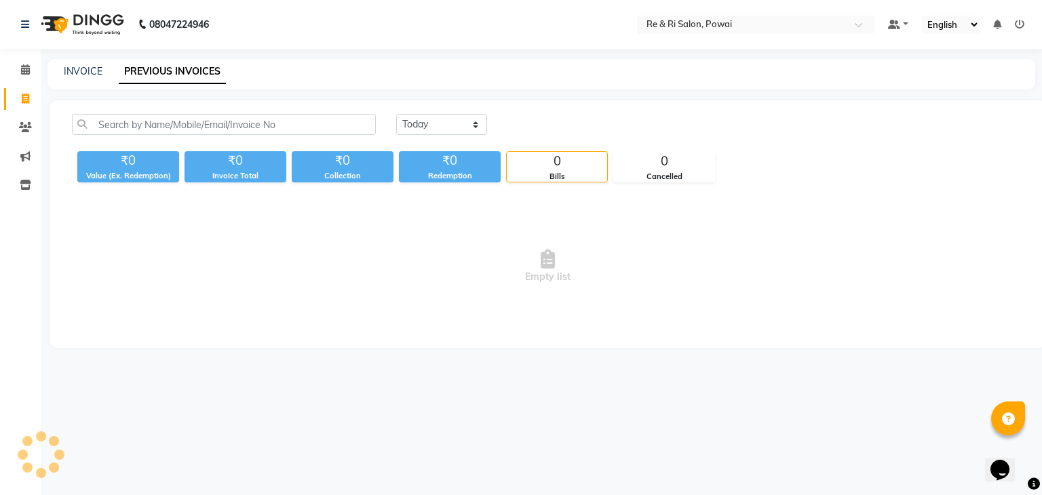
click at [169, 71] on link "PREVIOUS INVOICES" at bounding box center [172, 72] width 107 height 24
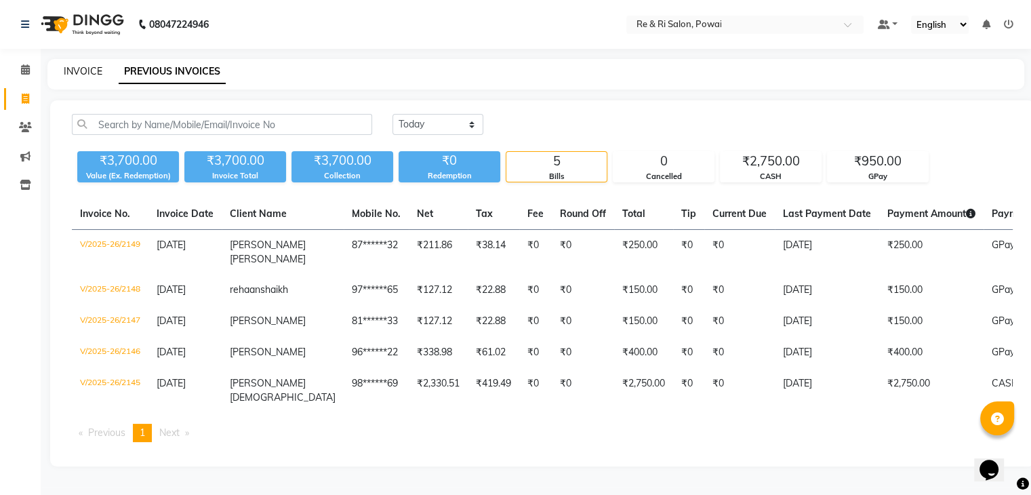
click at [84, 66] on link "INVOICE" at bounding box center [83, 71] width 39 height 12
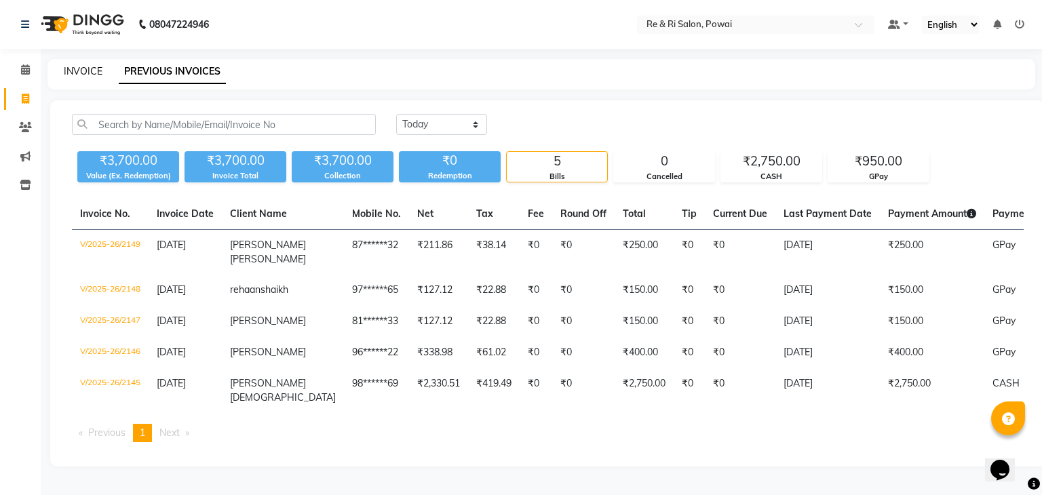
select select "5364"
select select "service"
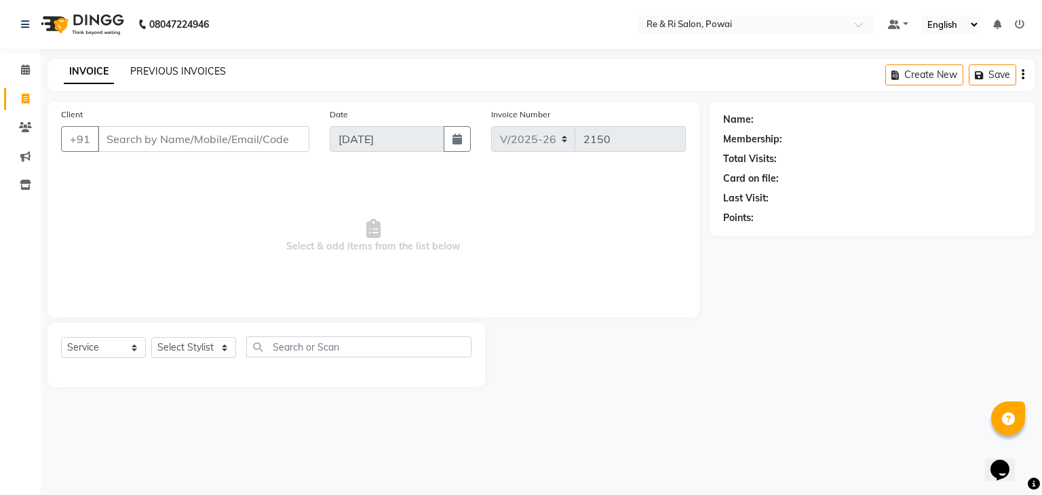
click at [157, 71] on link "PREVIOUS INVOICES" at bounding box center [178, 71] width 96 height 12
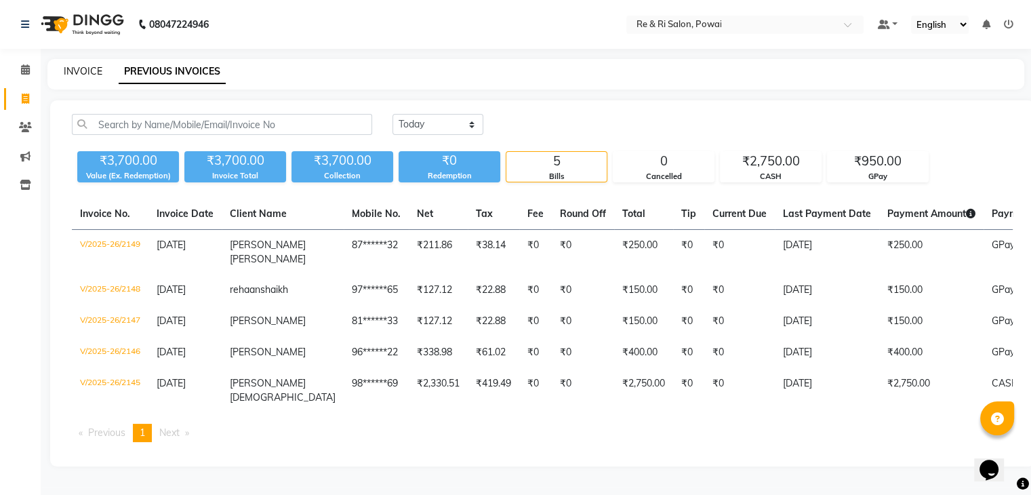
drag, startPoint x: 258, startPoint y: 92, endPoint x: 92, endPoint y: 67, distance: 168.7
click at [92, 67] on main "INVOICE PREVIOUS INVOICES [DATE] [DATE] Custom Range ₹3,700.00 Value (Ex. Redem…" at bounding box center [536, 273] width 991 height 428
click at [92, 67] on link "INVOICE" at bounding box center [83, 71] width 39 height 12
select select "service"
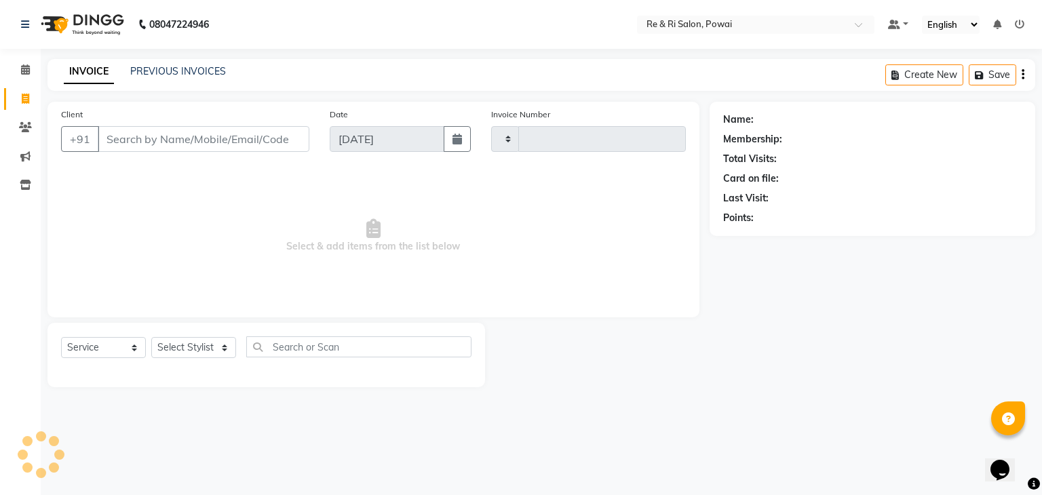
type input "2150"
select select "5364"
click at [138, 149] on input "Client" at bounding box center [204, 139] width 212 height 26
drag, startPoint x: 138, startPoint y: 149, endPoint x: 134, endPoint y: 141, distance: 8.5
click at [134, 141] on input "Client" at bounding box center [204, 139] width 212 height 26
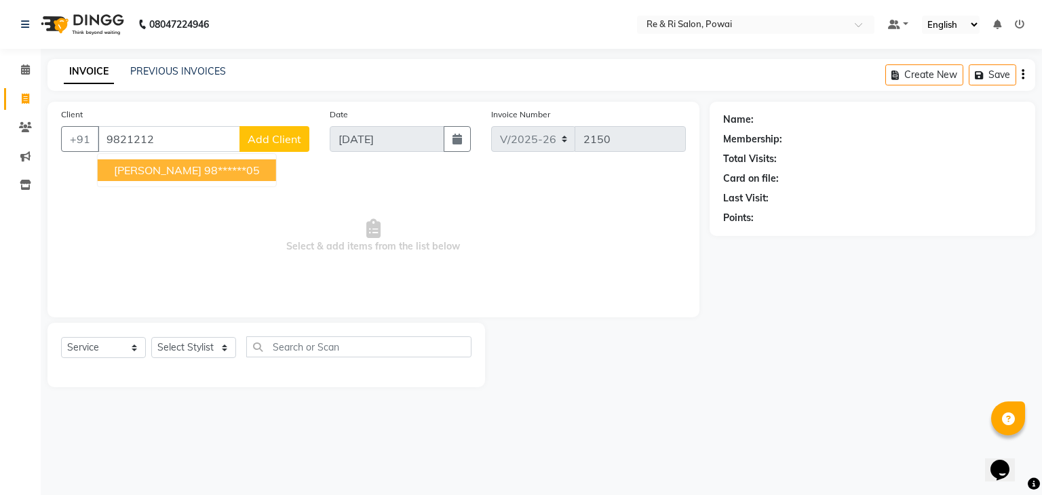
click at [138, 169] on span "[PERSON_NAME]" at bounding box center [157, 170] width 87 height 14
type input "98******05"
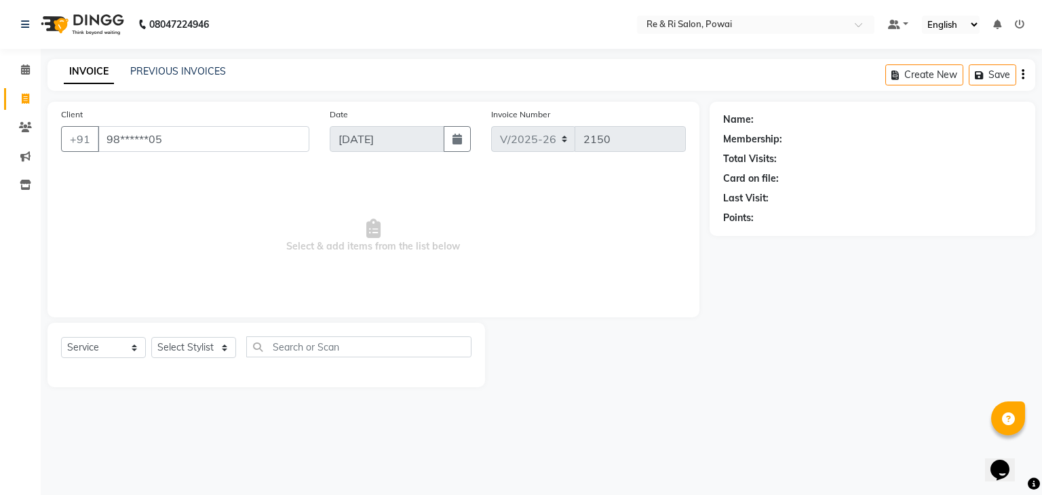
click at [138, 169] on span "Select & add items from the list below" at bounding box center [373, 236] width 625 height 136
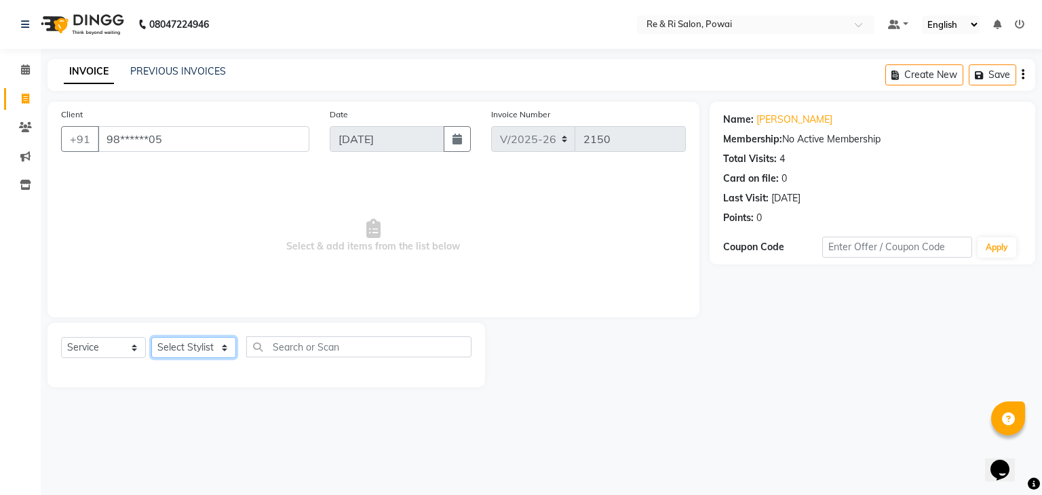
click at [229, 353] on select "Select Stylist [PERSON_NAME] [PERSON_NAME] Ayesha Danish Poonam [PERSON_NAME]" at bounding box center [193, 347] width 85 height 21
select select "63988"
click at [151, 338] on select "Select Stylist [PERSON_NAME] [PERSON_NAME] Ayesha Danish Poonam [PERSON_NAME]" at bounding box center [193, 347] width 85 height 21
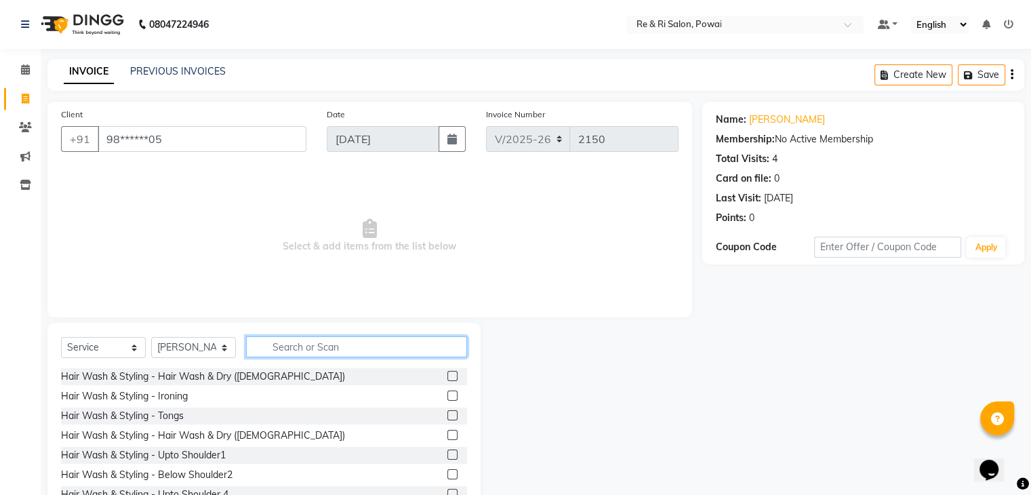
click at [293, 348] on input "text" at bounding box center [356, 346] width 221 height 21
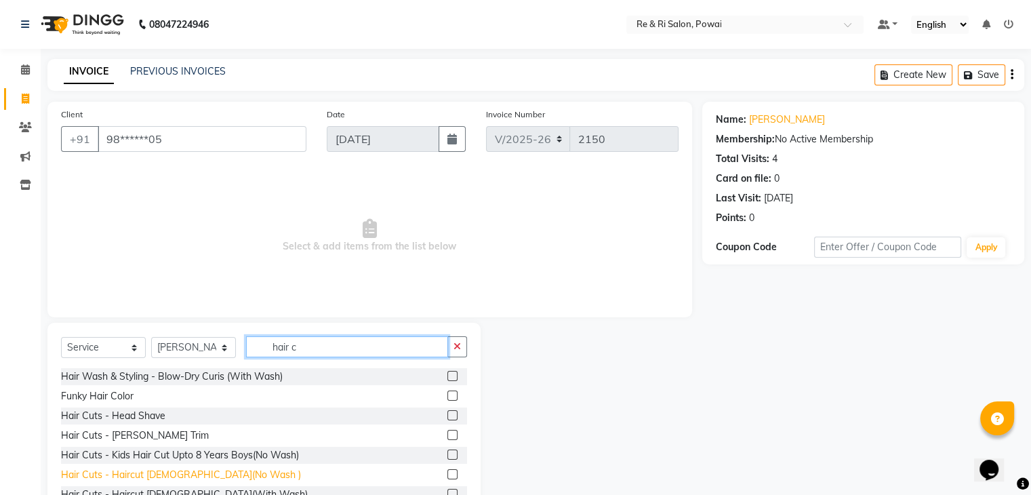
type input "hair c"
click at [177, 472] on div "Hair Cuts - Haircut [DEMOGRAPHIC_DATA](No Wash )" at bounding box center [181, 475] width 240 height 14
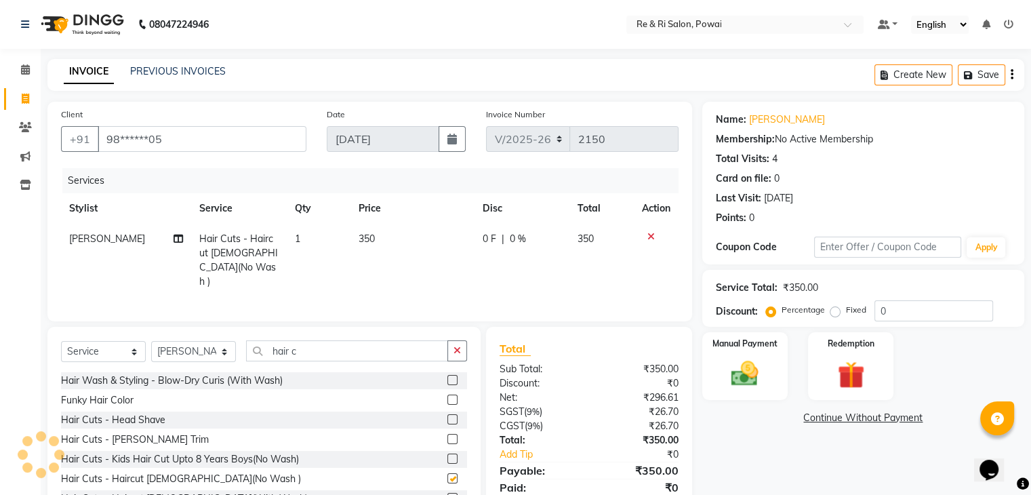
checkbox input "false"
click at [483, 240] on span "0 F" at bounding box center [490, 239] width 14 height 14
select select "63988"
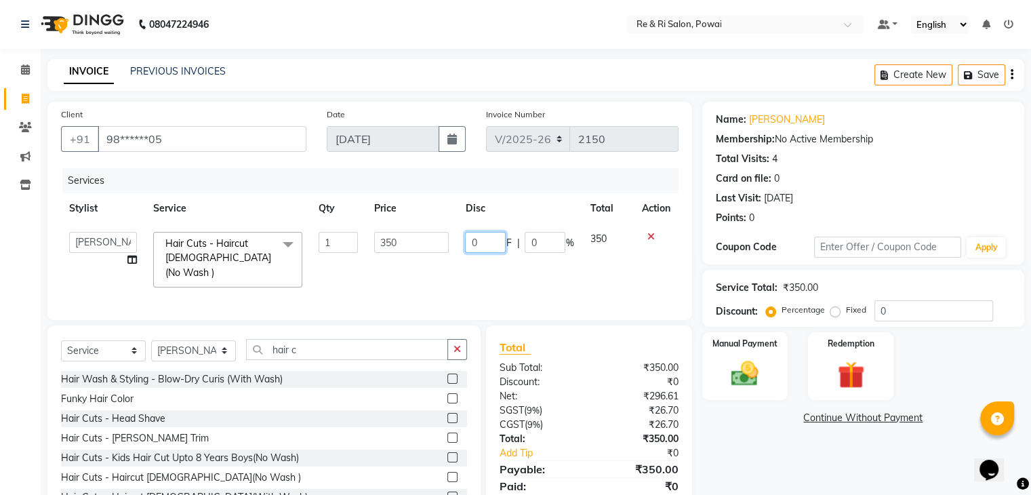
click at [489, 240] on input "0" at bounding box center [485, 242] width 41 height 21
type input "100"
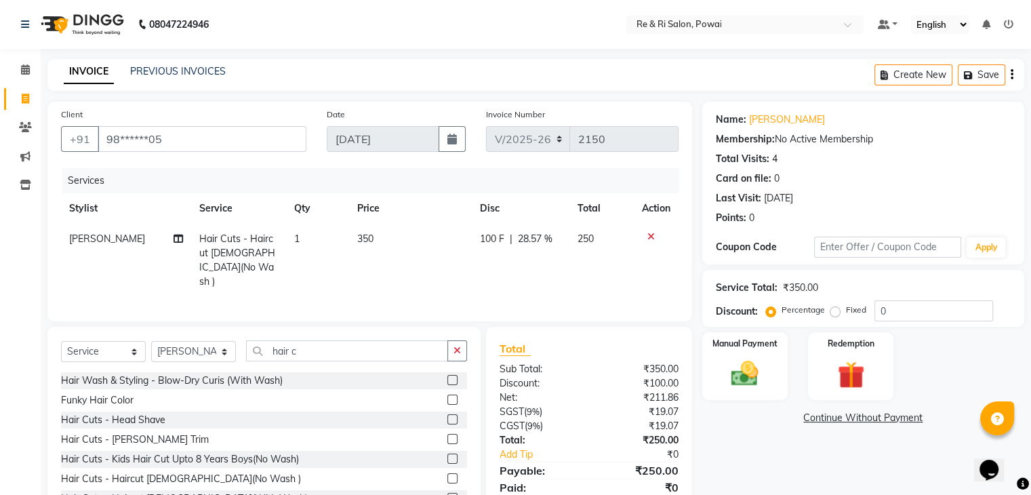
click at [456, 277] on div "Services Stylist Service Qty Price Disc Total Action Salman Hair Cuts - Haircut…" at bounding box center [370, 238] width 618 height 140
click at [737, 376] on img at bounding box center [744, 374] width 45 height 33
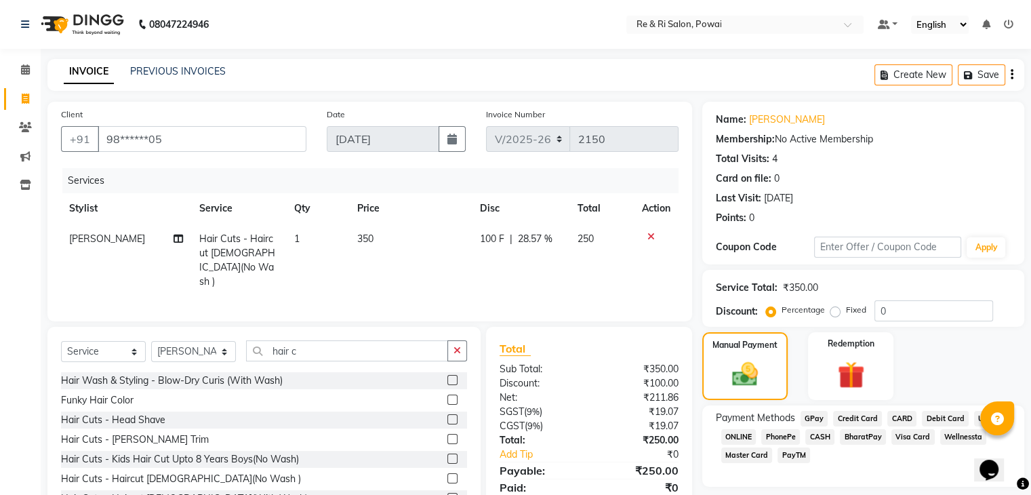
scroll to position [49, 0]
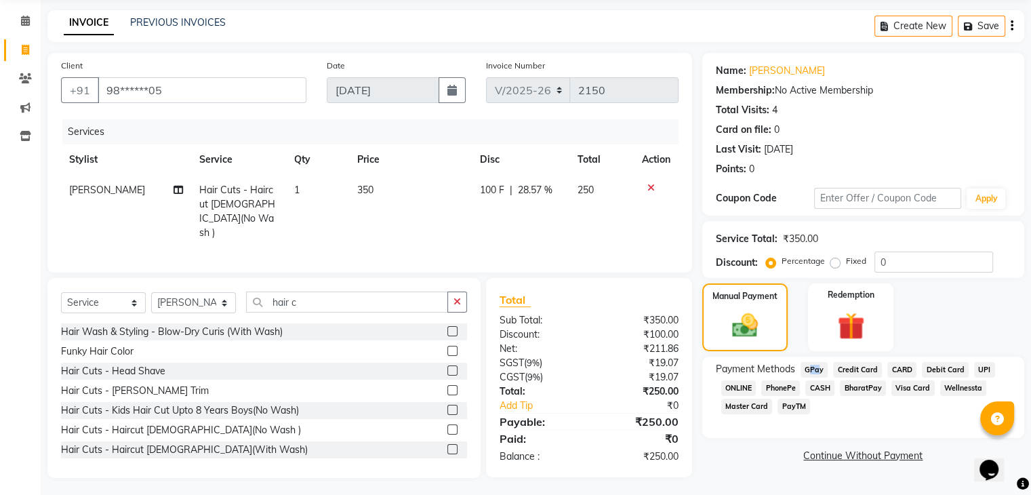
drag, startPoint x: 810, startPoint y: 361, endPoint x: 813, endPoint y: 374, distance: 13.2
click at [813, 374] on div "Payment Methods GPay Credit Card CARD Debit Card UPI ONLINE PhonePe CASH Bharat…" at bounding box center [864, 397] width 322 height 81
click at [813, 374] on span "GPay" at bounding box center [815, 370] width 28 height 16
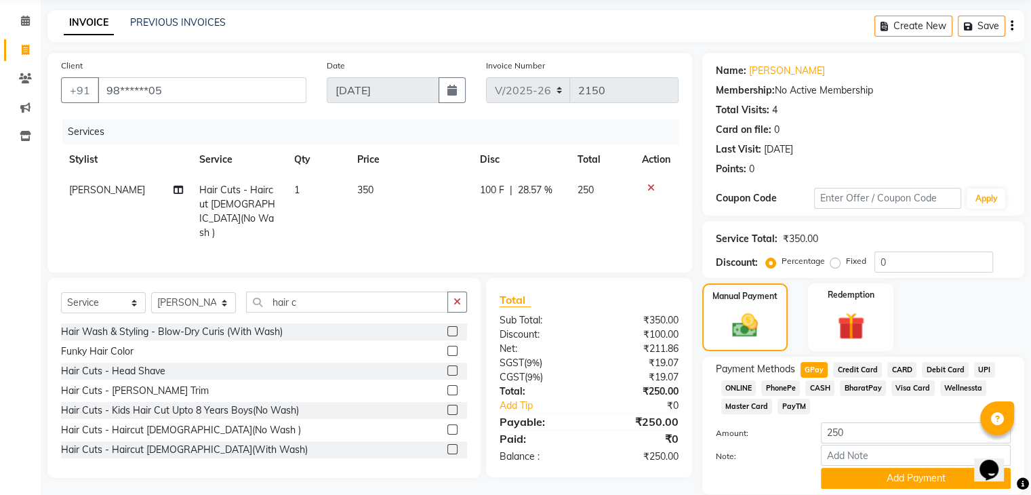
click at [825, 382] on span "CASH" at bounding box center [820, 388] width 29 height 16
click at [896, 488] on button "Add Payment" at bounding box center [916, 478] width 190 height 21
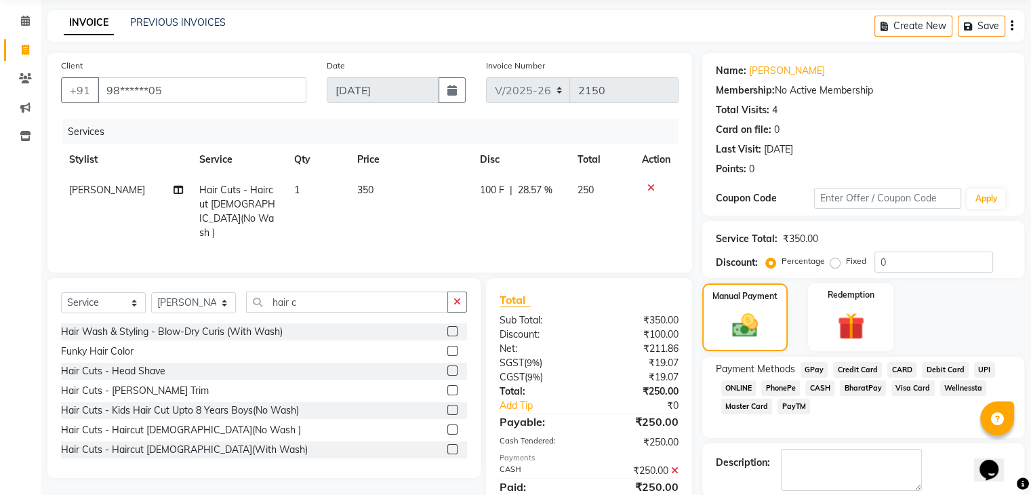
scroll to position [116, 0]
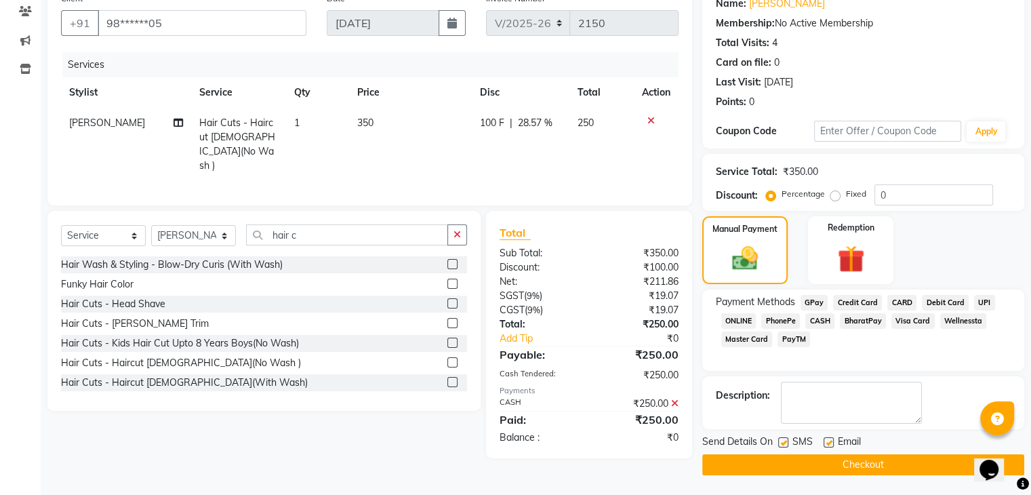
click at [830, 440] on label at bounding box center [829, 442] width 10 height 10
click at [830, 440] on input "checkbox" at bounding box center [828, 443] width 9 height 9
checkbox input "false"
click at [786, 441] on label at bounding box center [783, 442] width 10 height 10
click at [786, 441] on input "checkbox" at bounding box center [782, 443] width 9 height 9
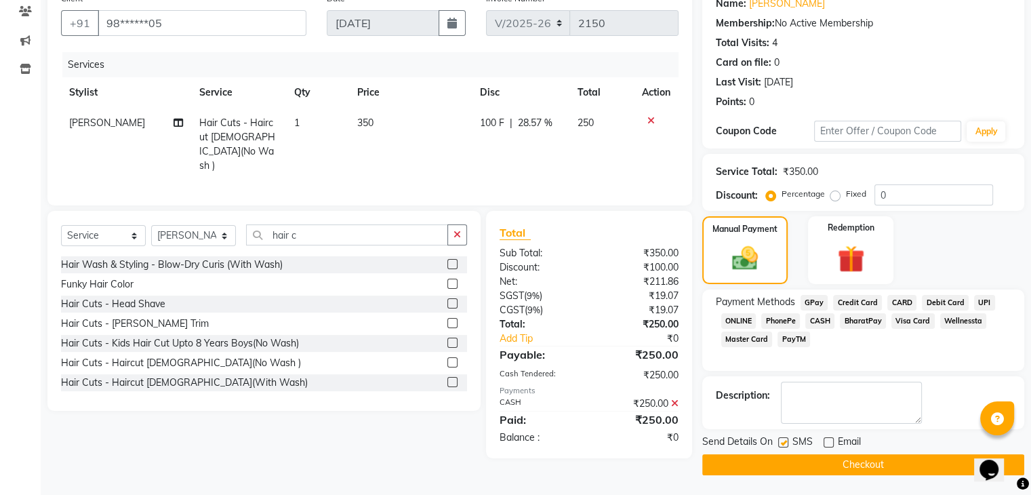
checkbox input "false"
click at [795, 454] on button "Checkout" at bounding box center [864, 464] width 322 height 21
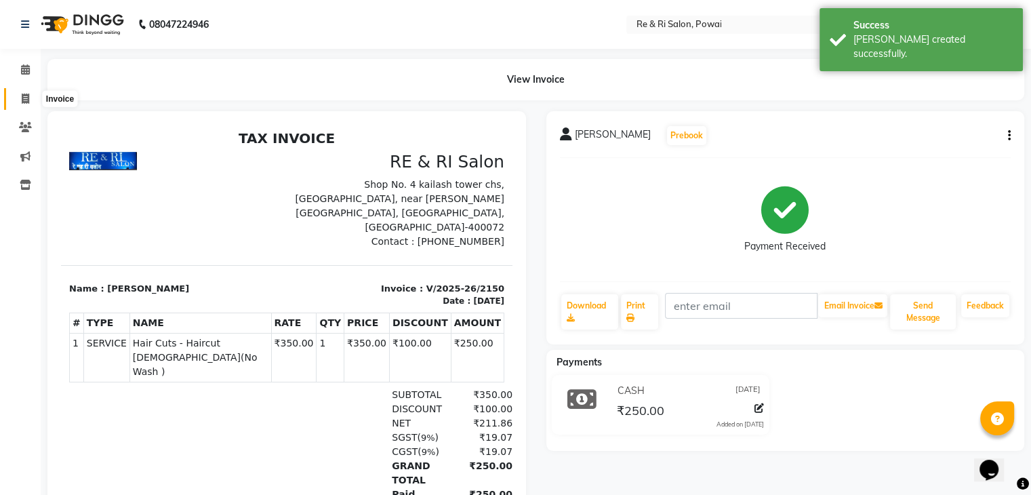
click at [24, 98] on icon at bounding box center [25, 99] width 7 height 10
select select "service"
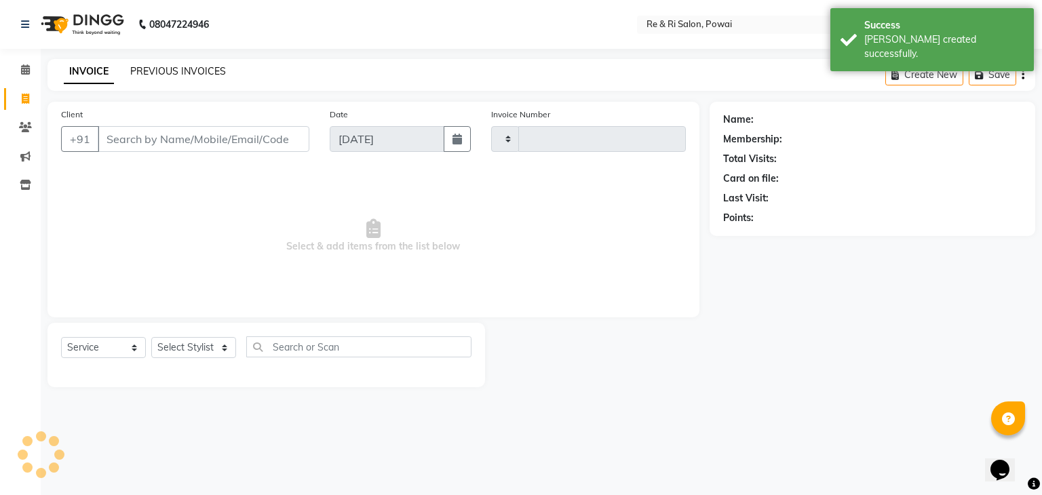
type input "2151"
select select "5364"
click at [127, 130] on input "Client" at bounding box center [204, 139] width 212 height 26
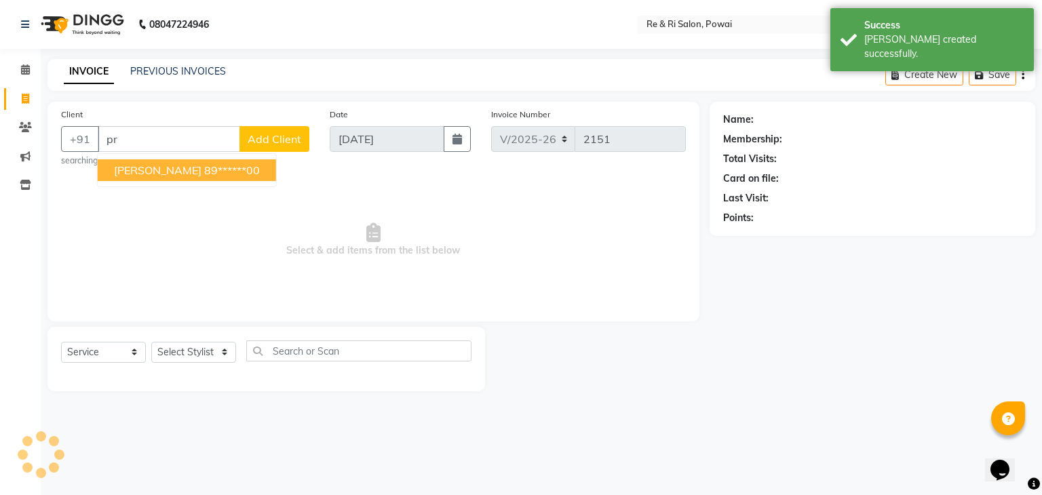
type input "p"
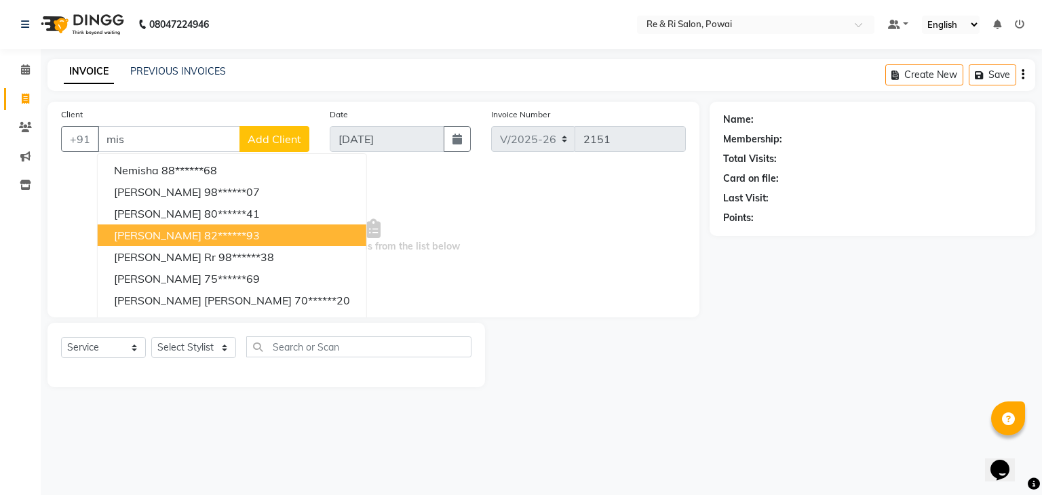
click at [168, 235] on span "[PERSON_NAME]" at bounding box center [157, 236] width 87 height 14
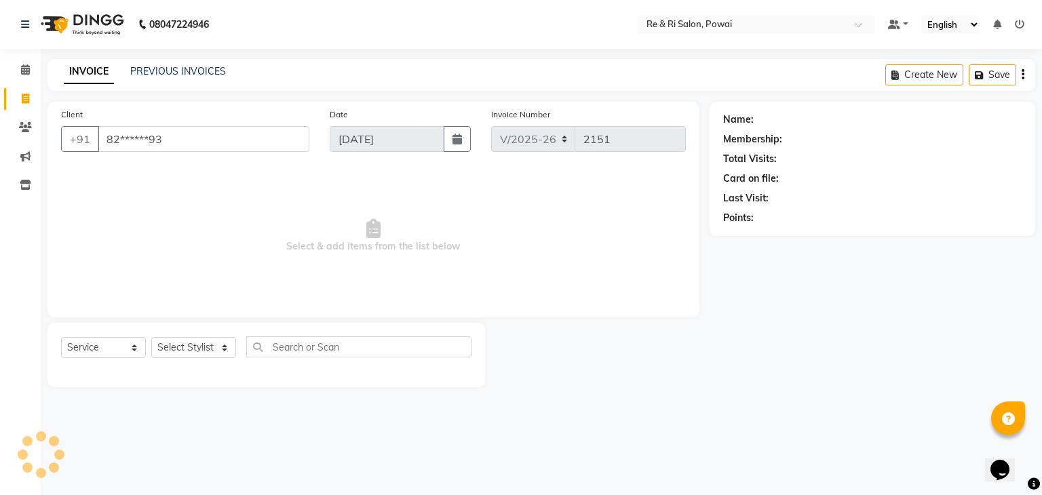
type input "82******93"
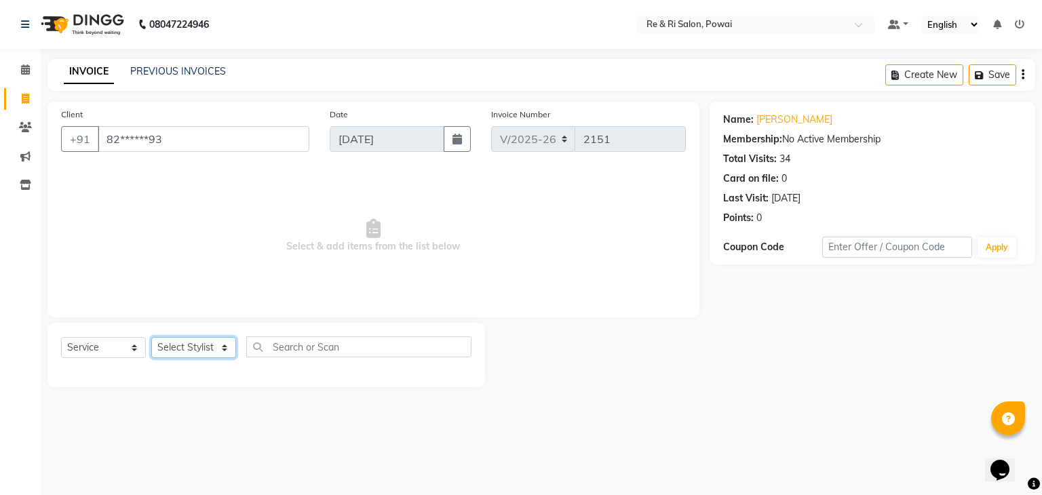
click at [220, 355] on select "Select Stylist [PERSON_NAME] [PERSON_NAME] Ayesha Danish Poonam [PERSON_NAME]" at bounding box center [193, 347] width 85 height 21
select select "35434"
click at [151, 338] on select "Select Stylist [PERSON_NAME] [PERSON_NAME] Ayesha Danish Poonam [PERSON_NAME]" at bounding box center [193, 347] width 85 height 21
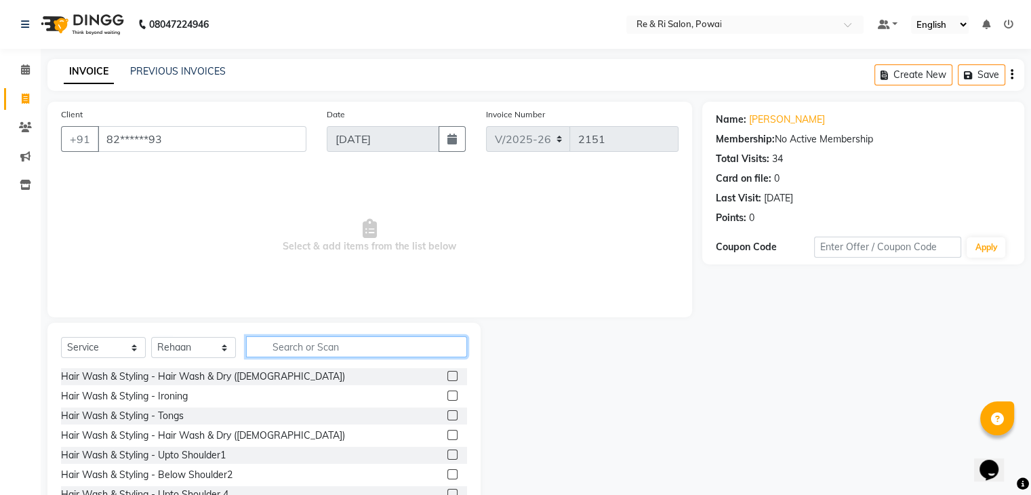
click at [292, 353] on input "text" at bounding box center [356, 346] width 221 height 21
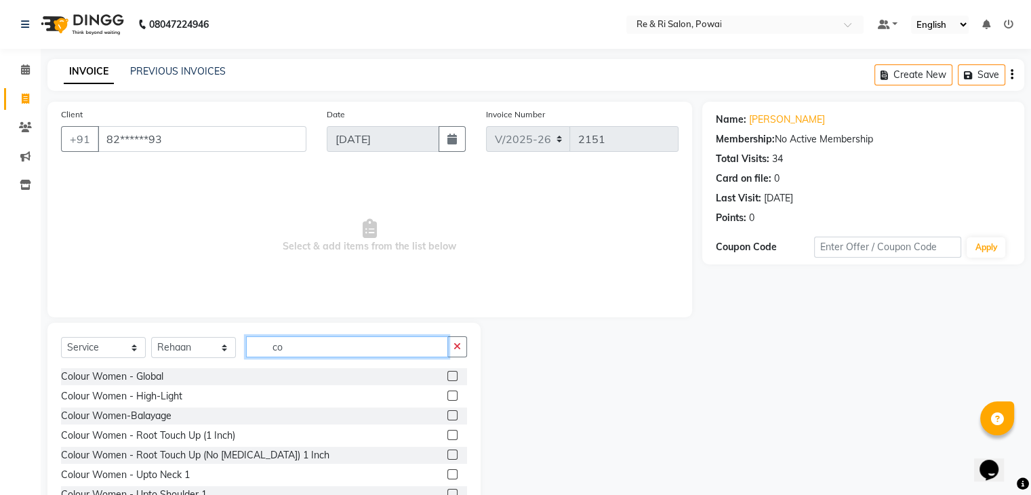
type input "c"
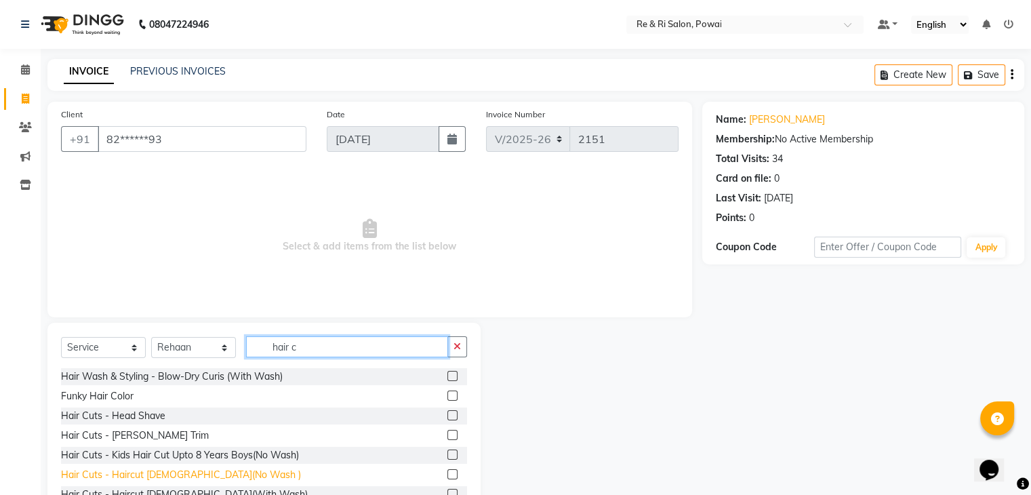
type input "hair c"
click at [149, 469] on div "Hair Cuts - Haircut [DEMOGRAPHIC_DATA](No Wash )" at bounding box center [181, 475] width 240 height 14
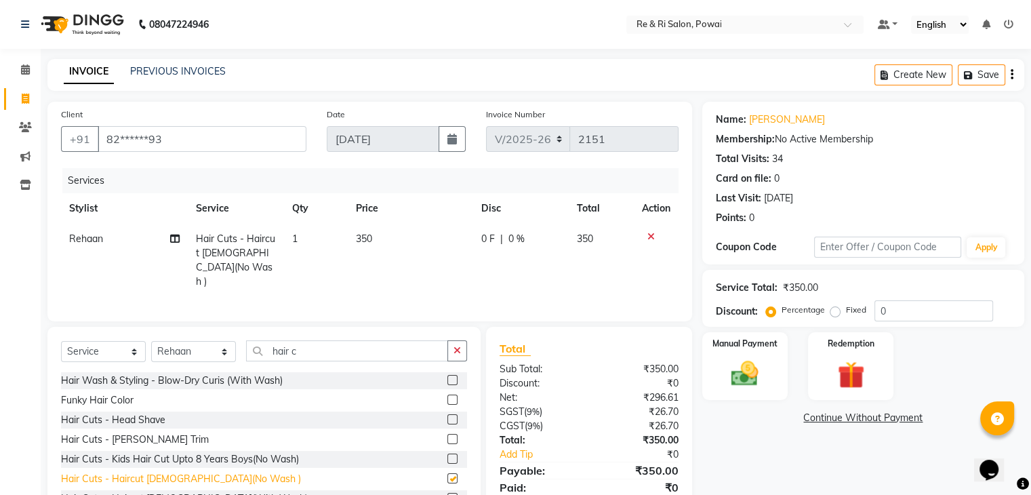
checkbox input "false"
click at [136, 441] on div "Hair Cuts - [PERSON_NAME] Trim" at bounding box center [135, 440] width 148 height 14
checkbox input "false"
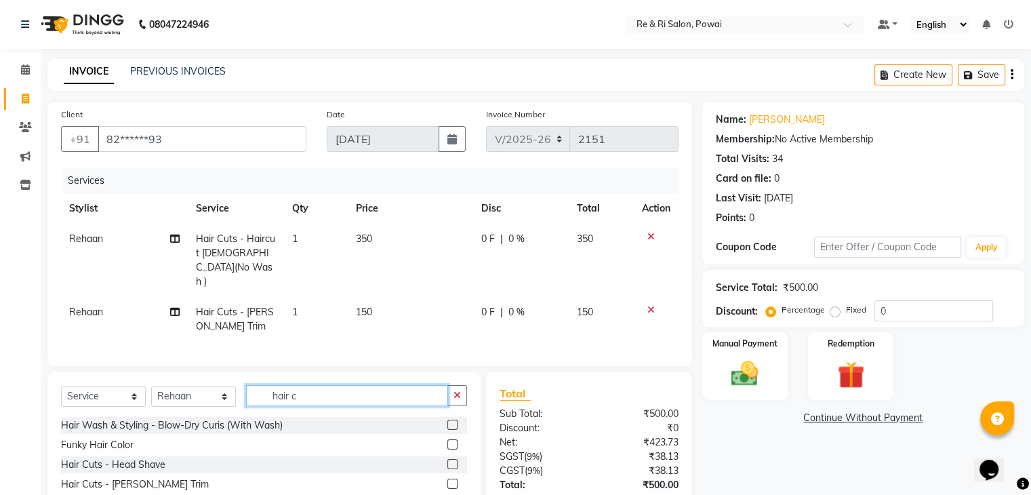
click at [324, 386] on input "hair c" at bounding box center [347, 395] width 202 height 21
type input "h"
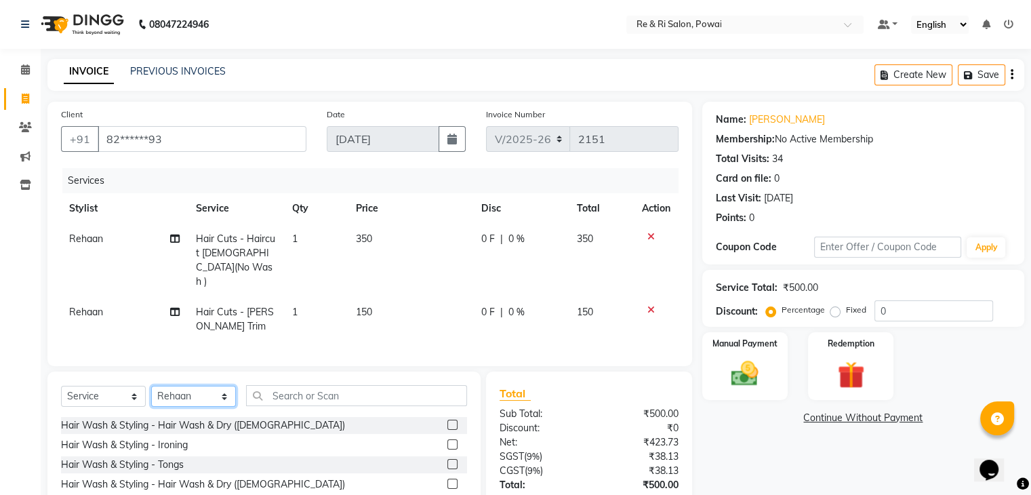
click at [225, 386] on select "Select Stylist [PERSON_NAME] [PERSON_NAME] Ayesha Danish Poonam [PERSON_NAME]" at bounding box center [193, 396] width 85 height 21
select select "90547"
click at [151, 386] on select "Select Stylist [PERSON_NAME] [PERSON_NAME] Ayesha Danish Poonam [PERSON_NAME]" at bounding box center [193, 396] width 85 height 21
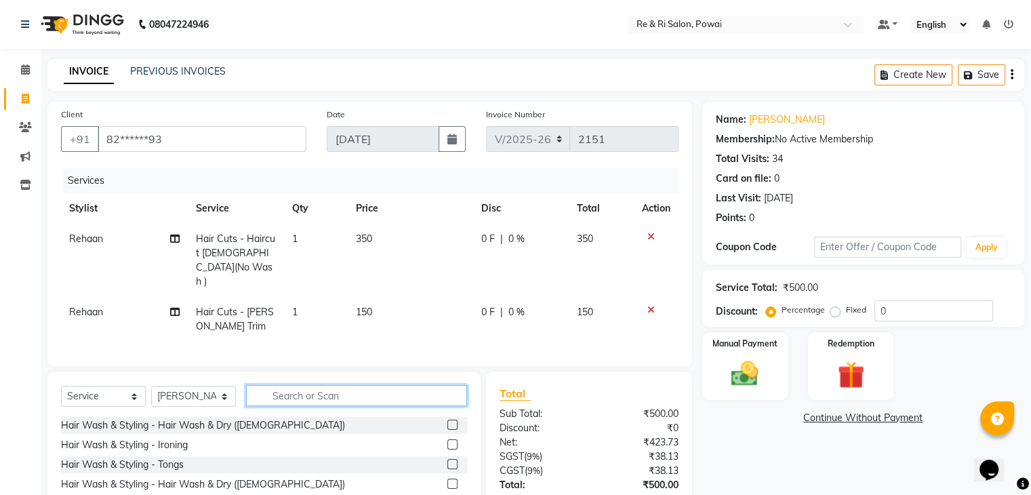
click at [269, 385] on input "text" at bounding box center [356, 395] width 221 height 21
type input "h"
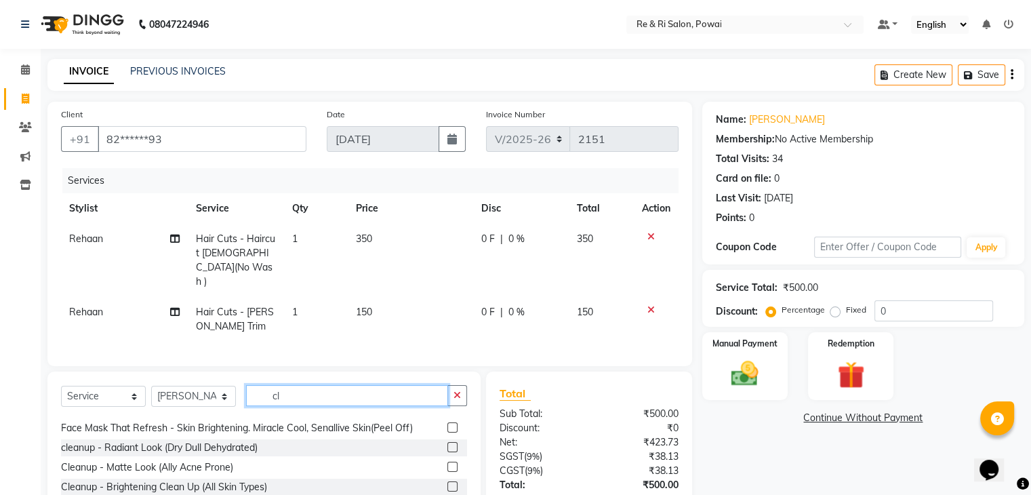
scroll to position [65, 0]
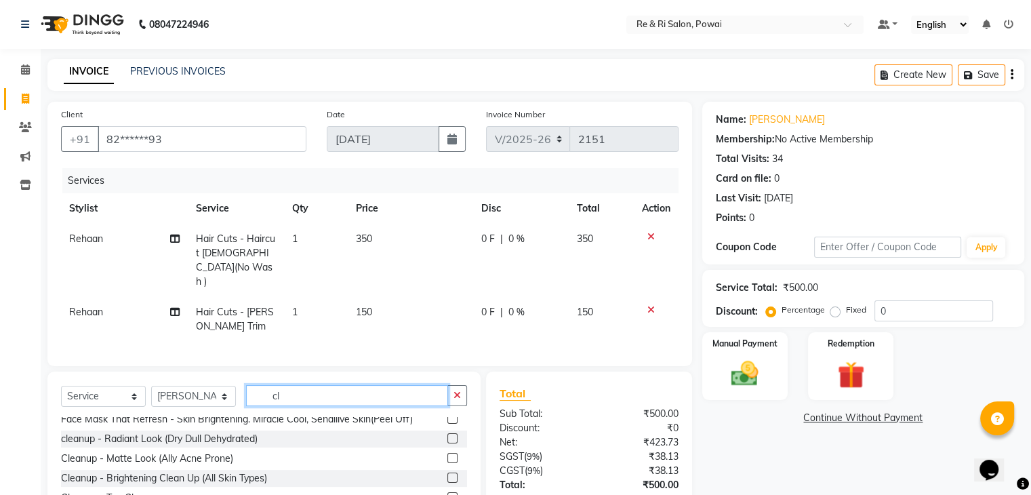
type input "cl"
click at [211, 490] on div "Cleanup - Ton Clear" at bounding box center [264, 498] width 406 height 17
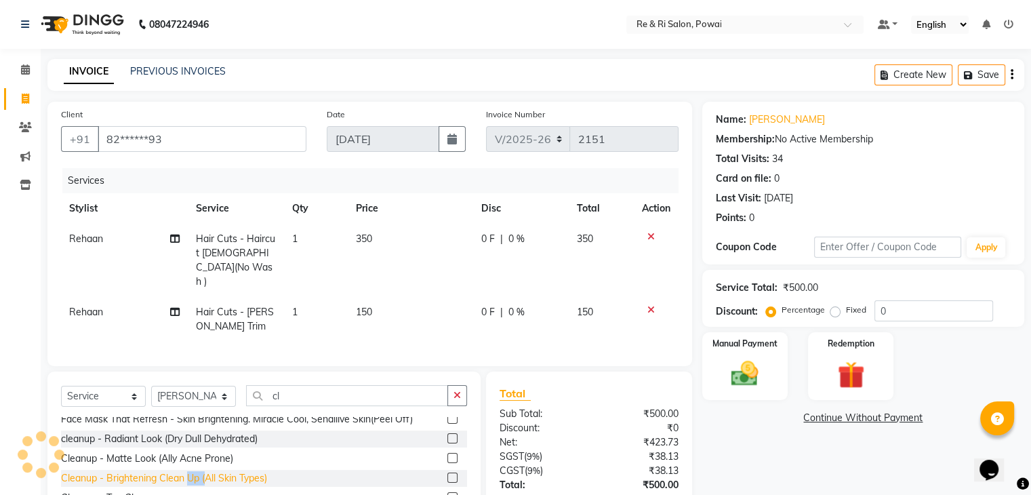
drag, startPoint x: 205, startPoint y: 468, endPoint x: 187, endPoint y: 459, distance: 20.3
click at [187, 470] on div "Cleanup - Brightening Clean Up (All Skin Types)" at bounding box center [264, 478] width 406 height 17
click at [187, 471] on div "Cleanup - Brightening Clean Up (All Skin Types)" at bounding box center [164, 478] width 206 height 14
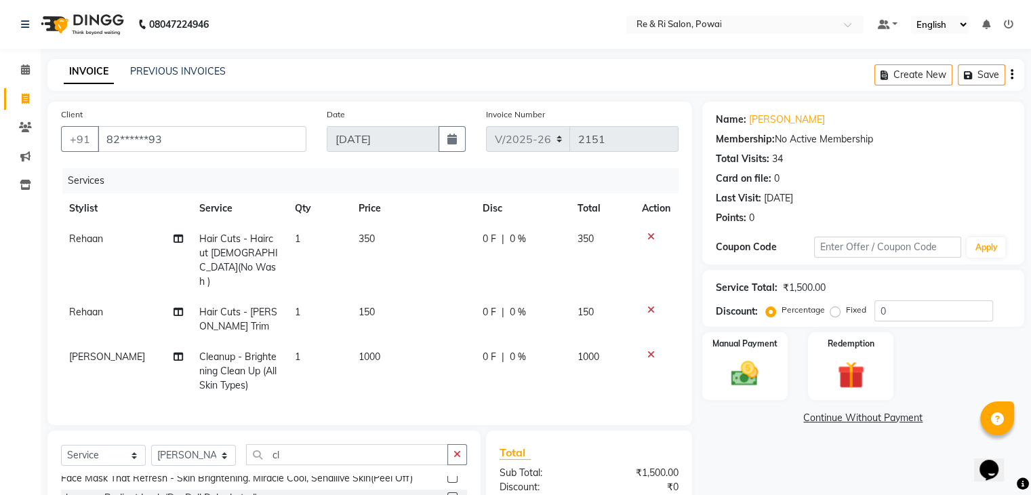
checkbox input "false"
click at [381, 342] on td "1000" at bounding box center [413, 371] width 124 height 59
select select "90547"
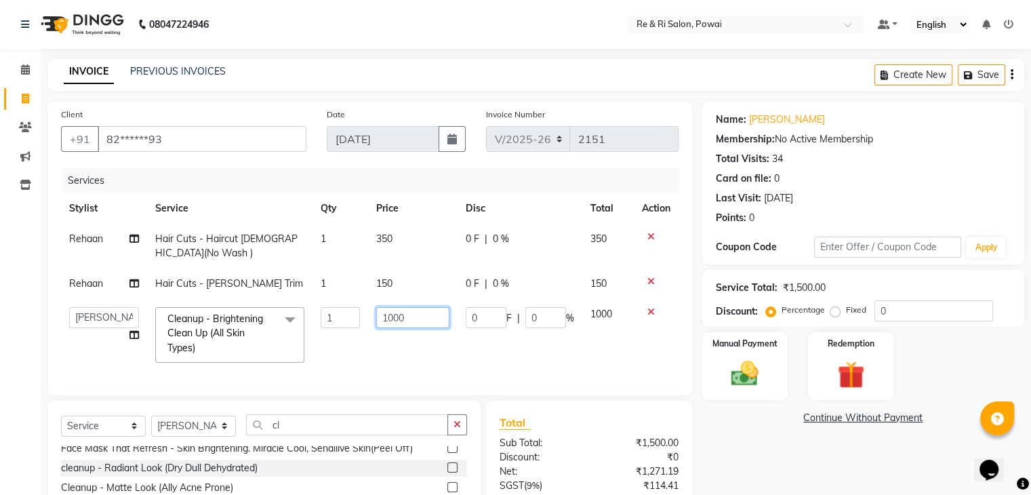
click at [381, 328] on input "1000" at bounding box center [412, 317] width 73 height 21
type input "1200"
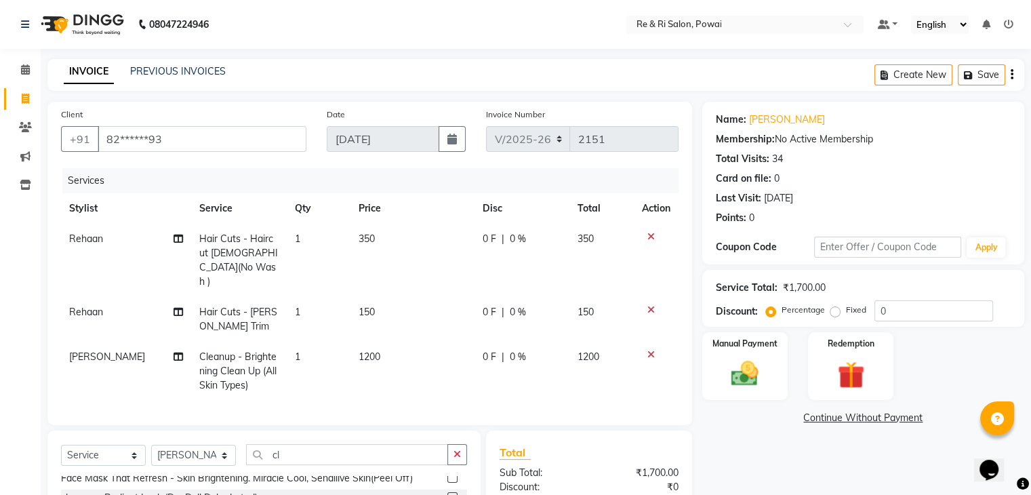
click at [399, 364] on td "1200" at bounding box center [413, 371] width 124 height 59
select select "90547"
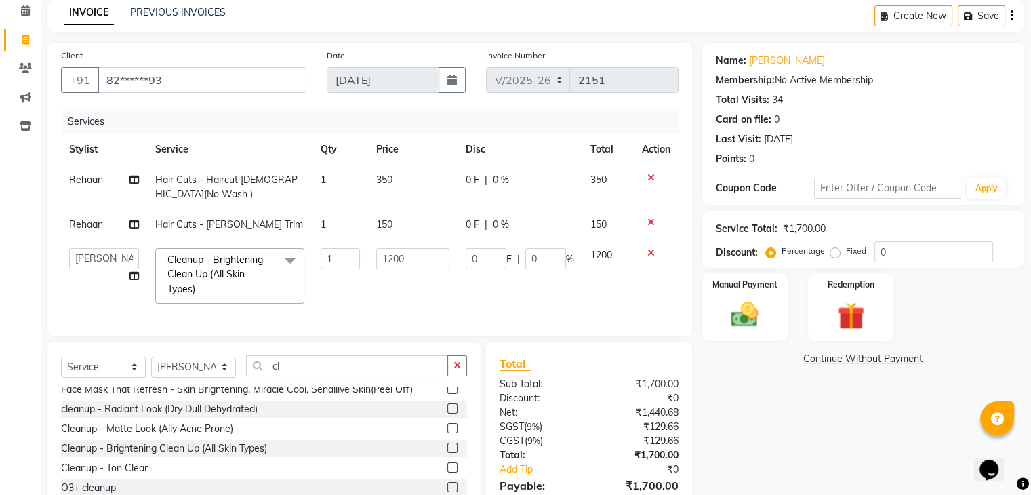
scroll to position [64, 0]
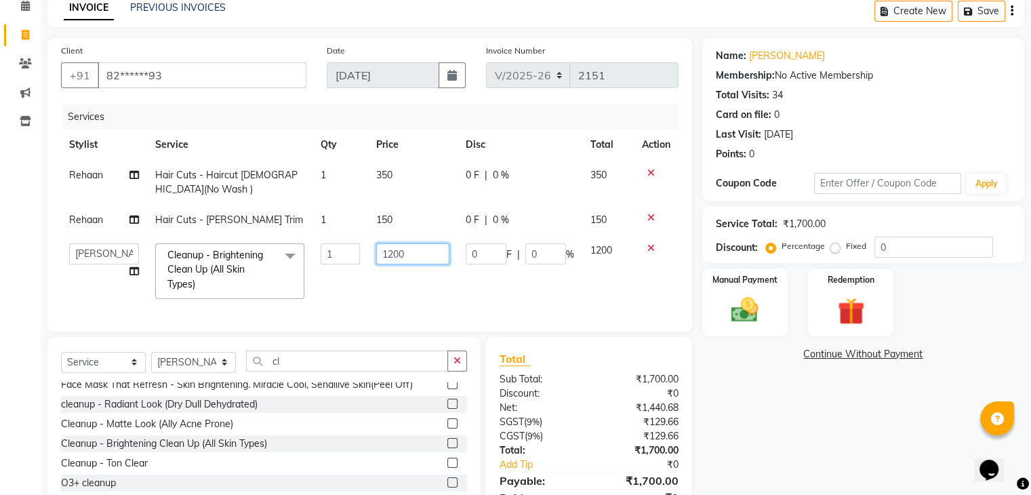
click at [420, 263] on input "1200" at bounding box center [412, 253] width 73 height 21
type input "1"
type input "1300"
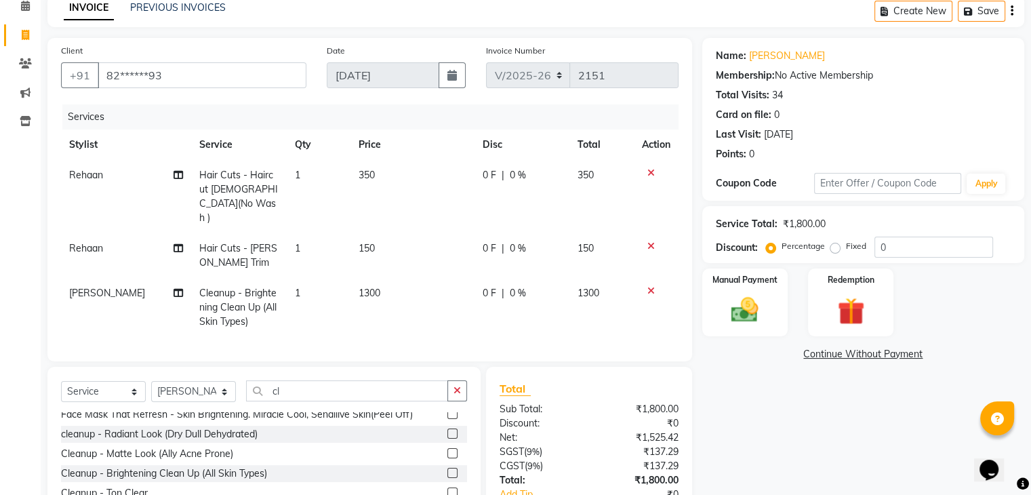
click at [423, 285] on td "1300" at bounding box center [413, 307] width 124 height 59
select select "90547"
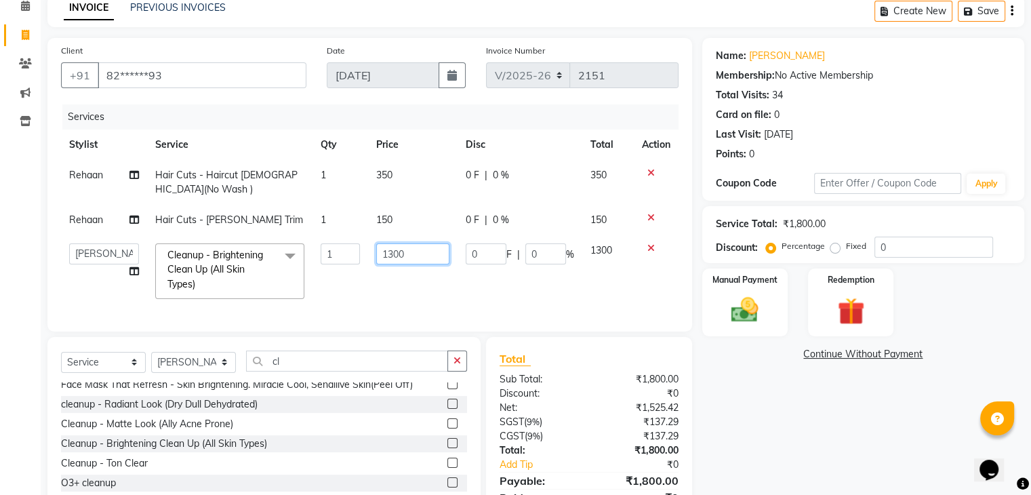
click at [426, 252] on input "1300" at bounding box center [412, 253] width 73 height 21
type input "1"
type input "1200"
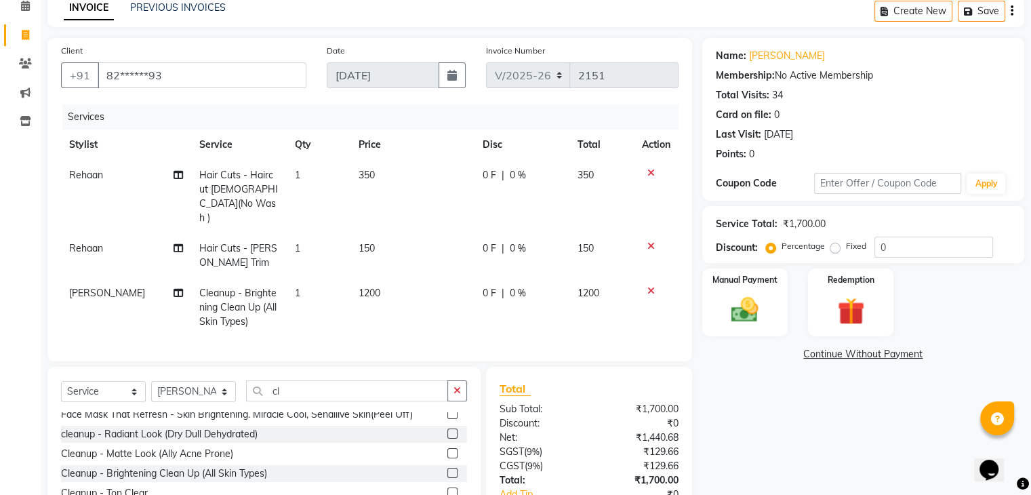
click at [408, 309] on div "Services Stylist Service Qty Price Disc Total Action Rehaan Hair Cuts - Haircut…" at bounding box center [370, 225] width 618 height 243
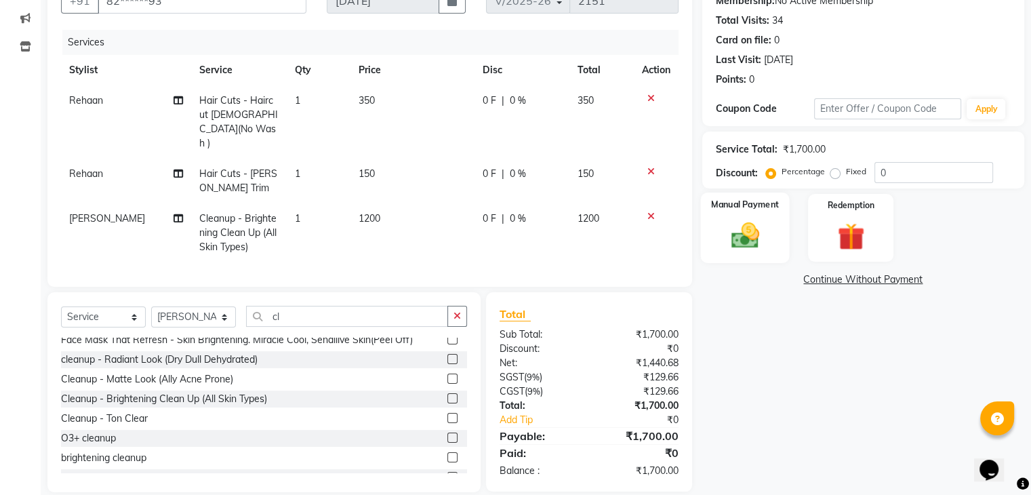
click at [746, 242] on img at bounding box center [744, 236] width 45 height 33
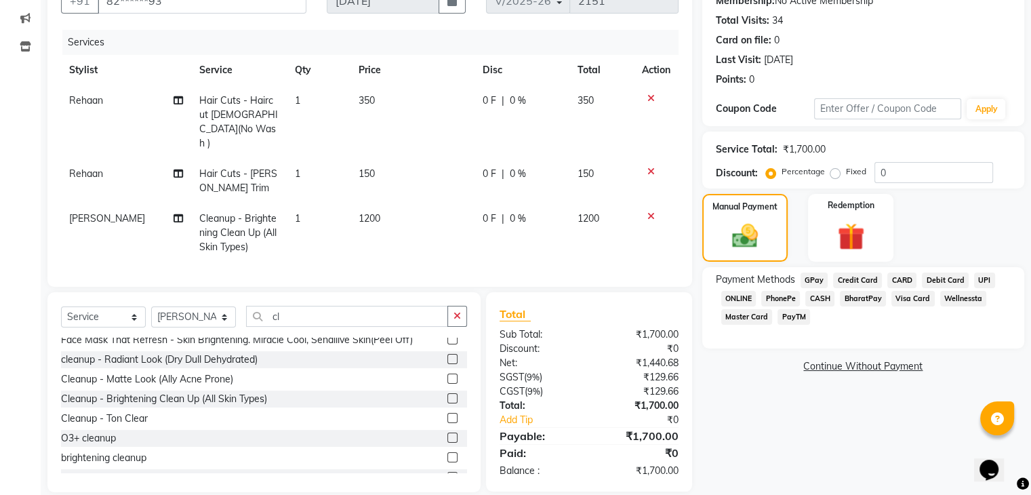
click at [816, 279] on span "GPay" at bounding box center [815, 281] width 28 height 16
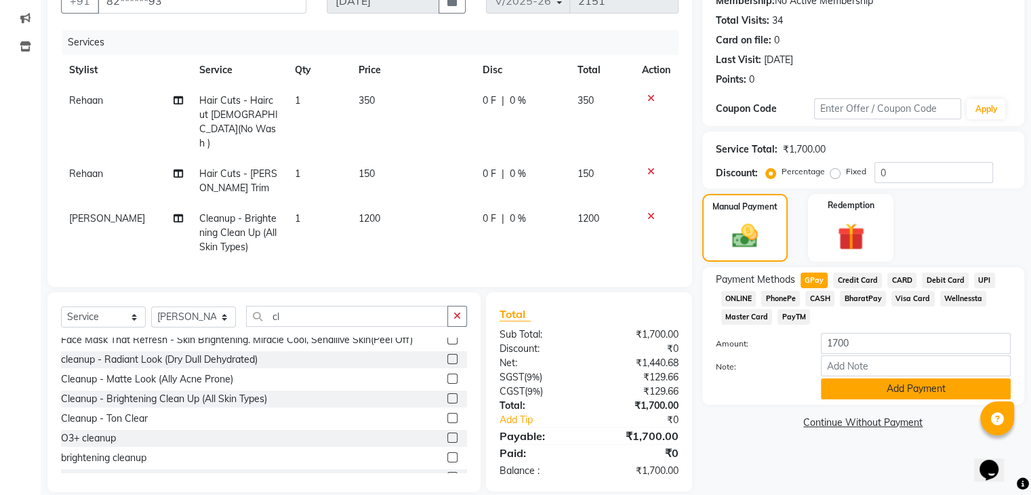
click at [901, 382] on button "Add Payment" at bounding box center [916, 388] width 190 height 21
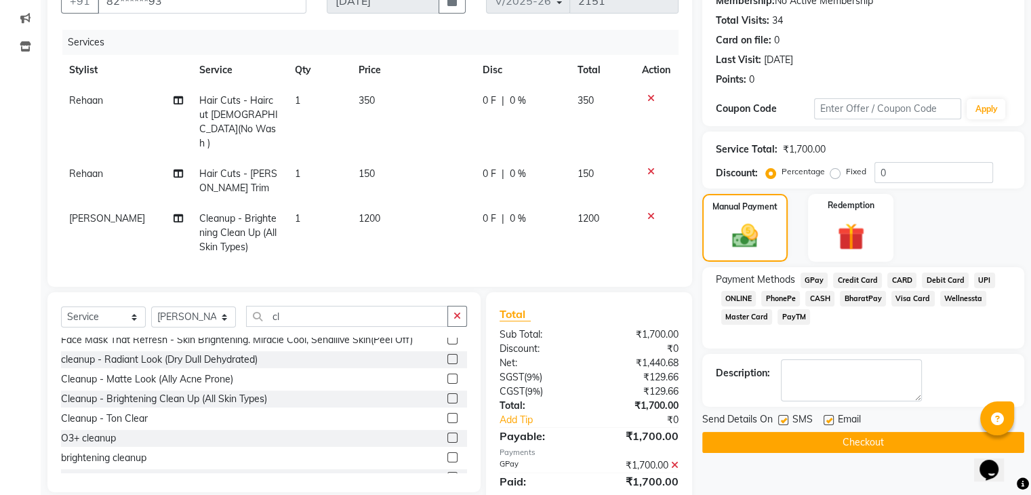
click at [827, 416] on label at bounding box center [829, 420] width 10 height 10
click at [827, 416] on input "checkbox" at bounding box center [828, 420] width 9 height 9
checkbox input "false"
click at [784, 418] on label at bounding box center [783, 420] width 10 height 10
click at [784, 418] on input "checkbox" at bounding box center [782, 420] width 9 height 9
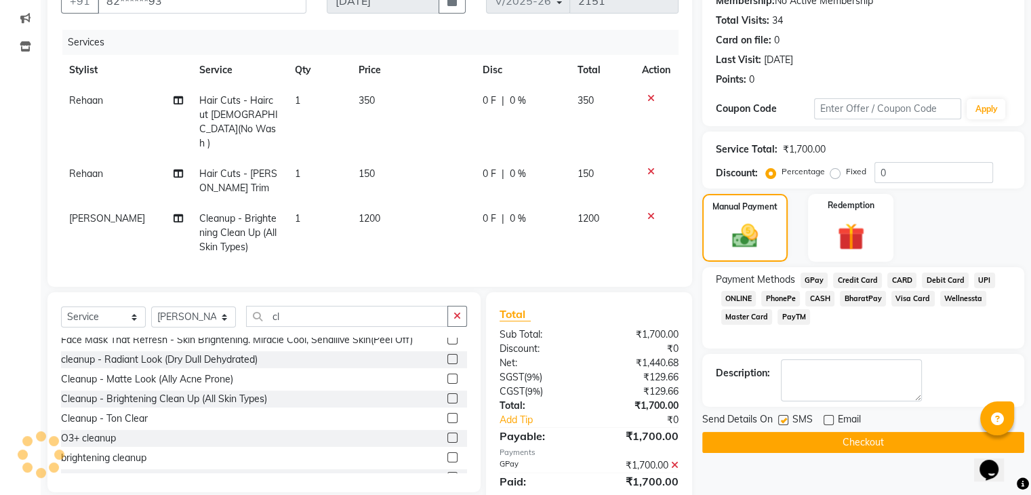
checkbox input "false"
click at [793, 442] on button "Checkout" at bounding box center [864, 442] width 322 height 21
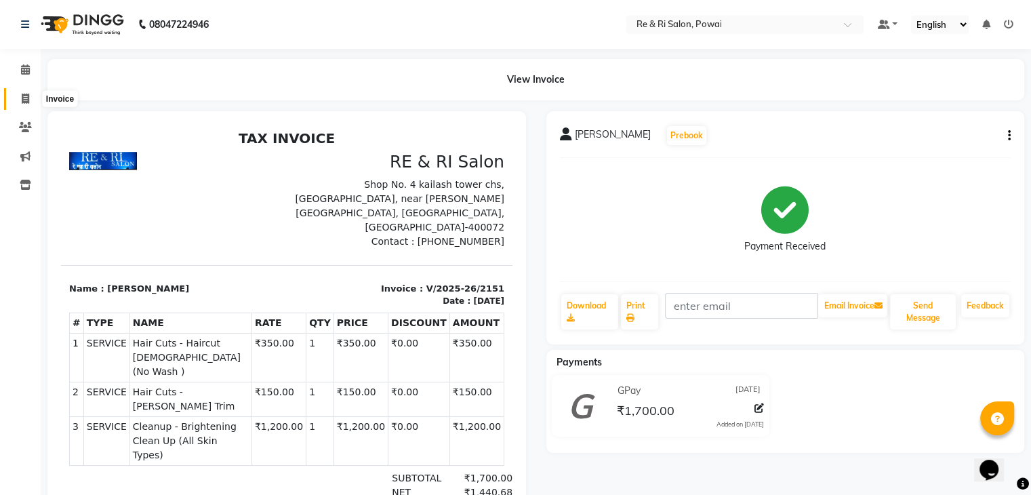
click at [33, 96] on span at bounding box center [26, 100] width 24 height 16
select select "service"
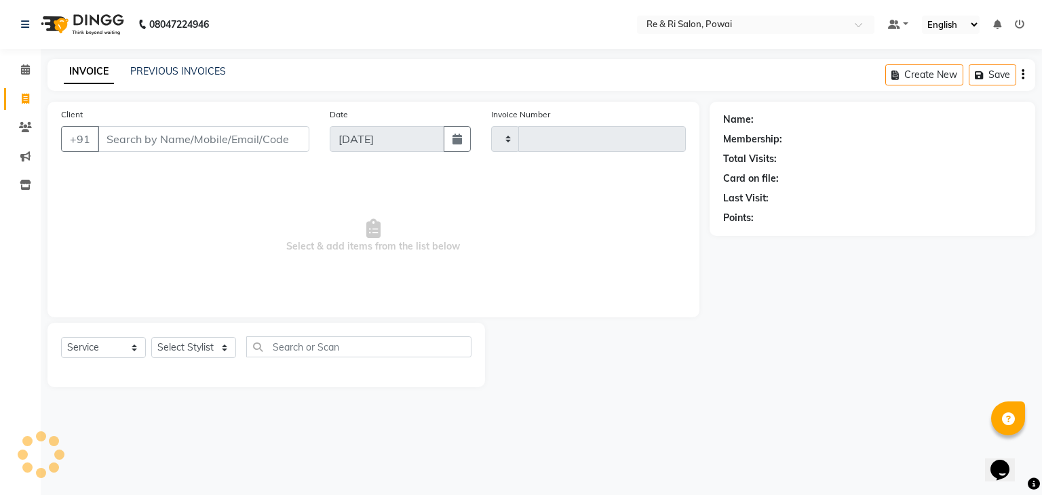
type input "2152"
select select "5364"
click at [146, 68] on link "PREVIOUS INVOICES" at bounding box center [178, 71] width 96 height 12
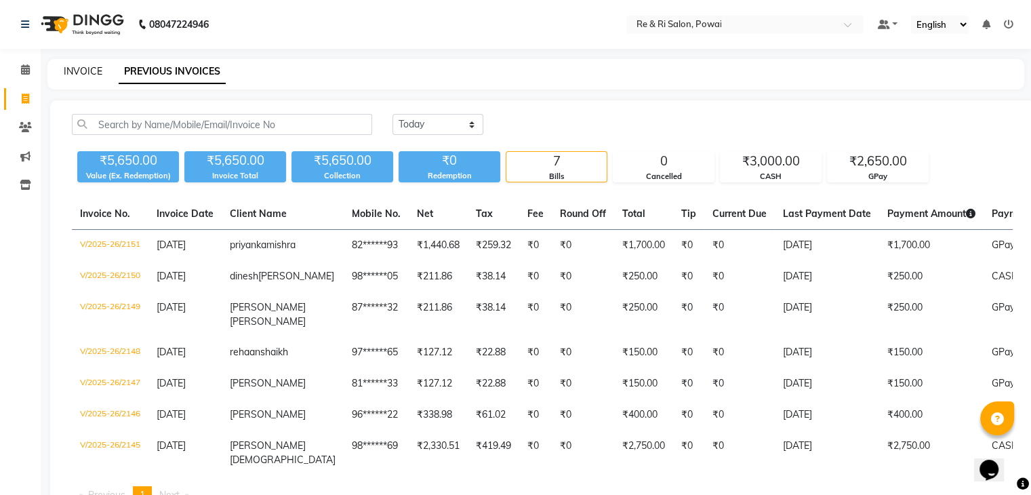
click at [83, 69] on link "INVOICE" at bounding box center [83, 71] width 39 height 12
select select "5364"
select select "service"
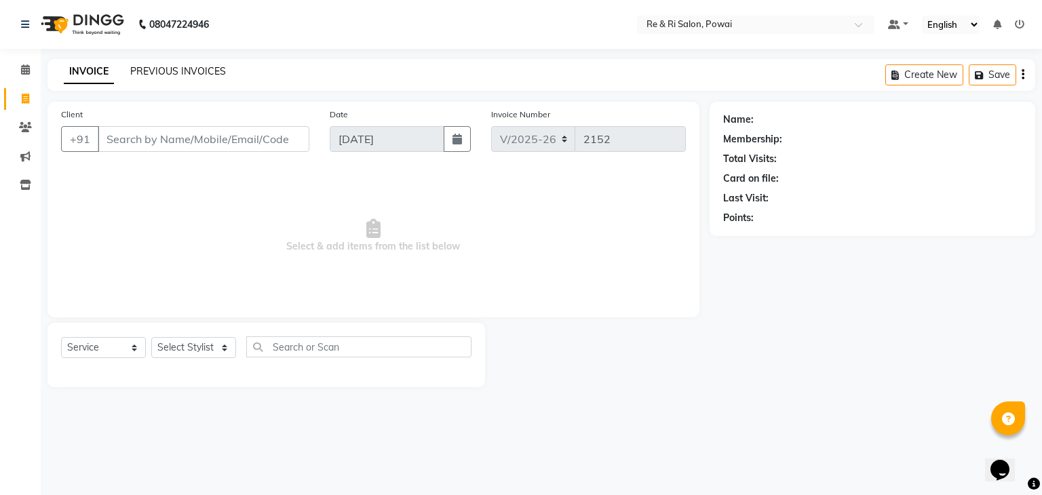
click at [142, 71] on link "PREVIOUS INVOICES" at bounding box center [178, 71] width 96 height 12
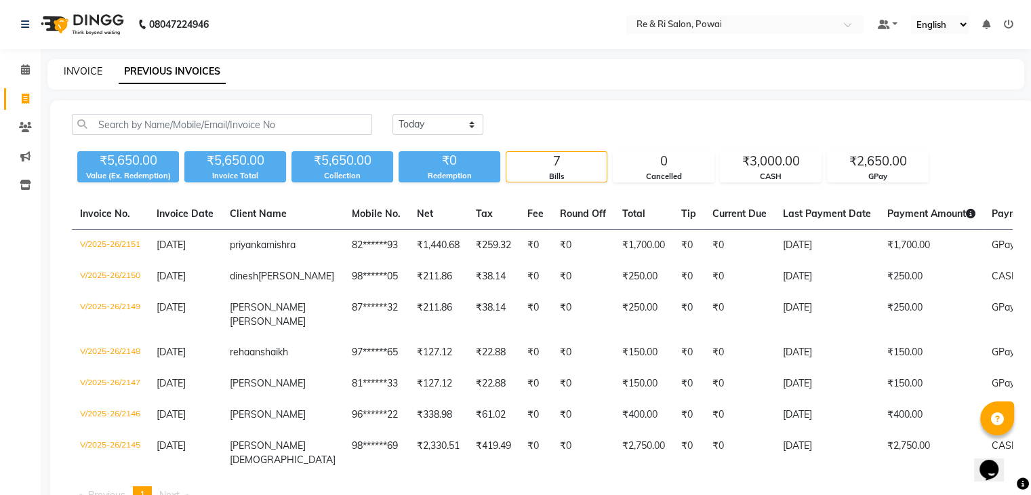
click at [77, 73] on link "INVOICE" at bounding box center [83, 71] width 39 height 12
select select "service"
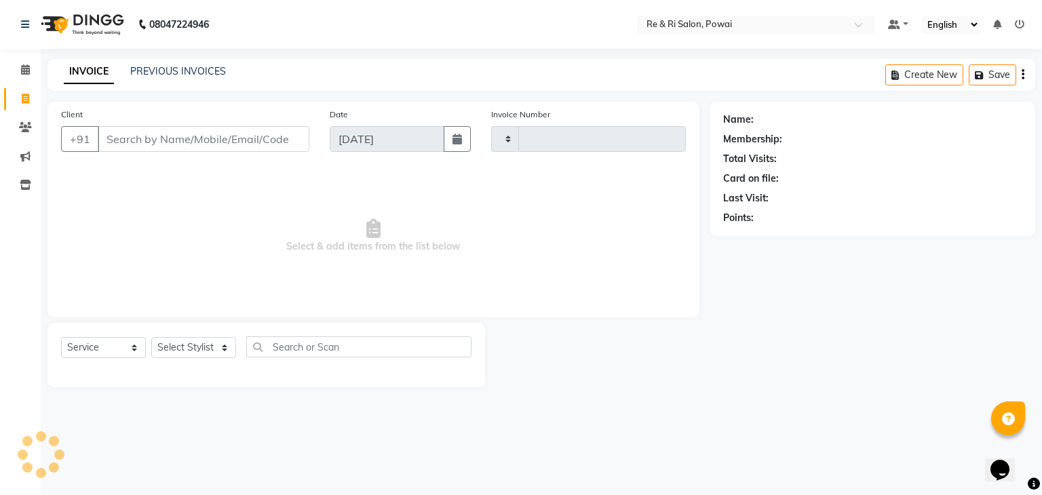
type input "2152"
select select "5364"
click at [144, 72] on link "PREVIOUS INVOICES" at bounding box center [178, 71] width 96 height 12
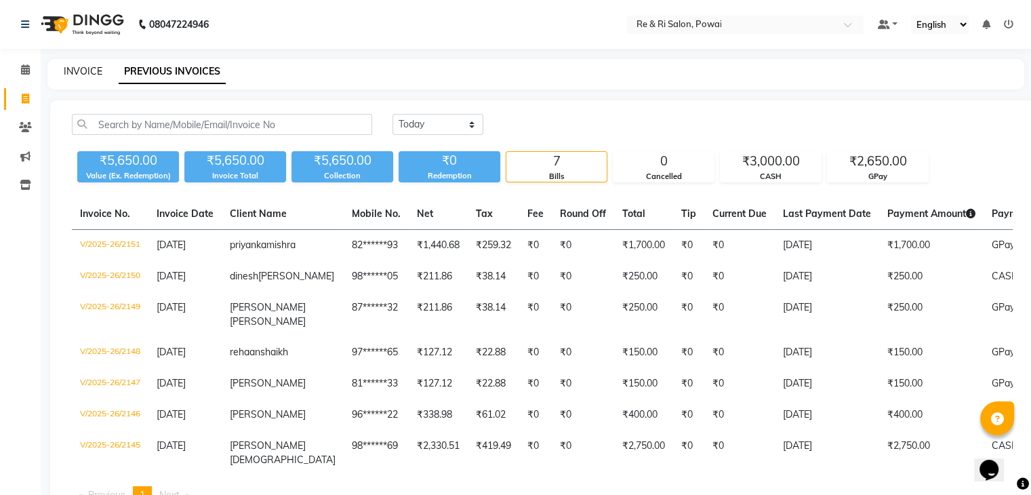
click at [79, 67] on link "INVOICE" at bounding box center [83, 71] width 39 height 12
select select "service"
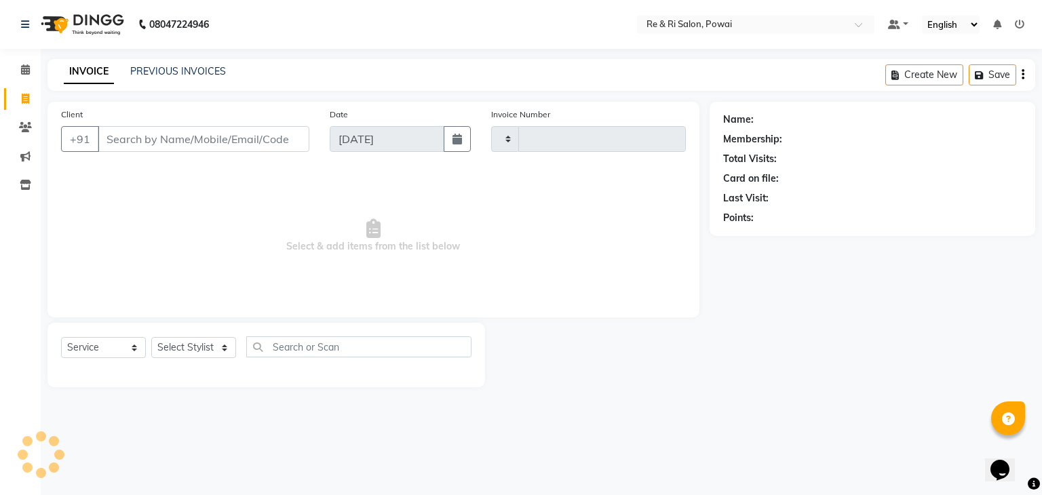
type input "2152"
select select "5364"
click at [152, 69] on link "PREVIOUS INVOICES" at bounding box center [178, 71] width 96 height 12
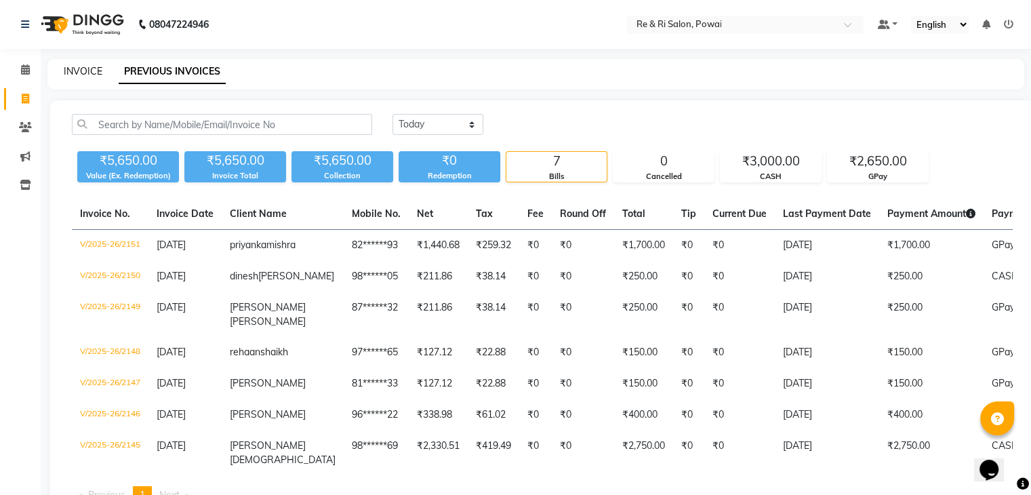
click at [92, 68] on link "INVOICE" at bounding box center [83, 71] width 39 height 12
select select "service"
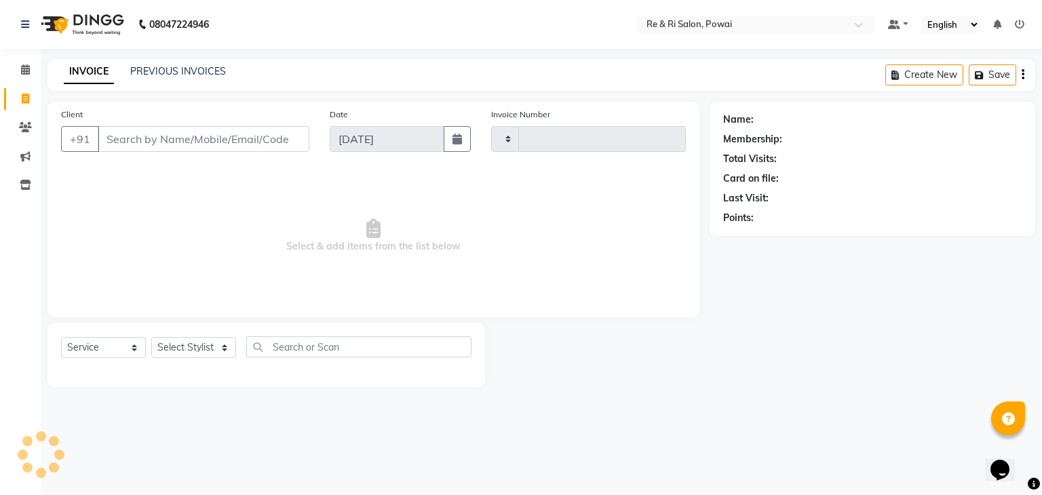
type input "2152"
select select "5364"
click at [163, 69] on link "PREVIOUS INVOICES" at bounding box center [178, 71] width 96 height 12
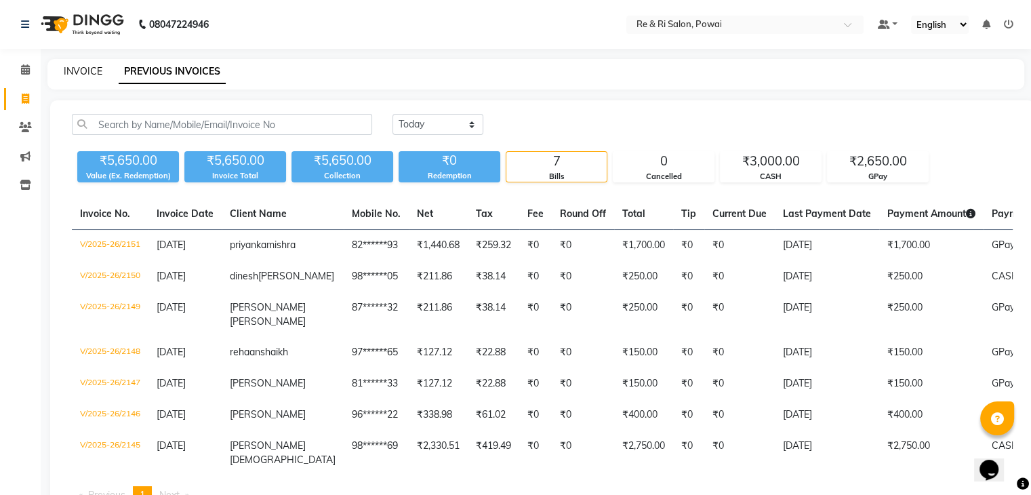
click at [90, 75] on link "INVOICE" at bounding box center [83, 71] width 39 height 12
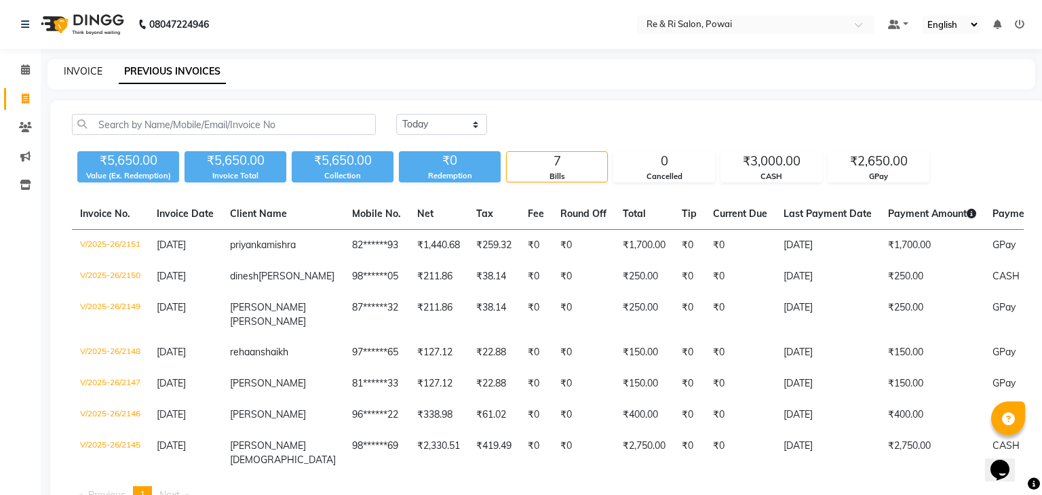
select select "service"
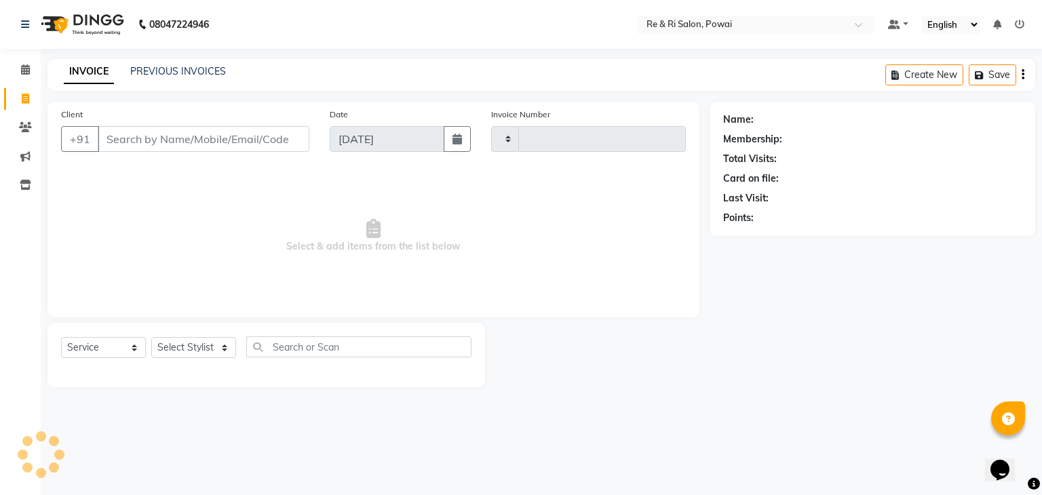
type input "2152"
select select "5364"
click at [163, 60] on div "INVOICE PREVIOUS INVOICES Create New Save" at bounding box center [540, 75] width 987 height 32
click at [160, 72] on link "PREVIOUS INVOICES" at bounding box center [178, 71] width 96 height 12
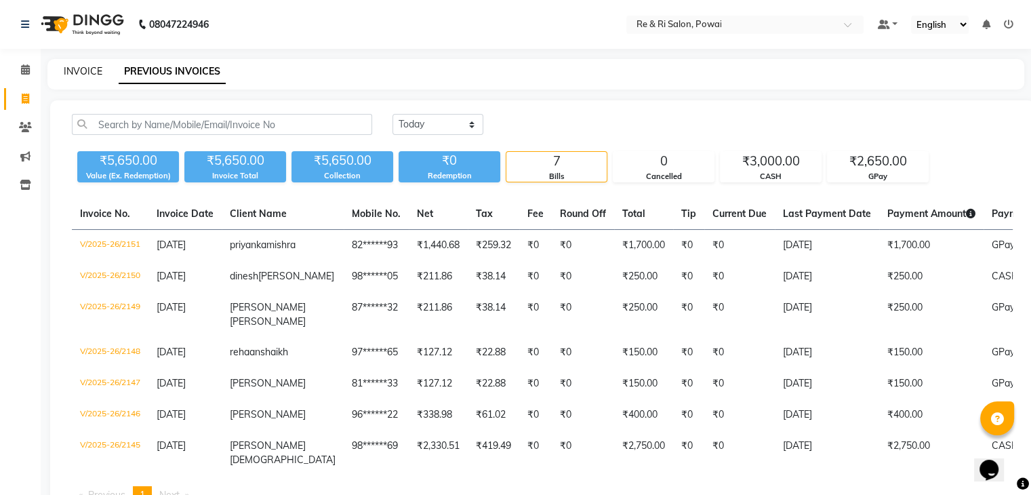
click at [83, 71] on link "INVOICE" at bounding box center [83, 71] width 39 height 12
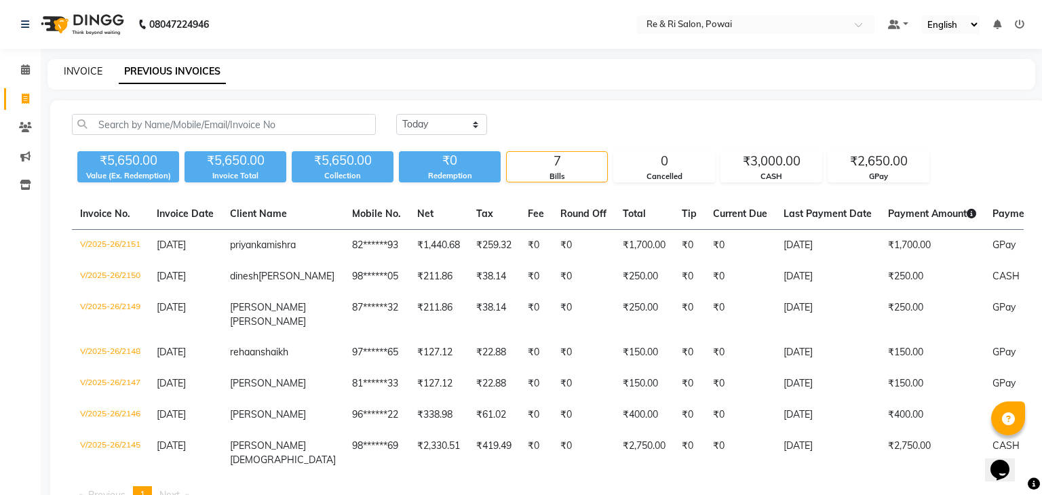
select select "5364"
select select "service"
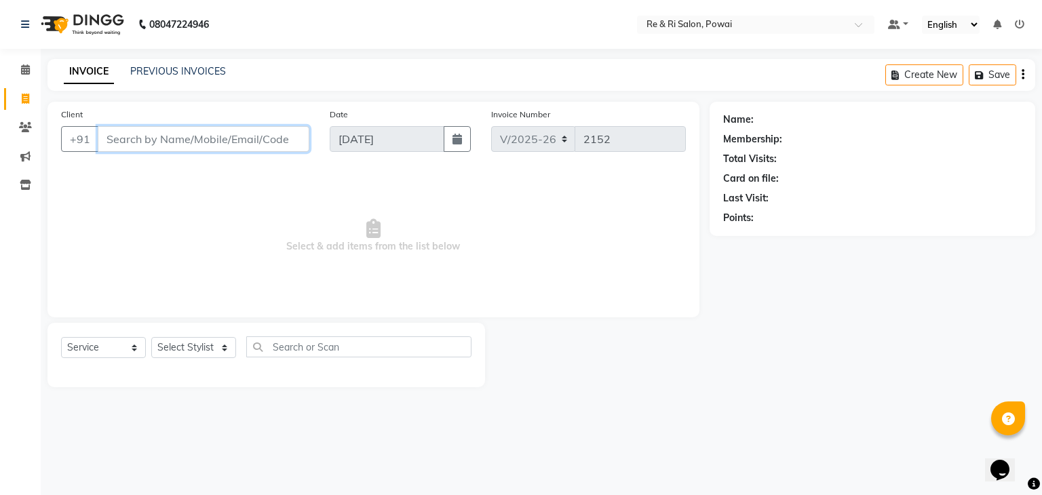
click at [136, 137] on input "Client" at bounding box center [204, 139] width 212 height 26
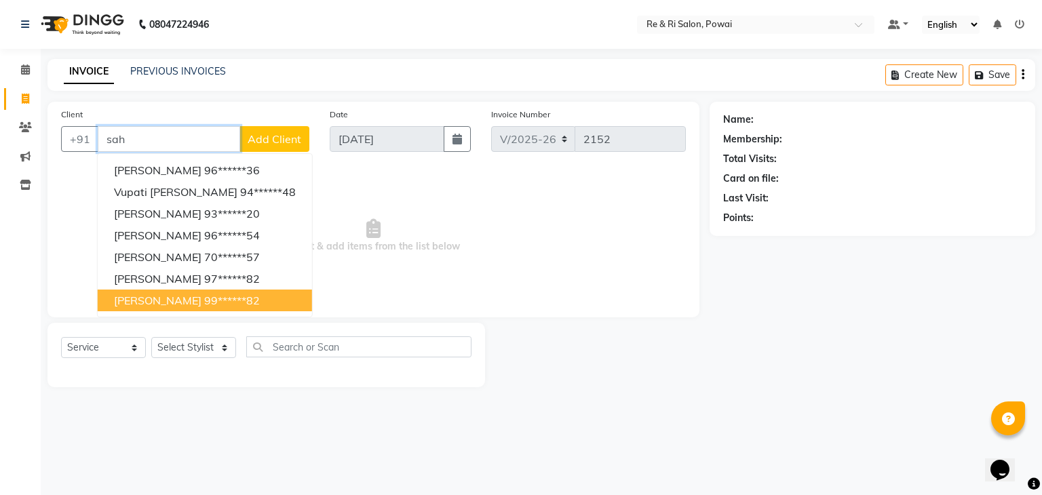
click at [154, 301] on span "[PERSON_NAME]" at bounding box center [157, 301] width 87 height 14
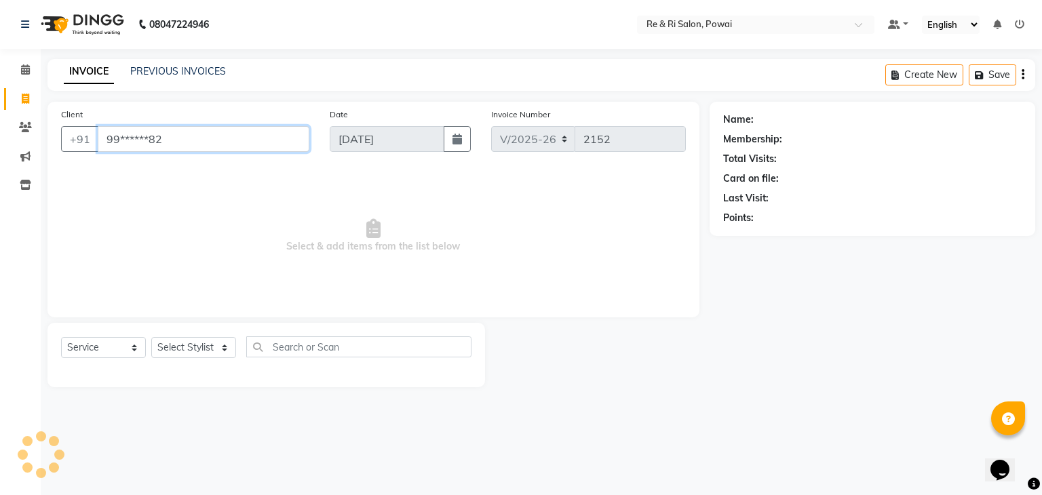
type input "99******82"
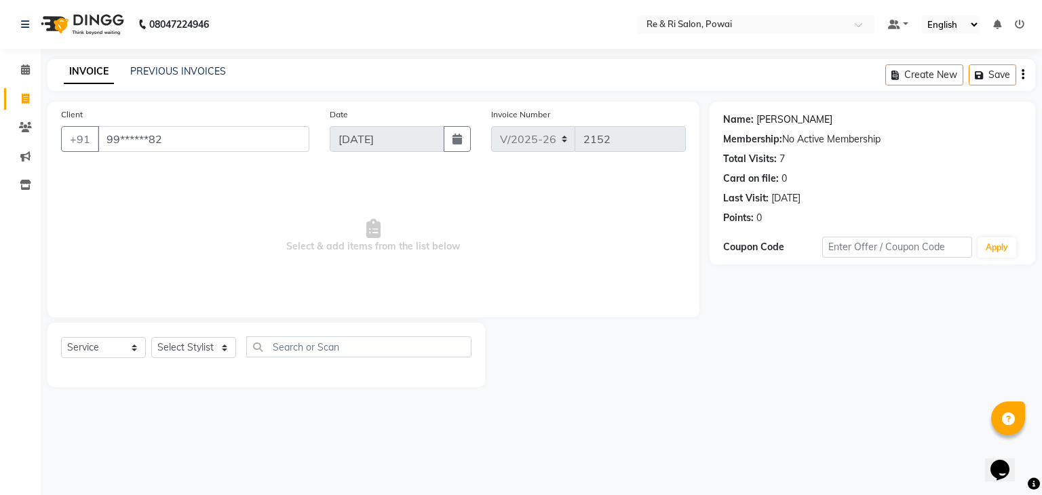
click at [776, 120] on link "[PERSON_NAME]" at bounding box center [794, 120] width 76 height 14
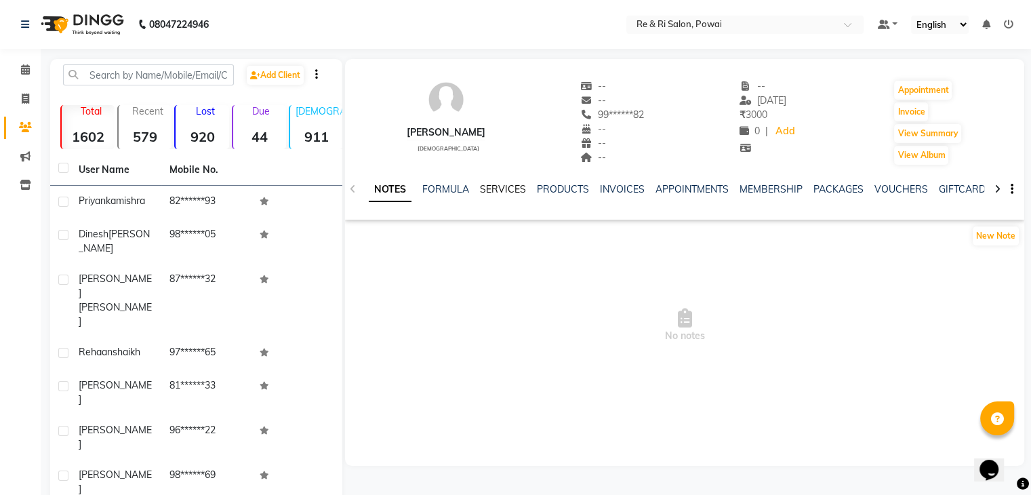
click at [513, 188] on link "SERVICES" at bounding box center [503, 189] width 46 height 12
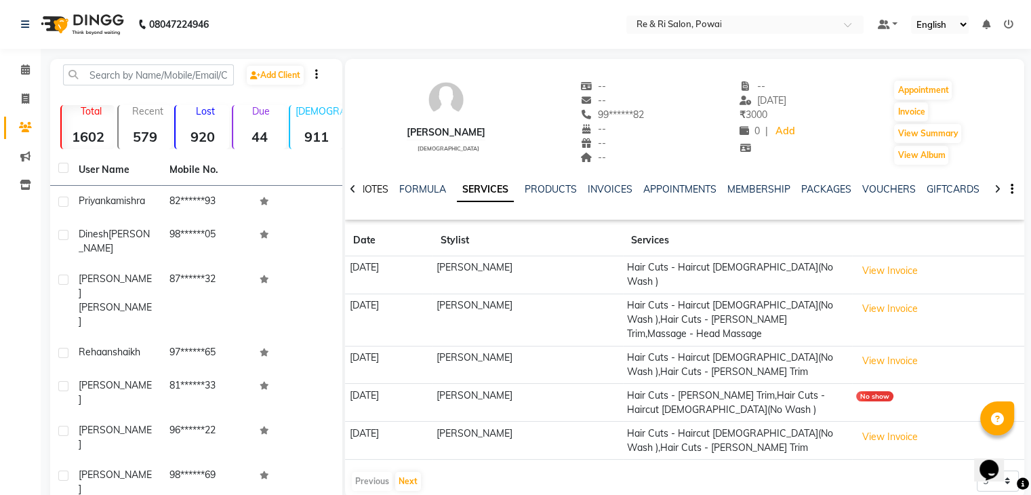
click at [384, 189] on link "NOTES" at bounding box center [373, 189] width 31 height 12
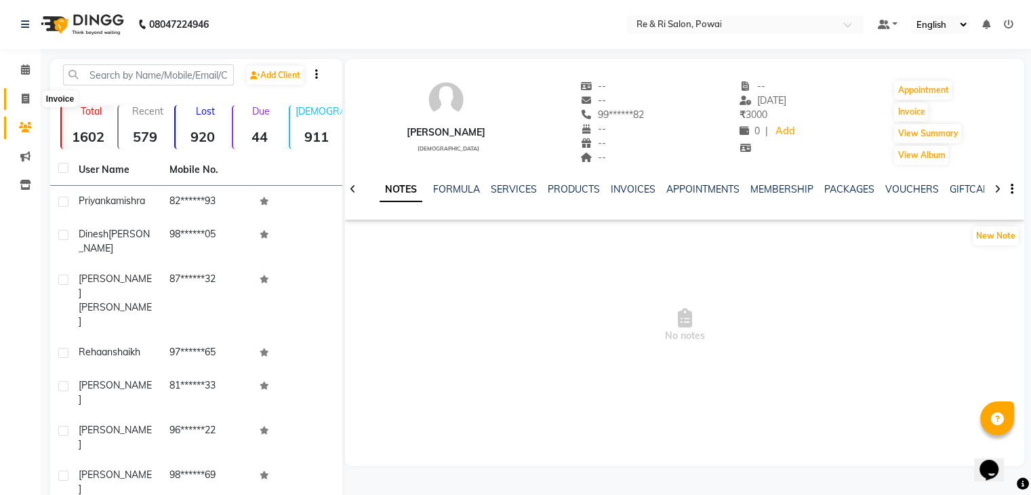
click at [22, 98] on icon at bounding box center [25, 99] width 7 height 10
select select "5364"
select select "service"
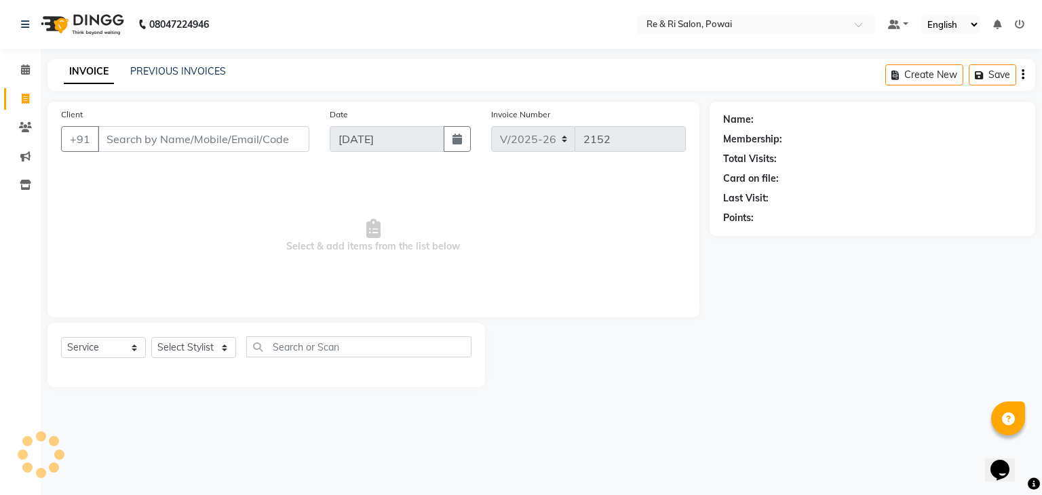
click at [154, 63] on div "INVOICE PREVIOUS INVOICES Create New Save" at bounding box center [540, 75] width 987 height 32
click at [157, 70] on link "PREVIOUS INVOICES" at bounding box center [178, 71] width 96 height 12
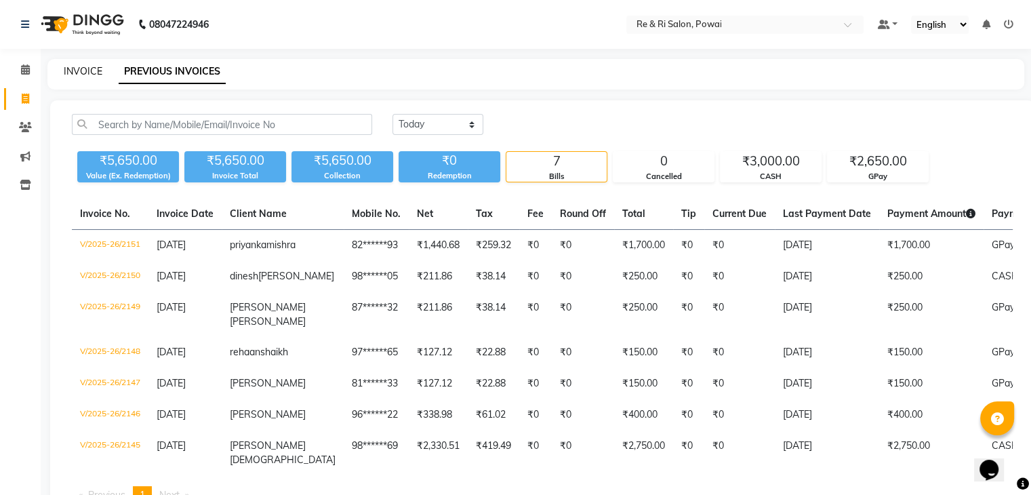
click at [81, 75] on link "INVOICE" at bounding box center [83, 71] width 39 height 12
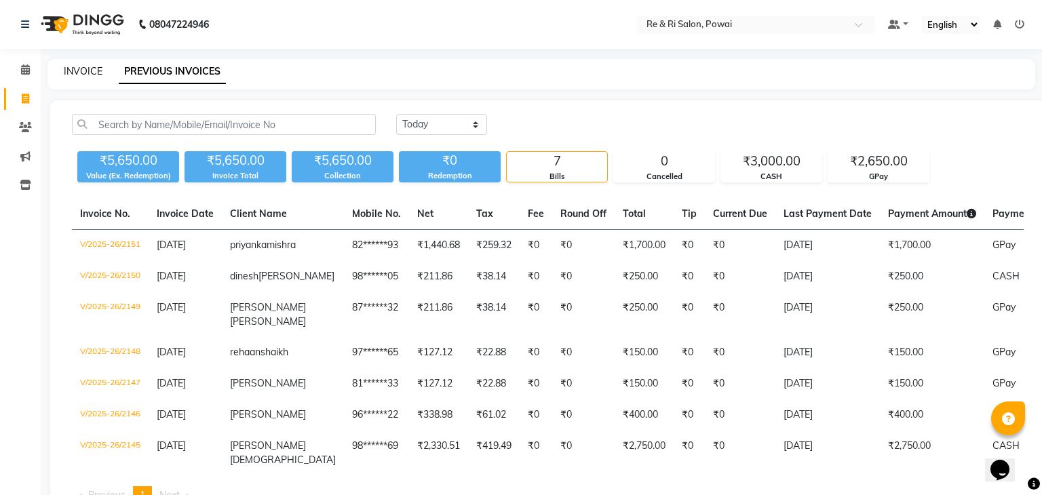
select select "5364"
select select "service"
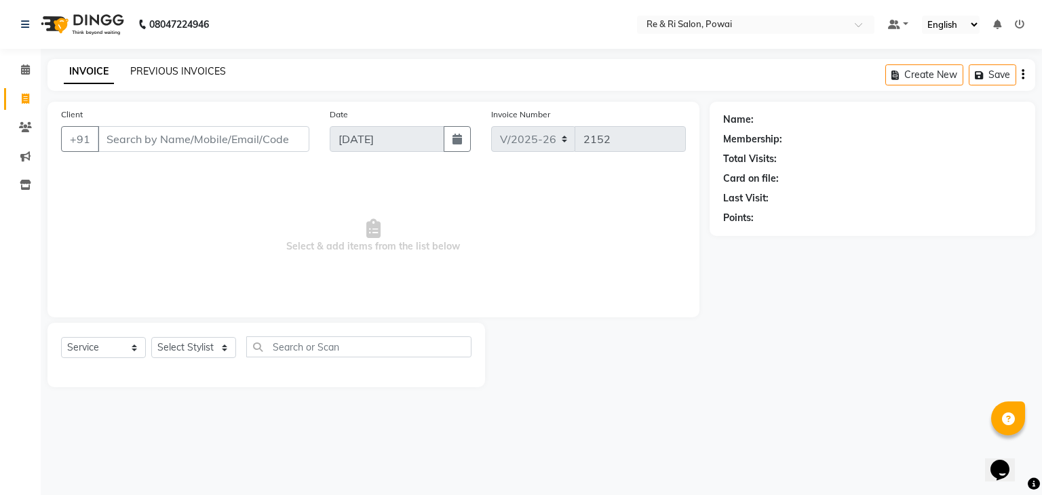
click at [138, 68] on link "PREVIOUS INVOICES" at bounding box center [178, 71] width 96 height 12
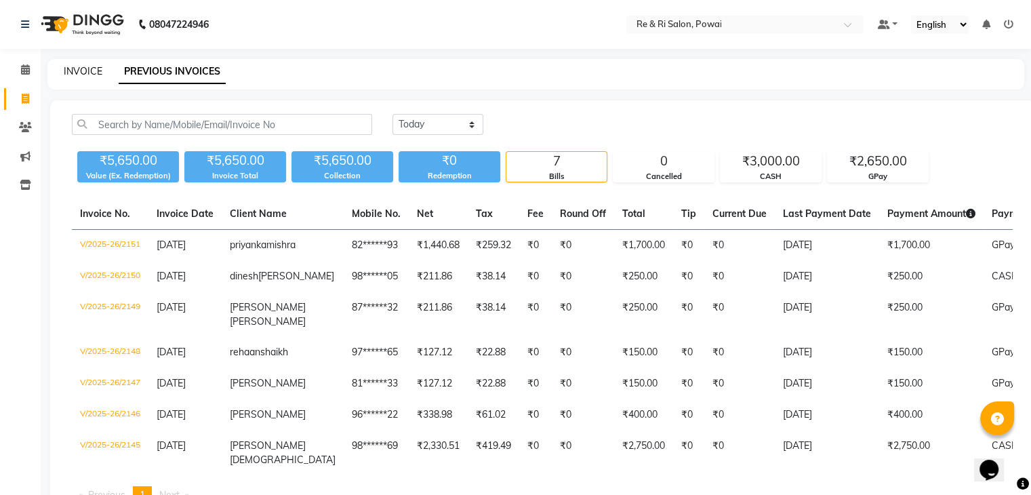
click at [73, 69] on link "INVOICE" at bounding box center [83, 71] width 39 height 12
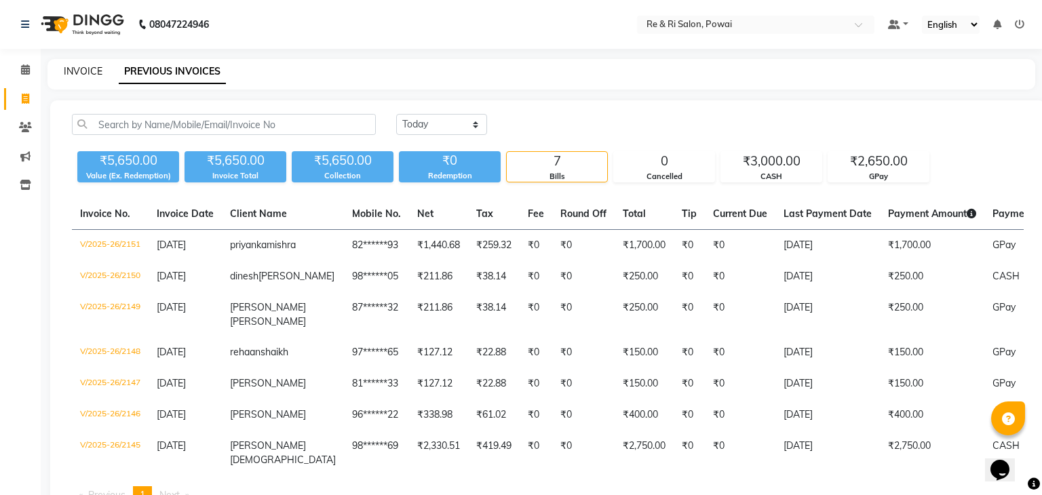
select select "5364"
select select "service"
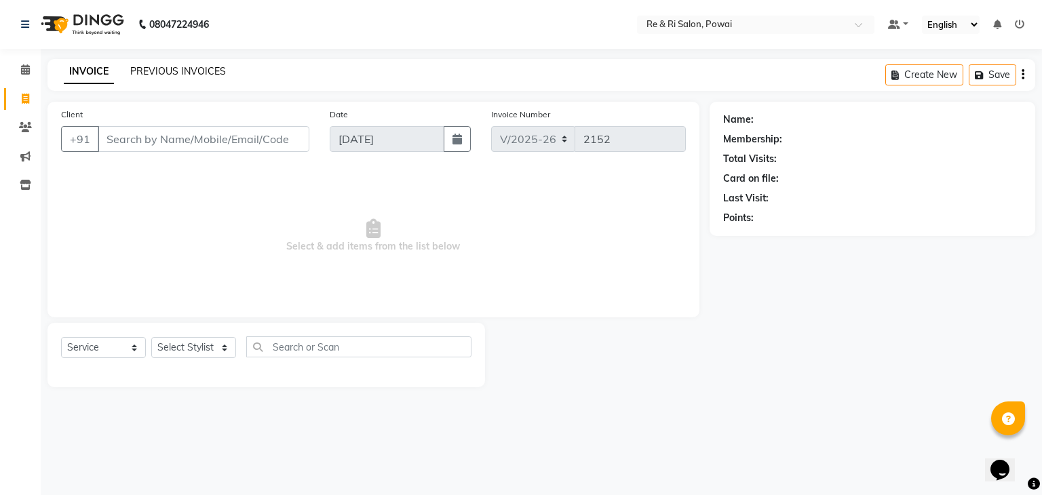
click at [184, 77] on link "PREVIOUS INVOICES" at bounding box center [178, 71] width 96 height 12
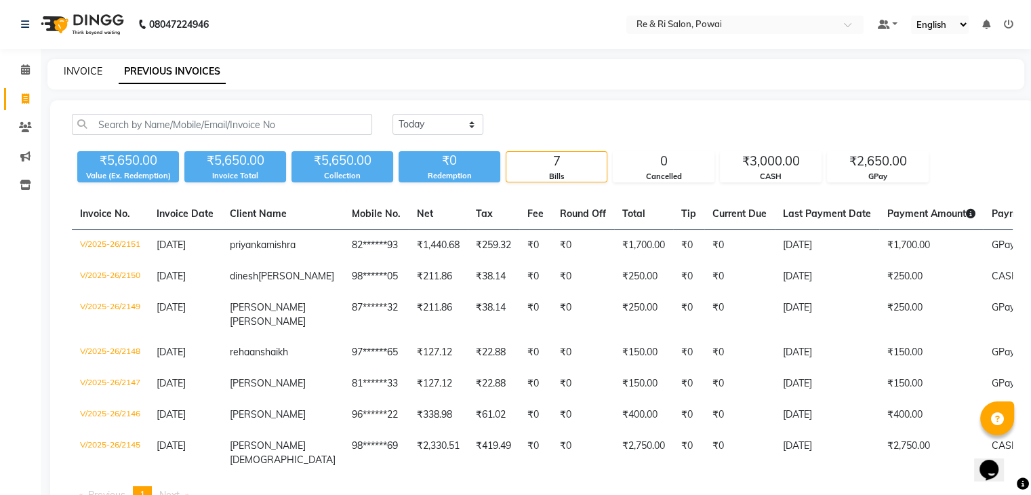
click at [90, 68] on link "INVOICE" at bounding box center [83, 71] width 39 height 12
select select "service"
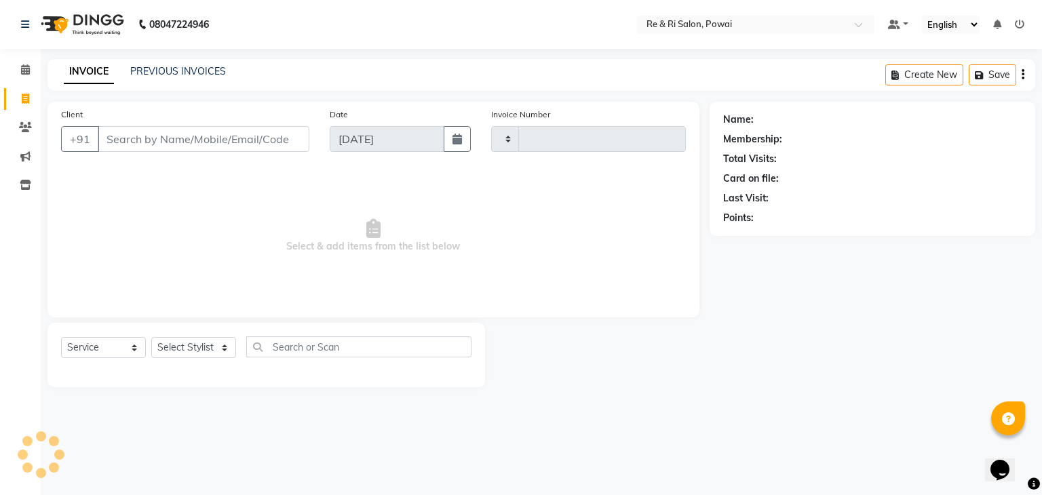
type input "2152"
select select "5364"
click at [140, 75] on link "PREVIOUS INVOICES" at bounding box center [178, 71] width 96 height 12
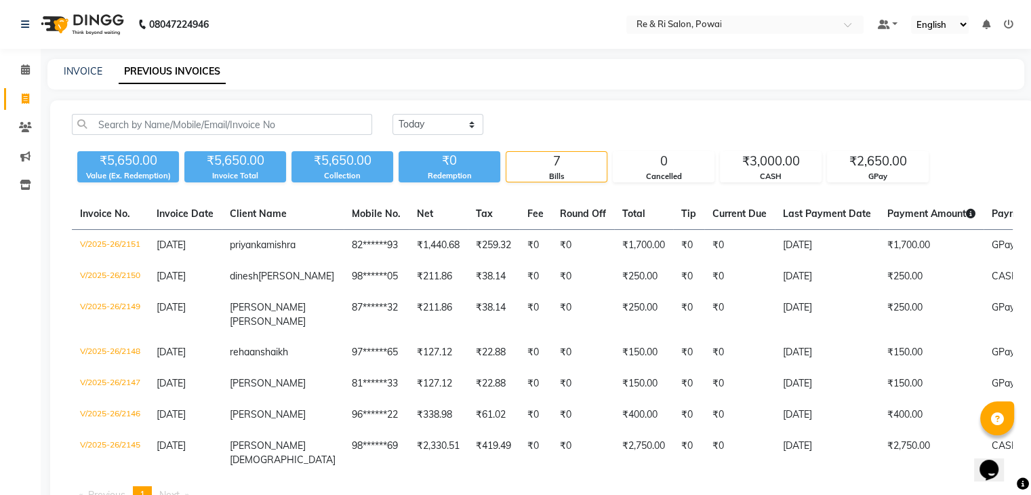
click at [84, 63] on div "INVOICE PREVIOUS INVOICES" at bounding box center [535, 74] width 977 height 31
click at [81, 70] on link "INVOICE" at bounding box center [83, 71] width 39 height 12
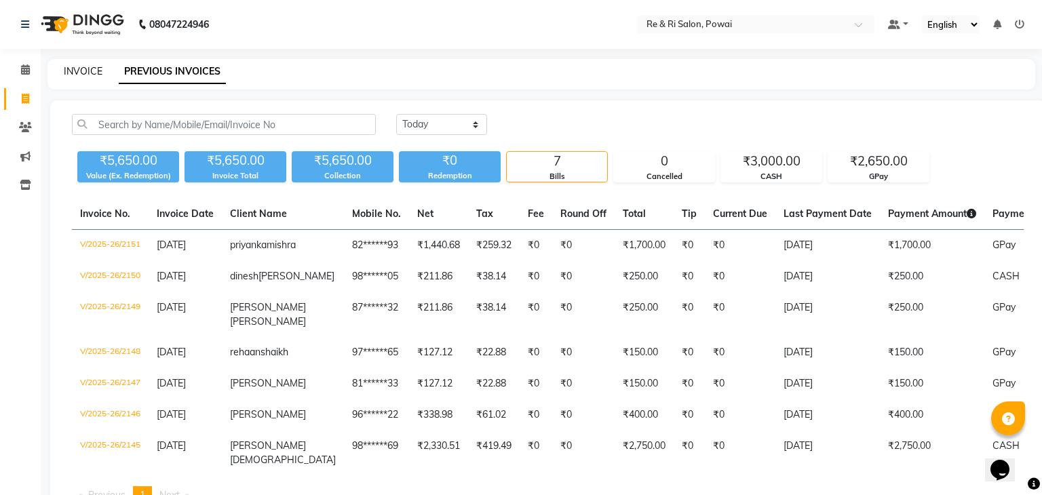
select select "service"
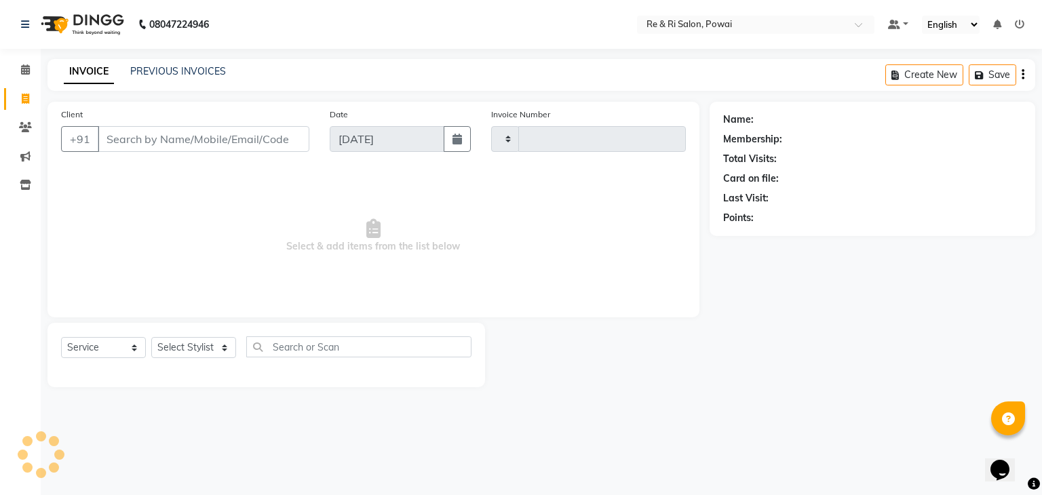
type input "2152"
select select "5364"
click at [138, 73] on link "PREVIOUS INVOICES" at bounding box center [178, 71] width 96 height 12
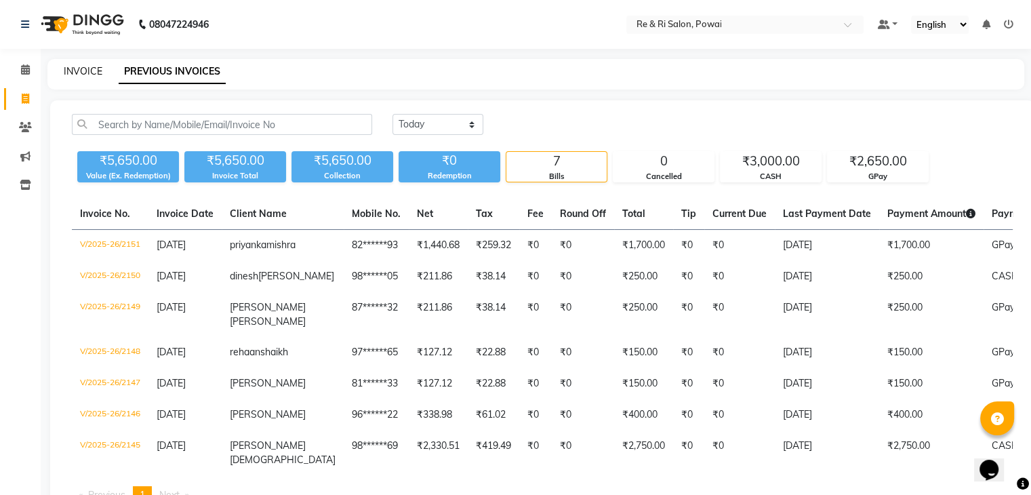
click at [98, 72] on link "INVOICE" at bounding box center [83, 71] width 39 height 12
select select "5364"
select select "service"
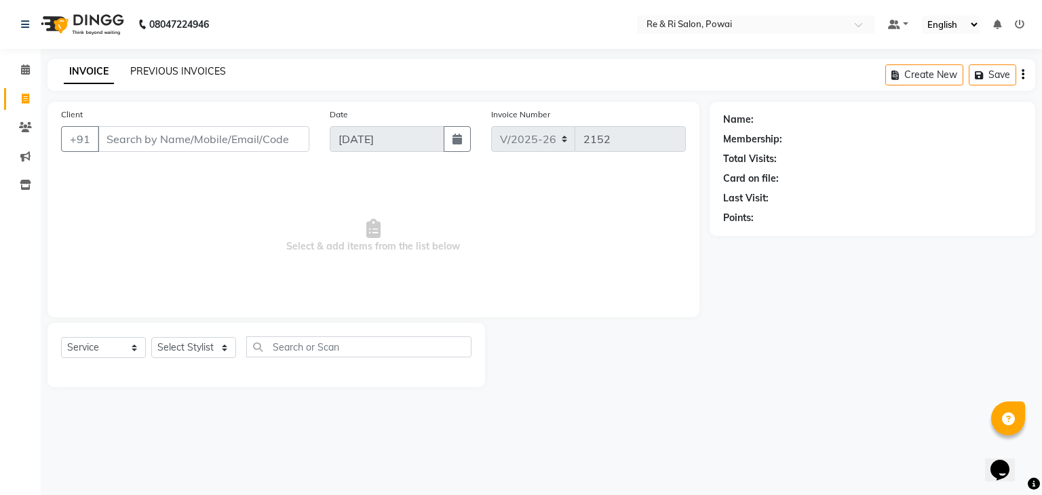
click at [167, 74] on link "PREVIOUS INVOICES" at bounding box center [178, 71] width 96 height 12
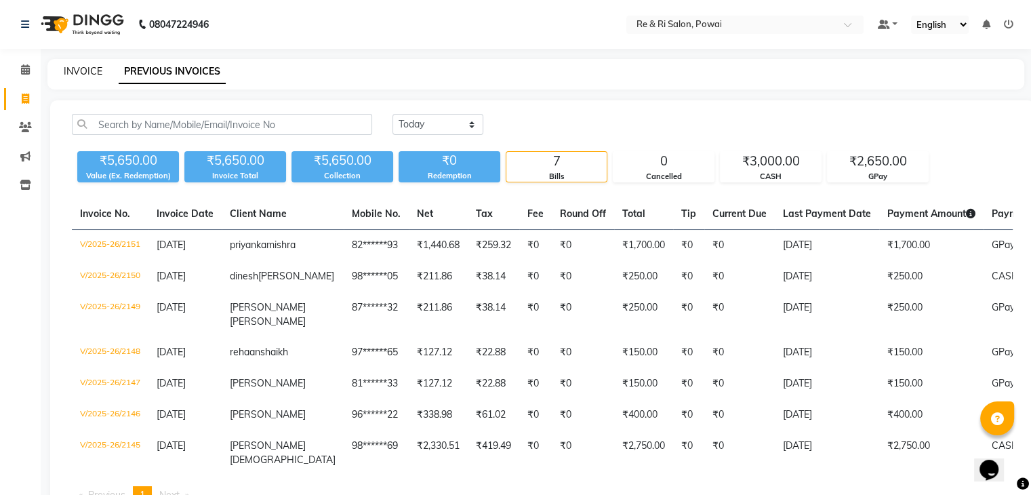
click at [95, 71] on link "INVOICE" at bounding box center [83, 71] width 39 height 12
select select "service"
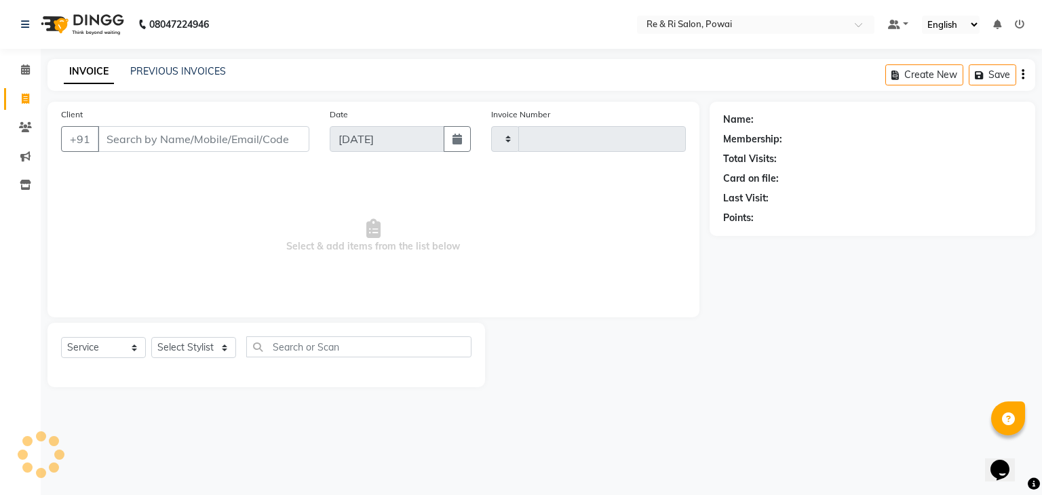
type input "2152"
select select "5364"
click at [165, 70] on link "PREVIOUS INVOICES" at bounding box center [178, 71] width 96 height 12
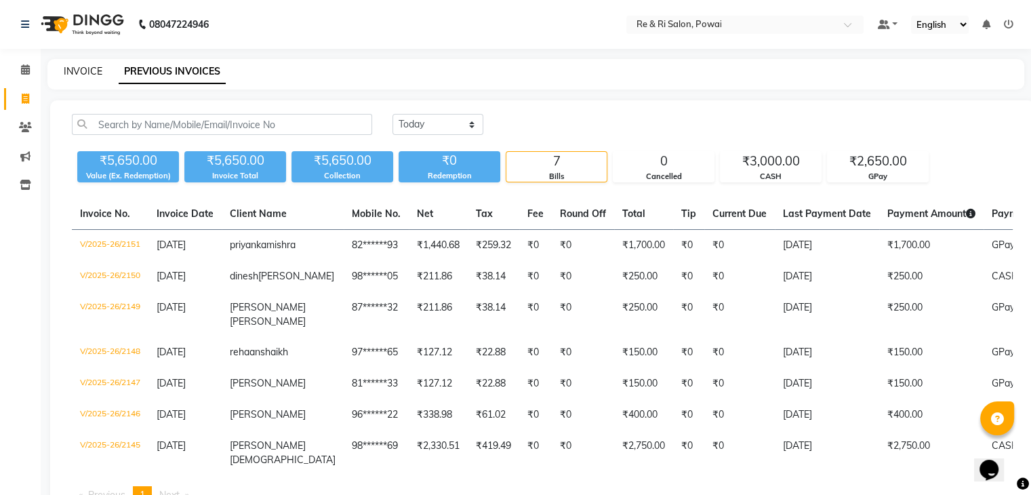
click at [89, 66] on link "INVOICE" at bounding box center [83, 71] width 39 height 12
select select "service"
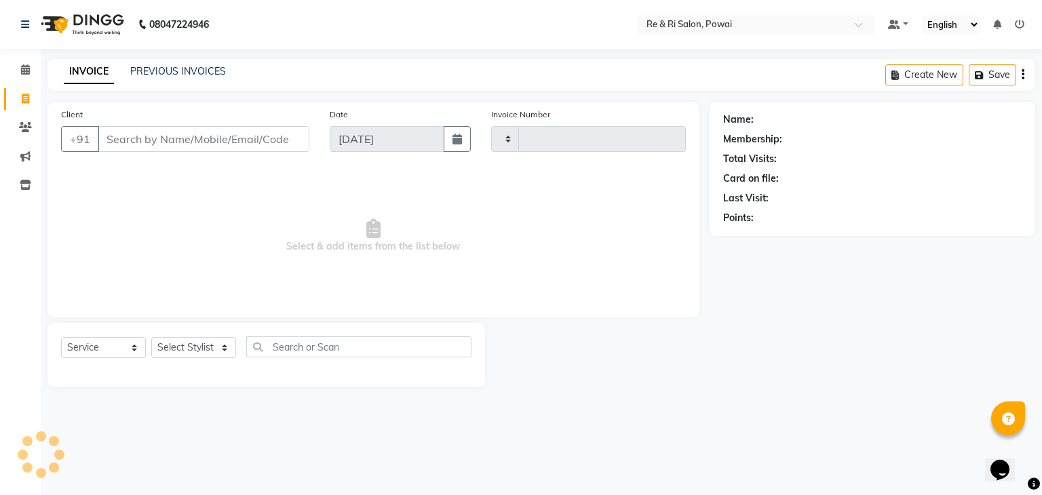
type input "2152"
select select "5364"
click at [154, 76] on link "PREVIOUS INVOICES" at bounding box center [178, 71] width 96 height 12
